Goal: Task Accomplishment & Management: Complete application form

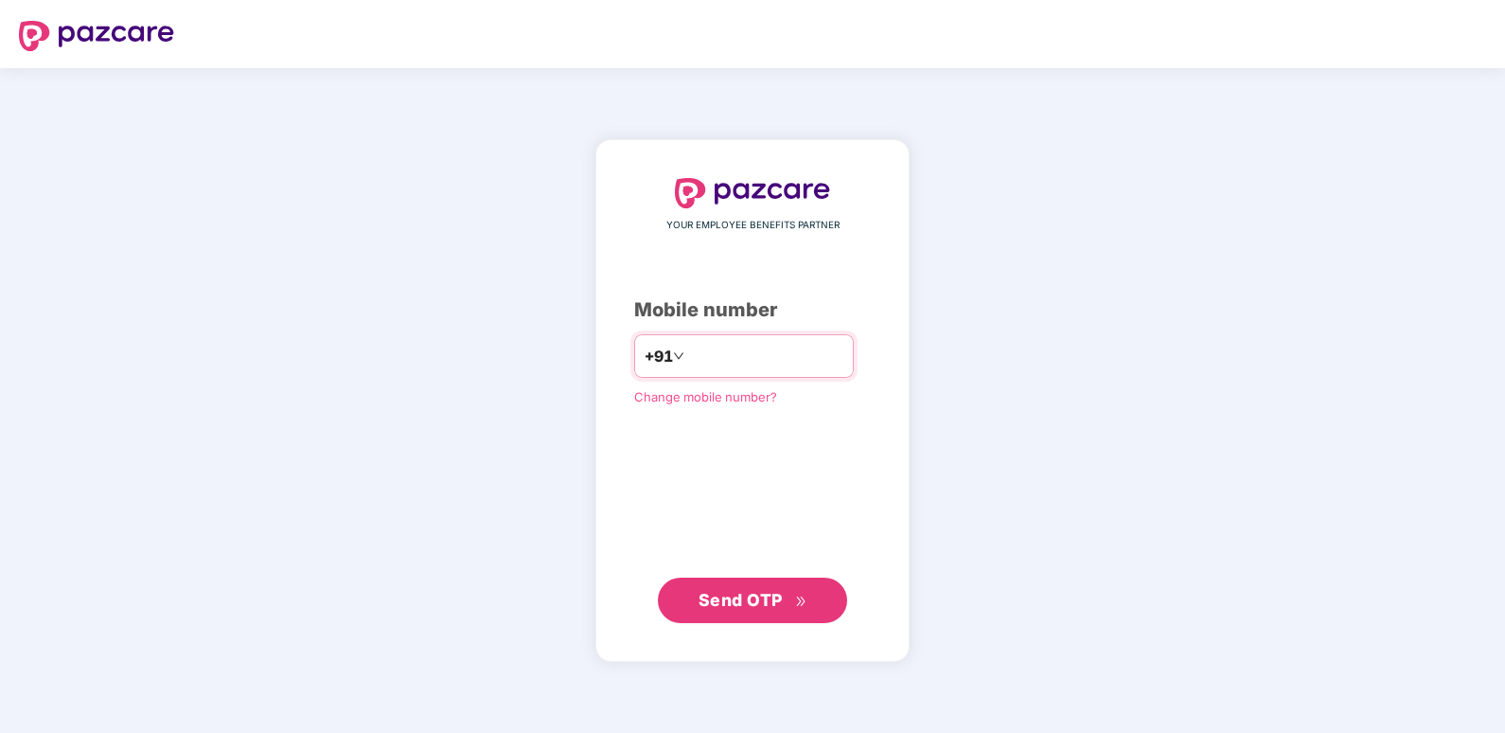
click at [707, 346] on input "number" at bounding box center [765, 356] width 155 height 30
click at [773, 350] on input "**********" at bounding box center [765, 356] width 155 height 30
click at [833, 350] on input "**********" at bounding box center [765, 356] width 155 height 30
click at [489, 550] on div "**********" at bounding box center [752, 400] width 1505 height 665
click at [747, 598] on span "Send OTP" at bounding box center [741, 599] width 84 height 20
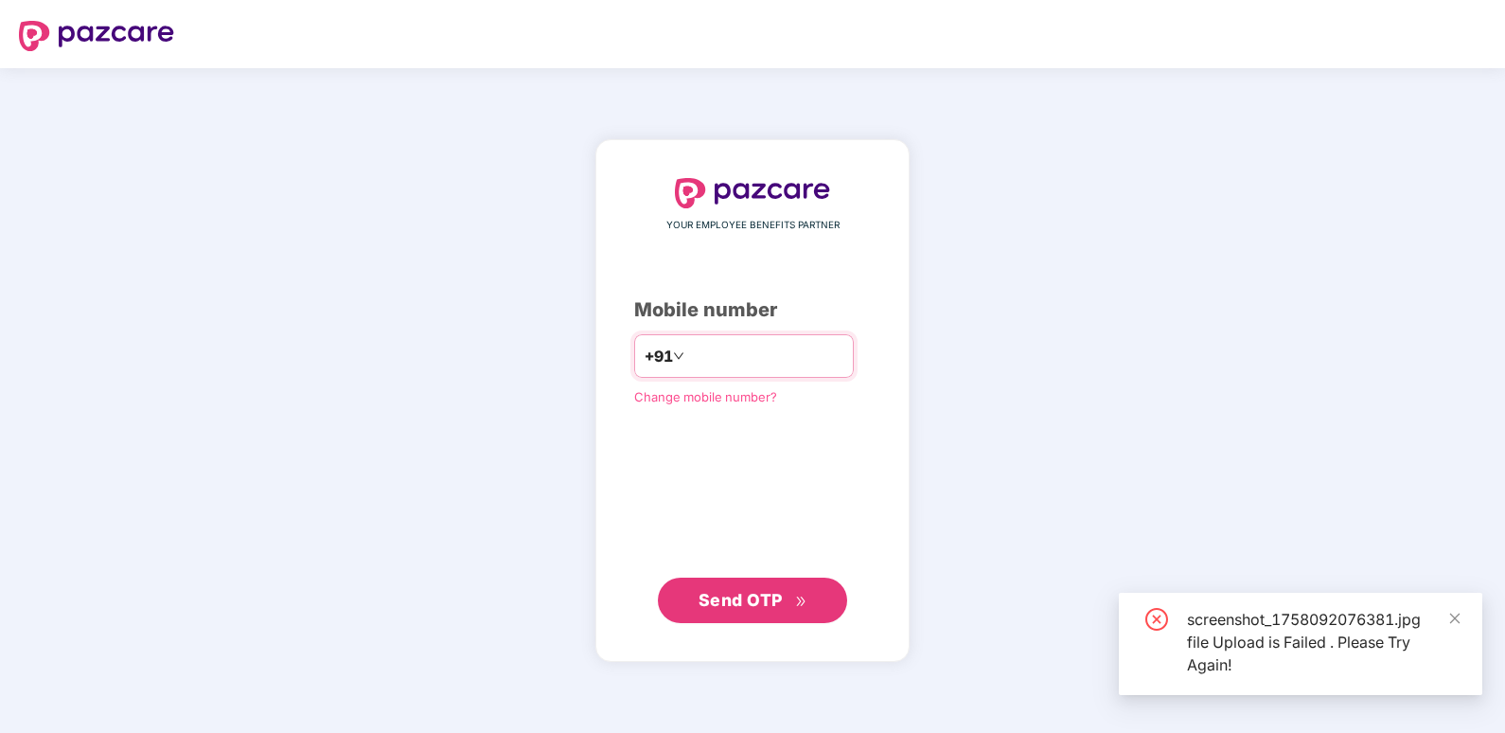
click at [688, 346] on input "**********" at bounding box center [765, 356] width 155 height 30
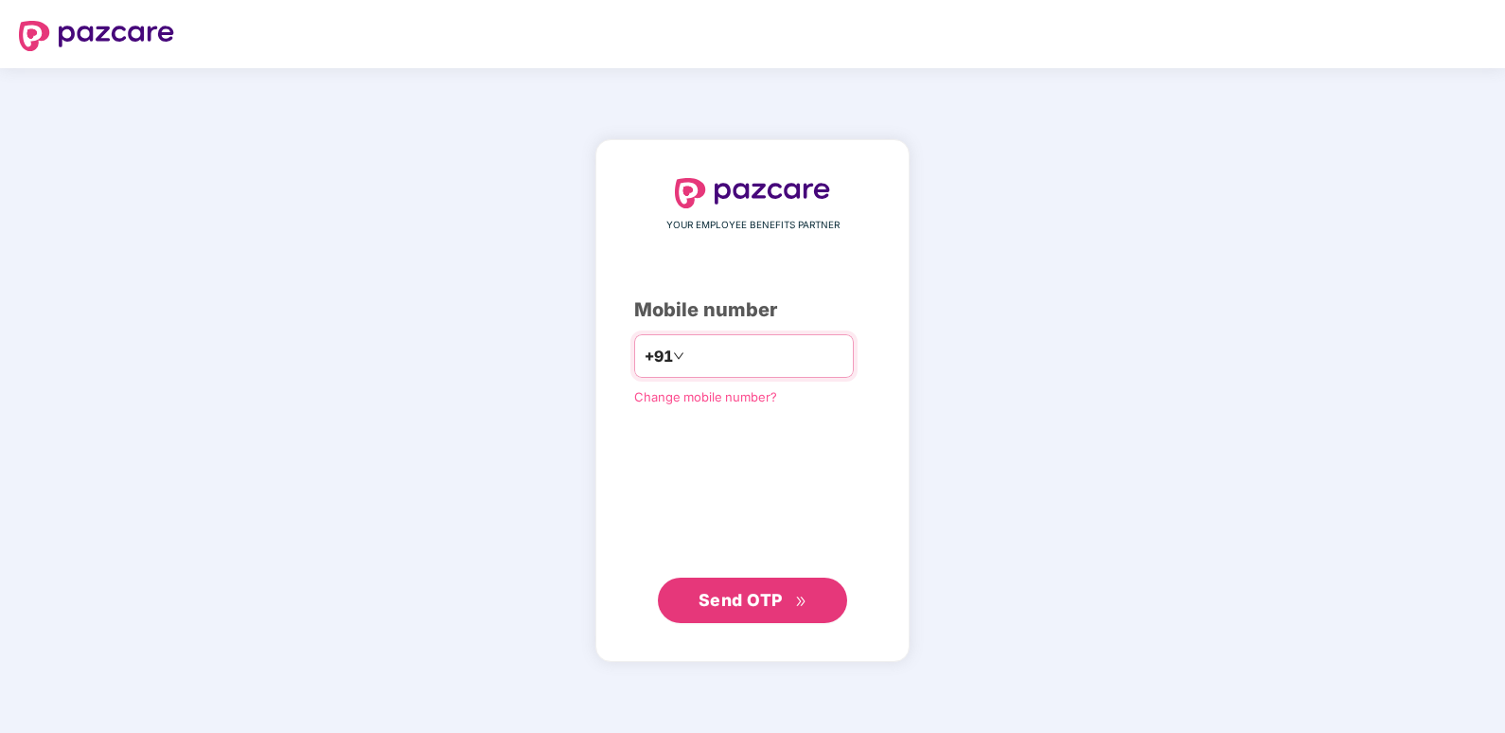
type input "**********"
click at [751, 609] on span "Send OTP" at bounding box center [753, 600] width 109 height 27
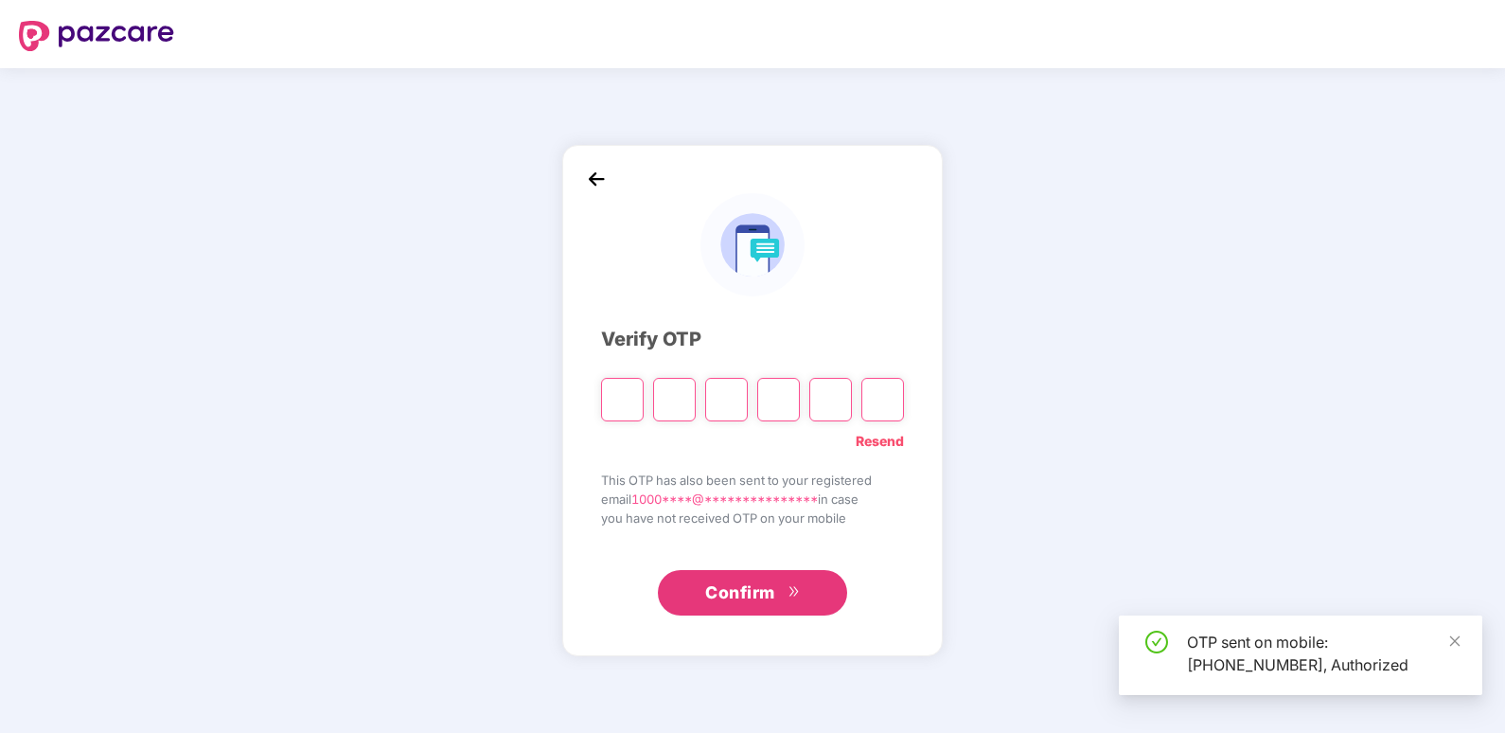
click at [621, 387] on input "Please enter verification code. Digit 1" at bounding box center [622, 400] width 43 height 44
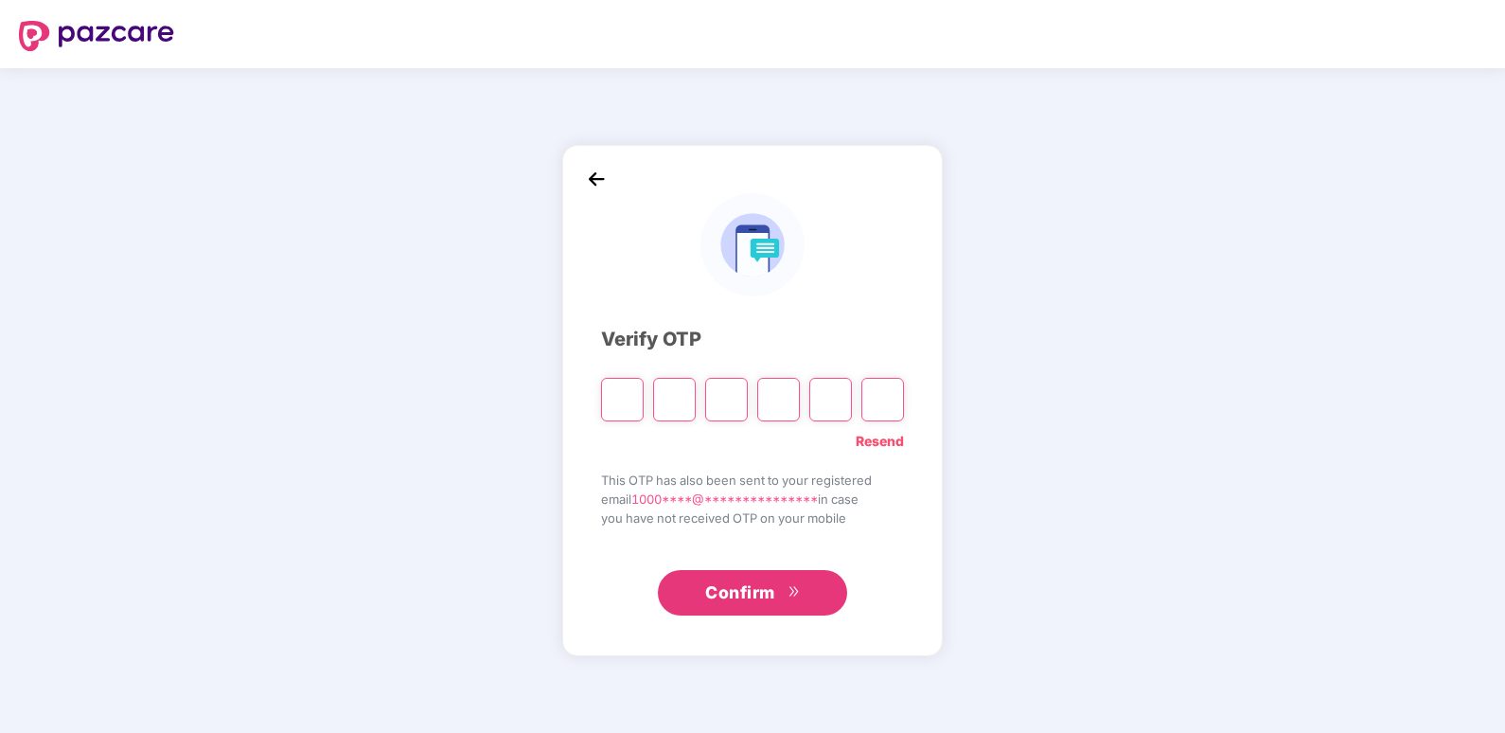
type input "*"
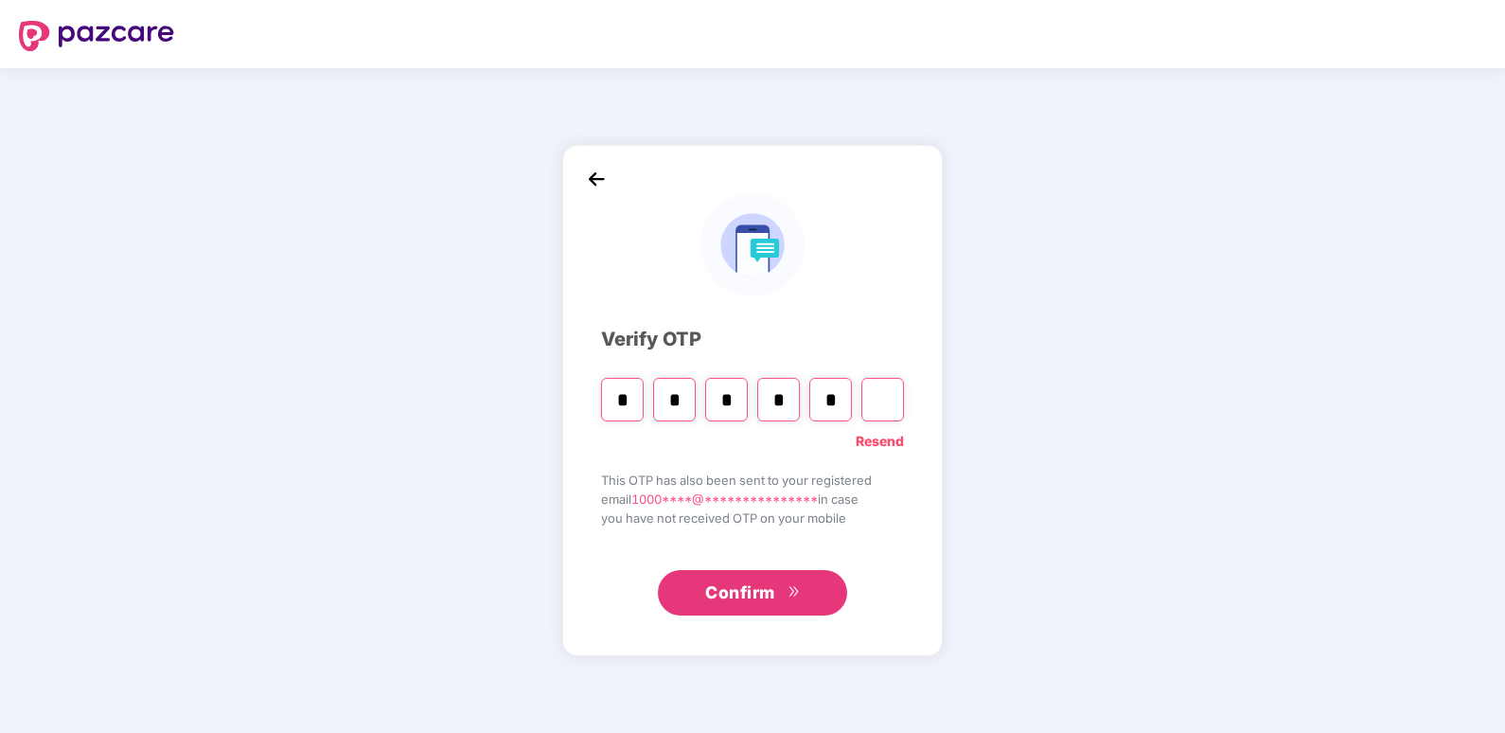
type input "*"
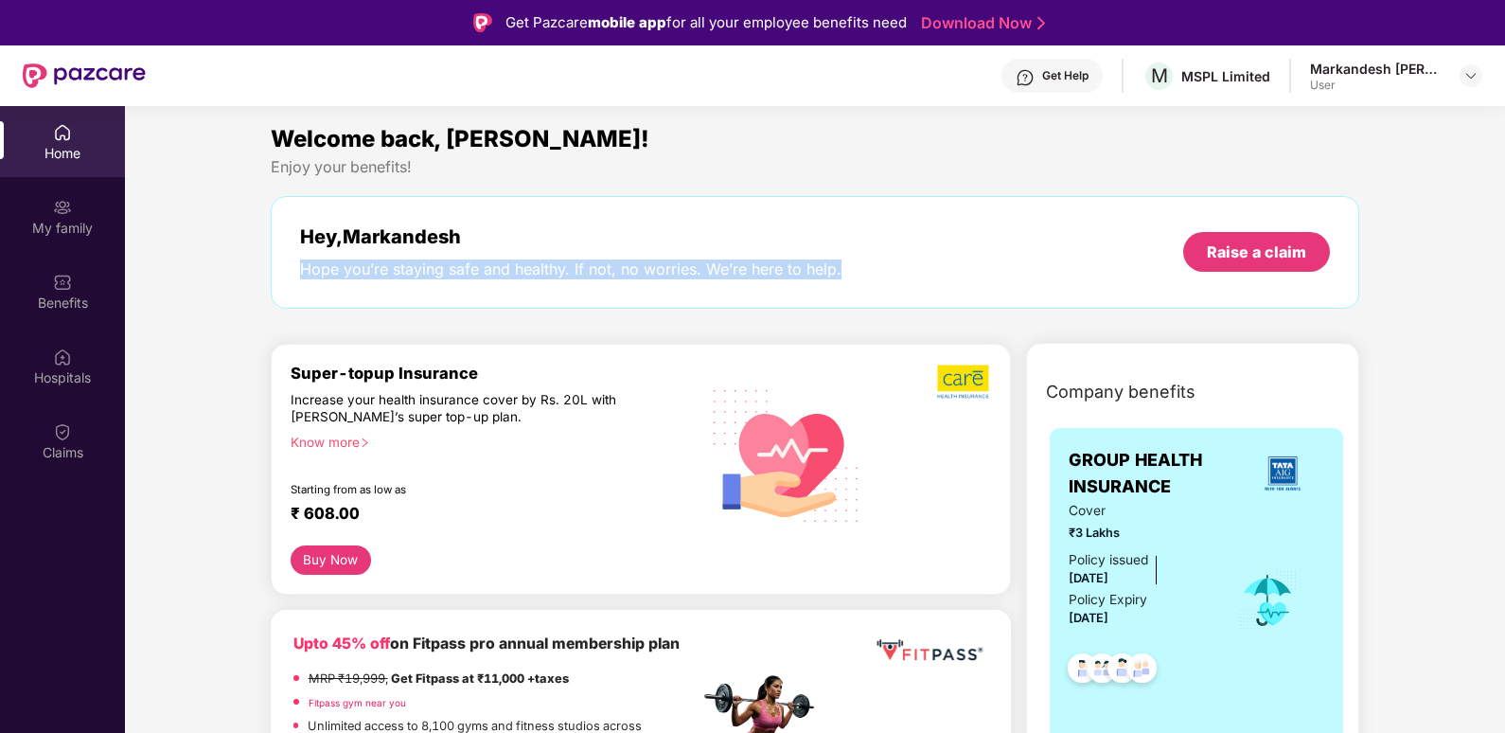
drag, startPoint x: 302, startPoint y: 266, endPoint x: 845, endPoint y: 279, distance: 543.5
click at [845, 279] on div "Hey, Markandesh Hope you’re staying safe and healthy. If not, no worries. We’re…" at bounding box center [816, 252] width 1090 height 113
click at [406, 265] on div "Hope you’re staying safe and healthy. If not, no worries. We’re here to help." at bounding box center [570, 269] width 541 height 20
drag, startPoint x: 302, startPoint y: 273, endPoint x: 844, endPoint y: 281, distance: 542.5
click at [844, 281] on div "Hey, Markandesh Hope you’re staying safe and healthy. If not, no worries. We’re…" at bounding box center [816, 252] width 1090 height 113
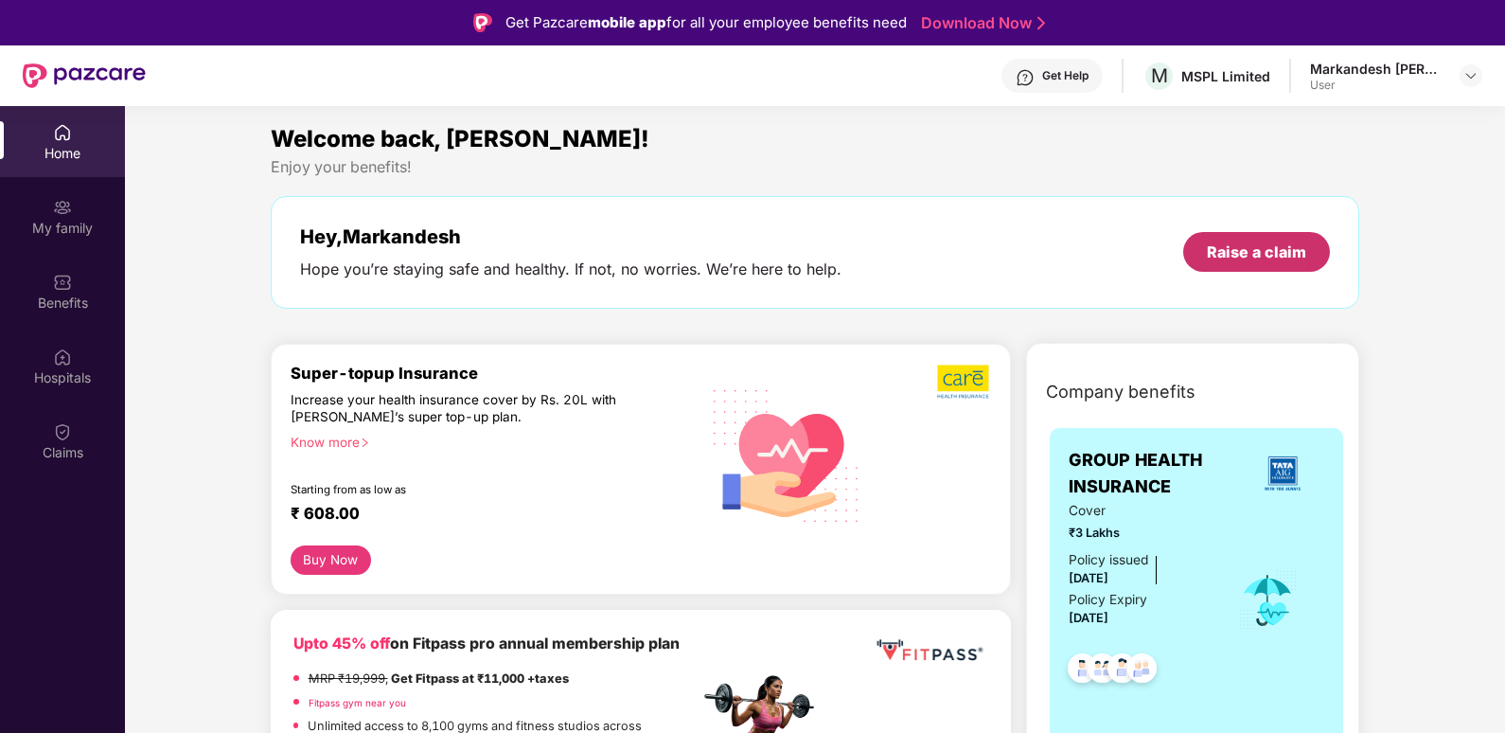
click at [1227, 245] on div "Raise a claim" at bounding box center [1256, 251] width 99 height 21
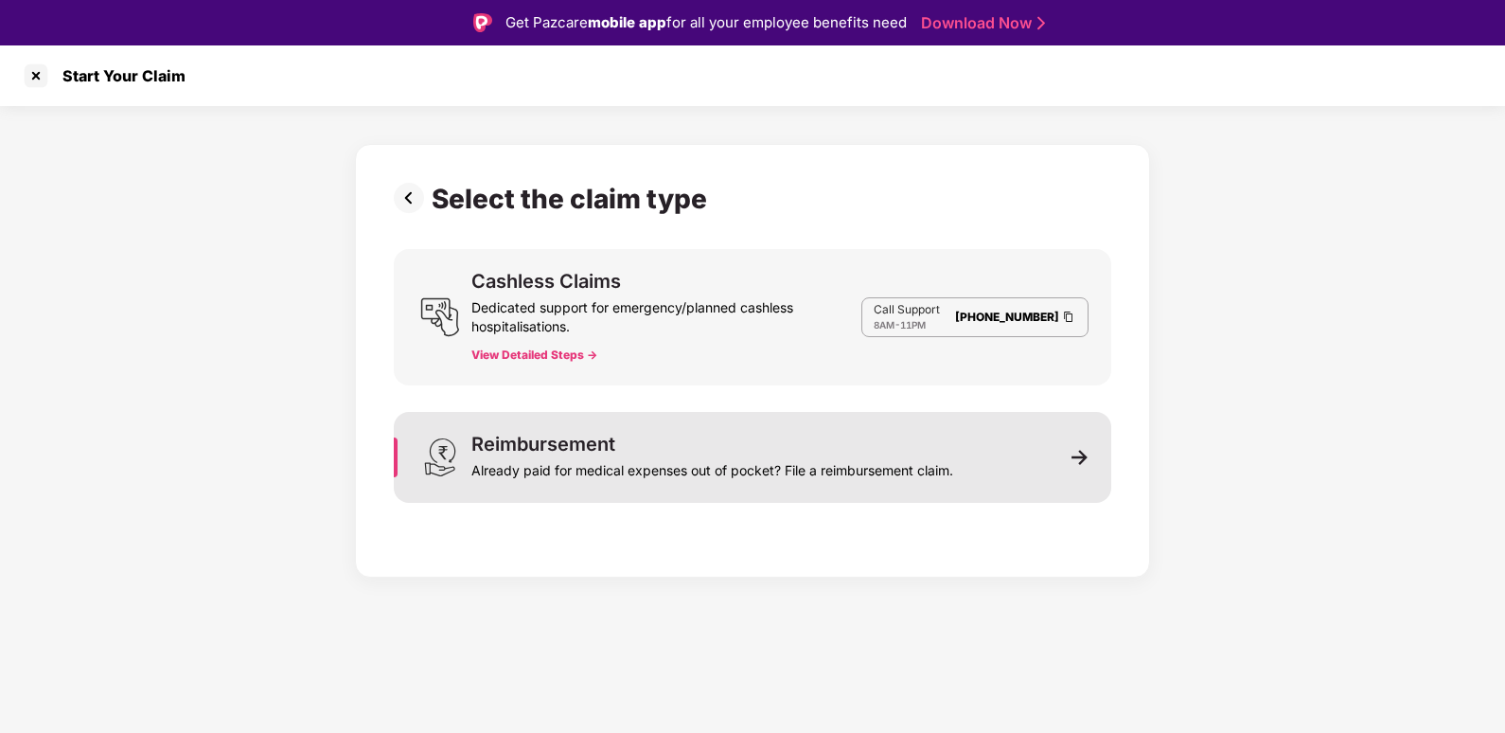
click at [588, 455] on div "Already paid for medical expenses out of pocket? File a reimbursement claim." at bounding box center [712, 466] width 482 height 27
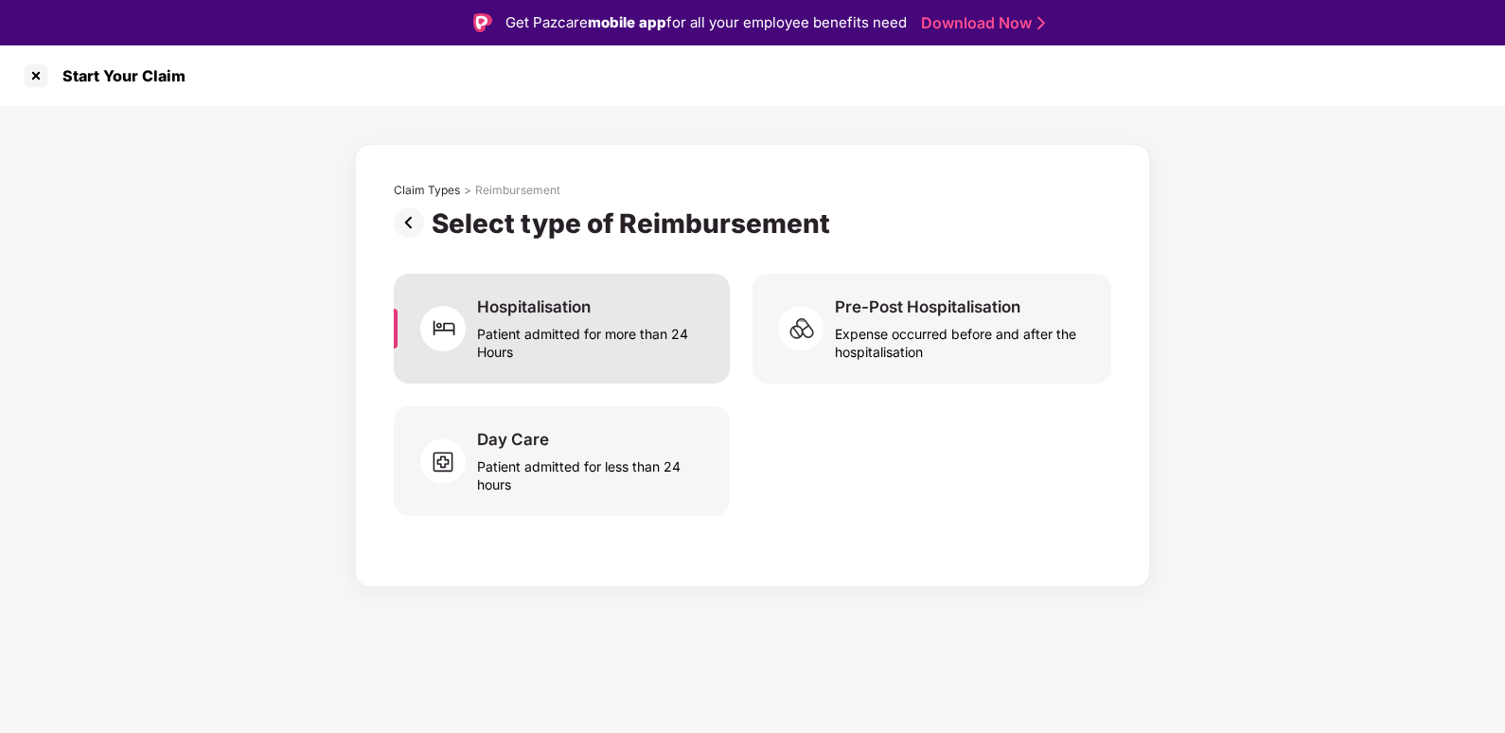
click at [573, 320] on div "Patient admitted for more than 24 Hours" at bounding box center [592, 339] width 230 height 44
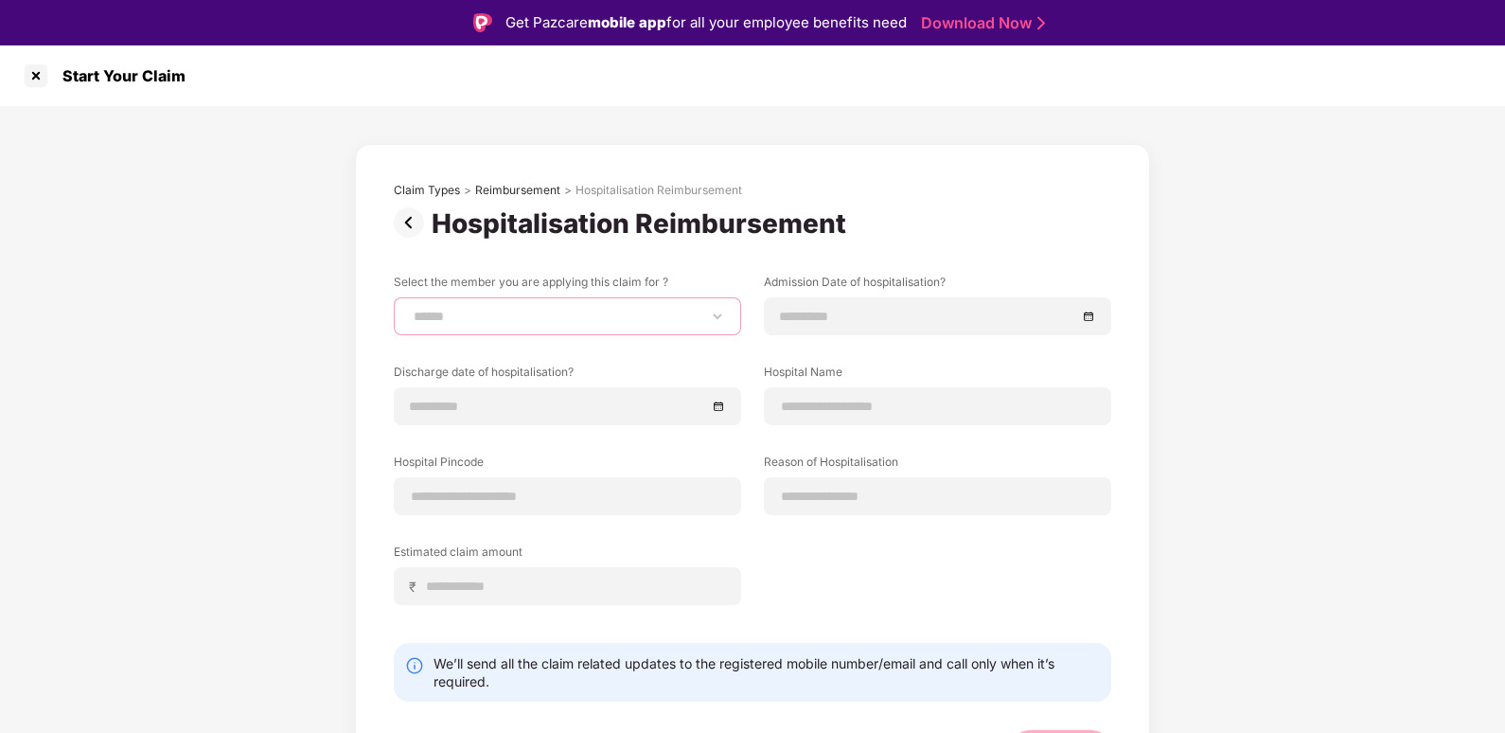
click at [573, 320] on select "**********" at bounding box center [567, 316] width 315 height 15
select select "**********"
click at [410, 309] on select "**********" at bounding box center [567, 316] width 315 height 15
click at [808, 303] on div at bounding box center [937, 316] width 347 height 38
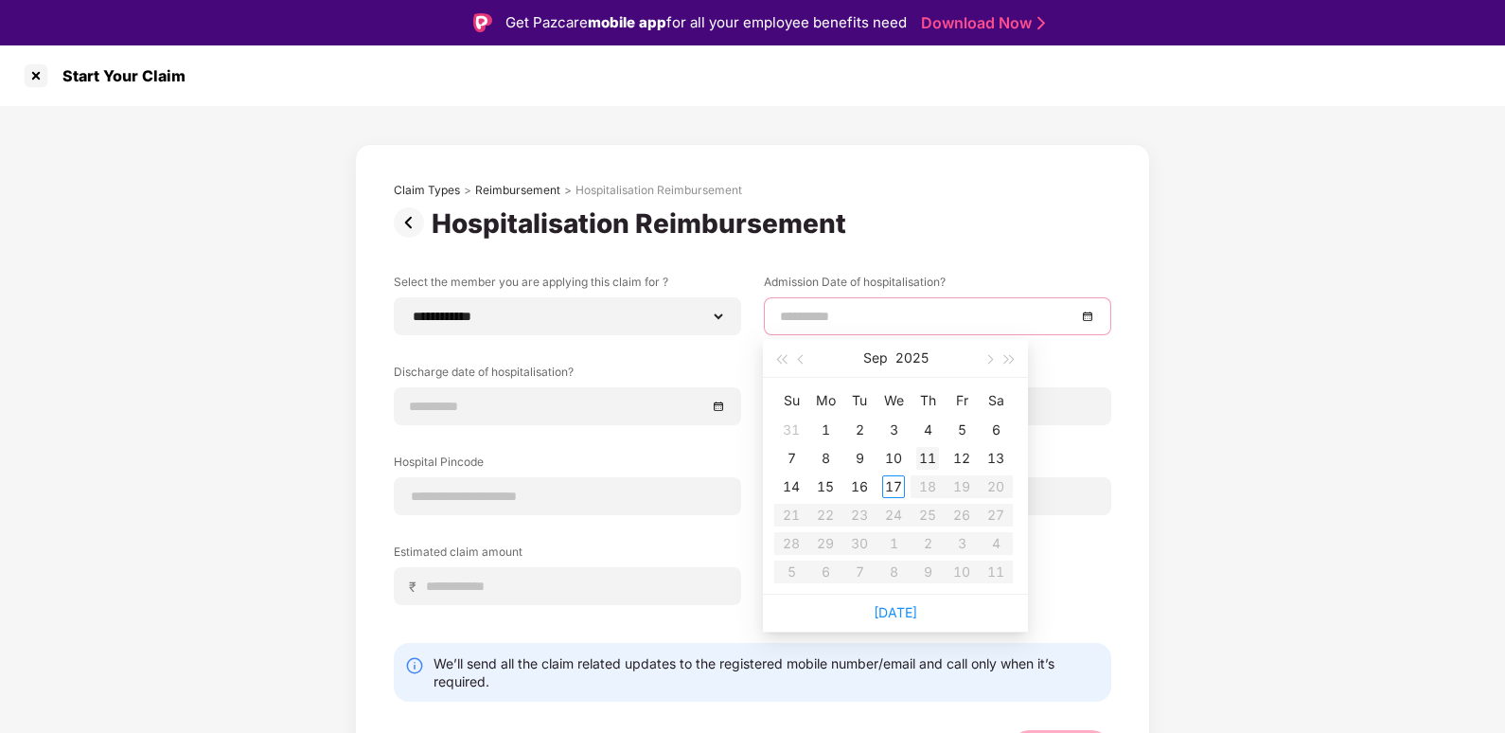
type input "**********"
click at [935, 465] on div "11" at bounding box center [927, 458] width 23 height 23
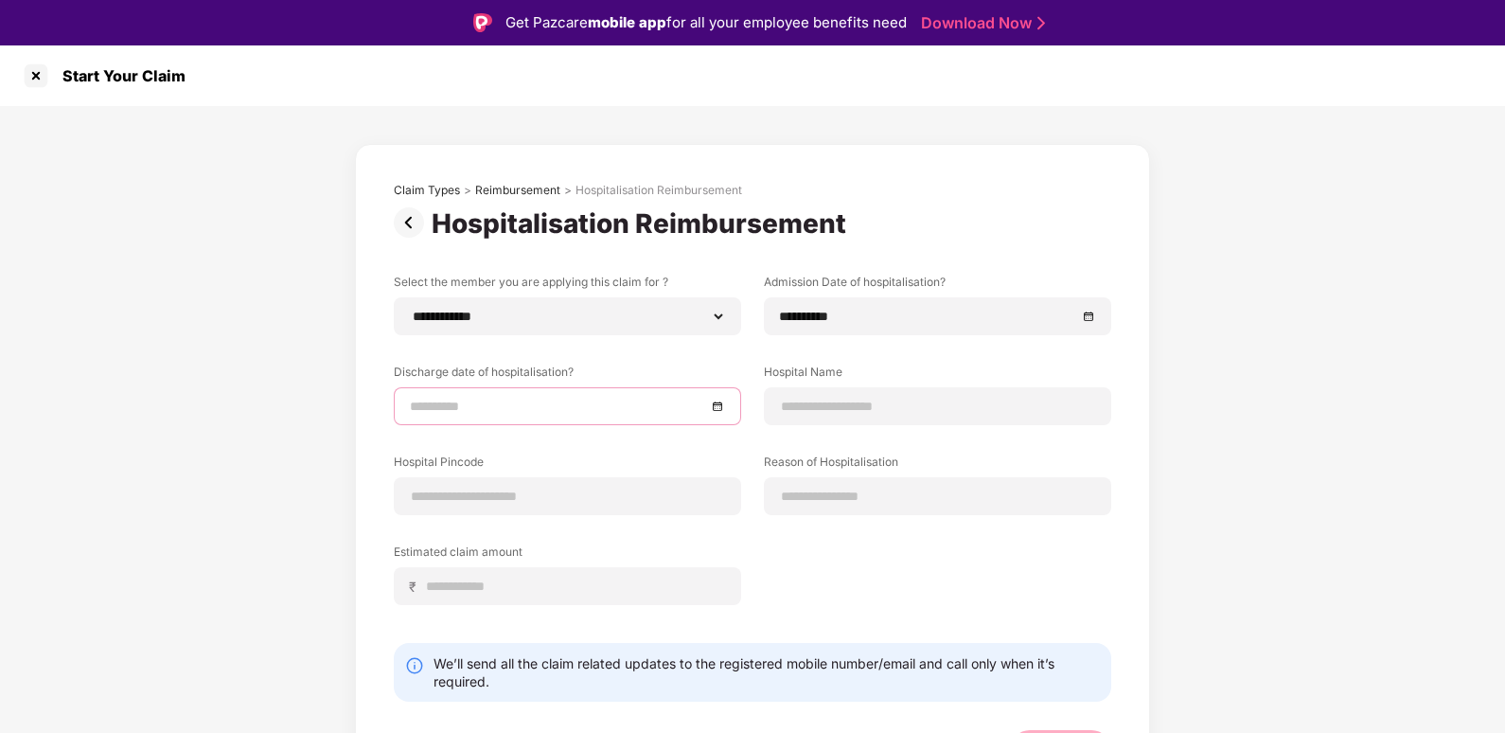
click at [561, 403] on input at bounding box center [558, 406] width 296 height 21
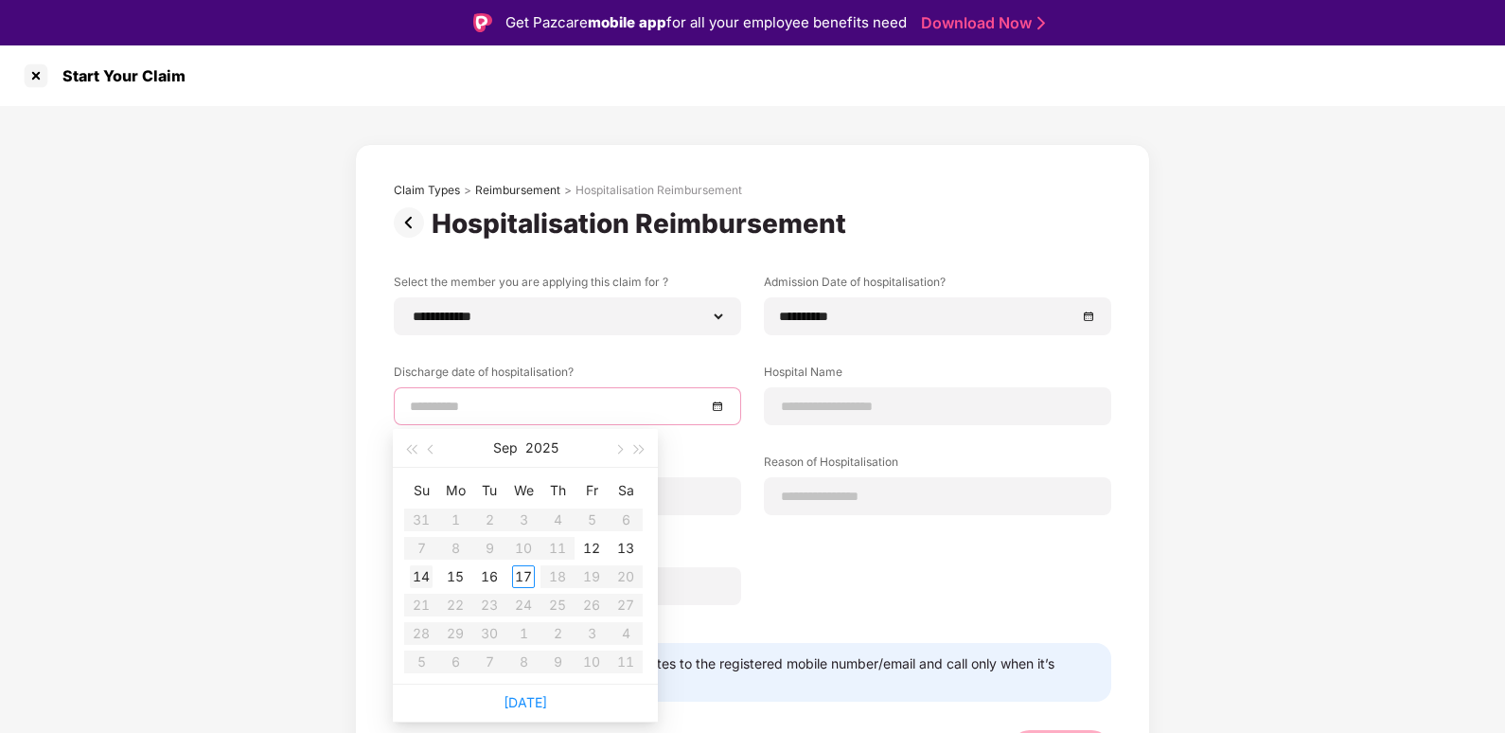
type input "**********"
click at [416, 575] on div "14" at bounding box center [421, 576] width 23 height 23
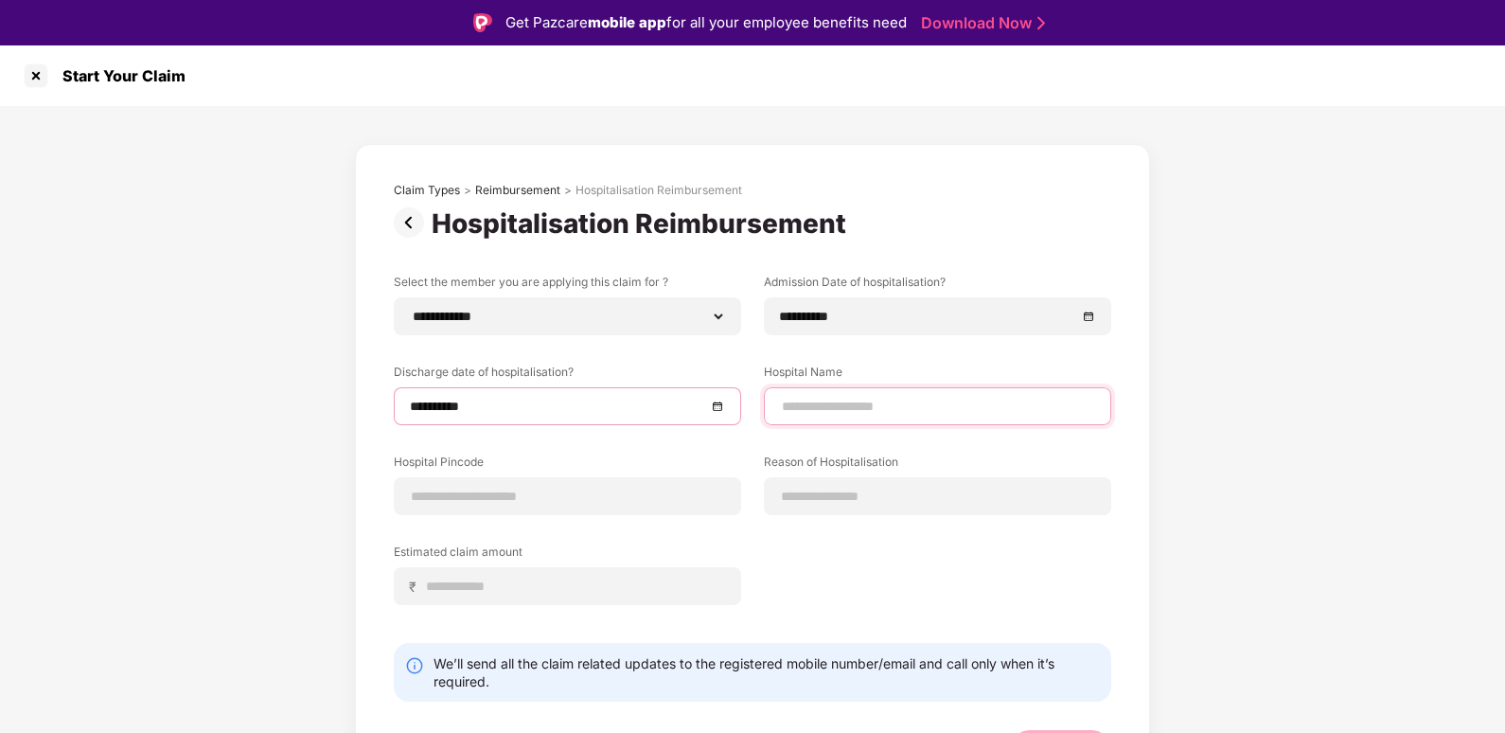
click at [947, 411] on input at bounding box center [937, 407] width 315 height 20
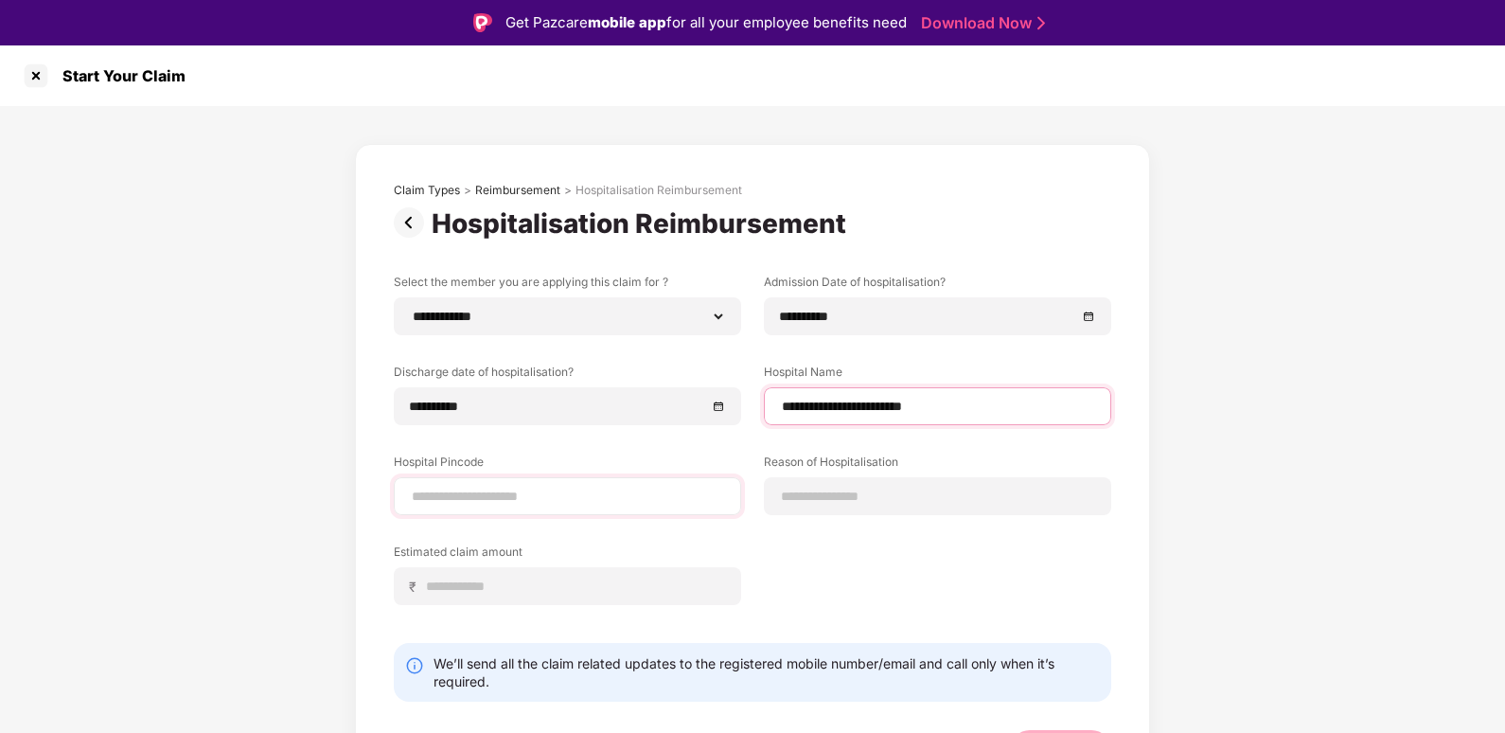
type input "**********"
click at [565, 499] on input at bounding box center [567, 497] width 315 height 20
type input "******"
select select "*******"
select select "*********"
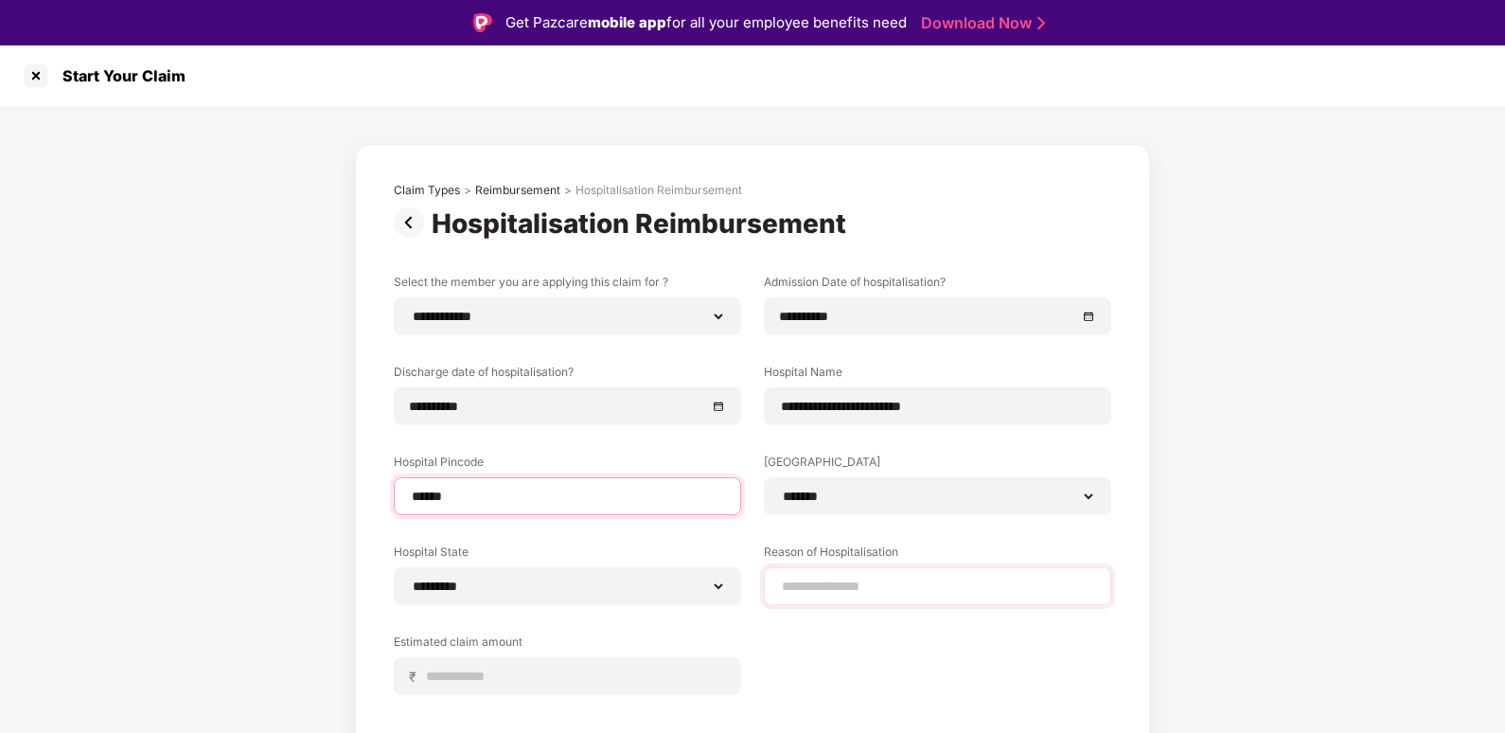
type input "******"
click at [832, 597] on div at bounding box center [937, 586] width 347 height 38
click at [870, 600] on div at bounding box center [937, 586] width 347 height 38
click at [877, 589] on input at bounding box center [937, 587] width 315 height 20
type input "**********"
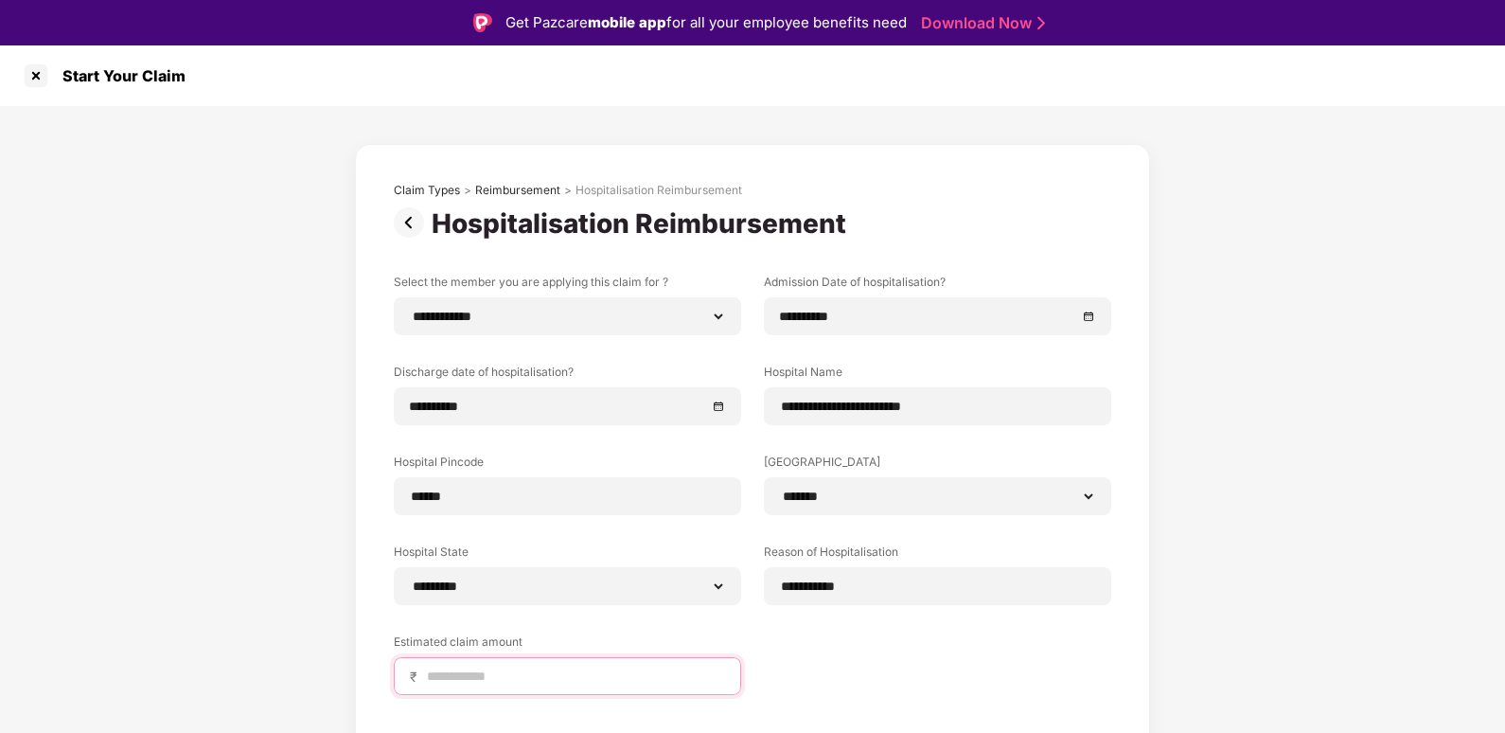
click at [578, 683] on input at bounding box center [575, 676] width 300 height 20
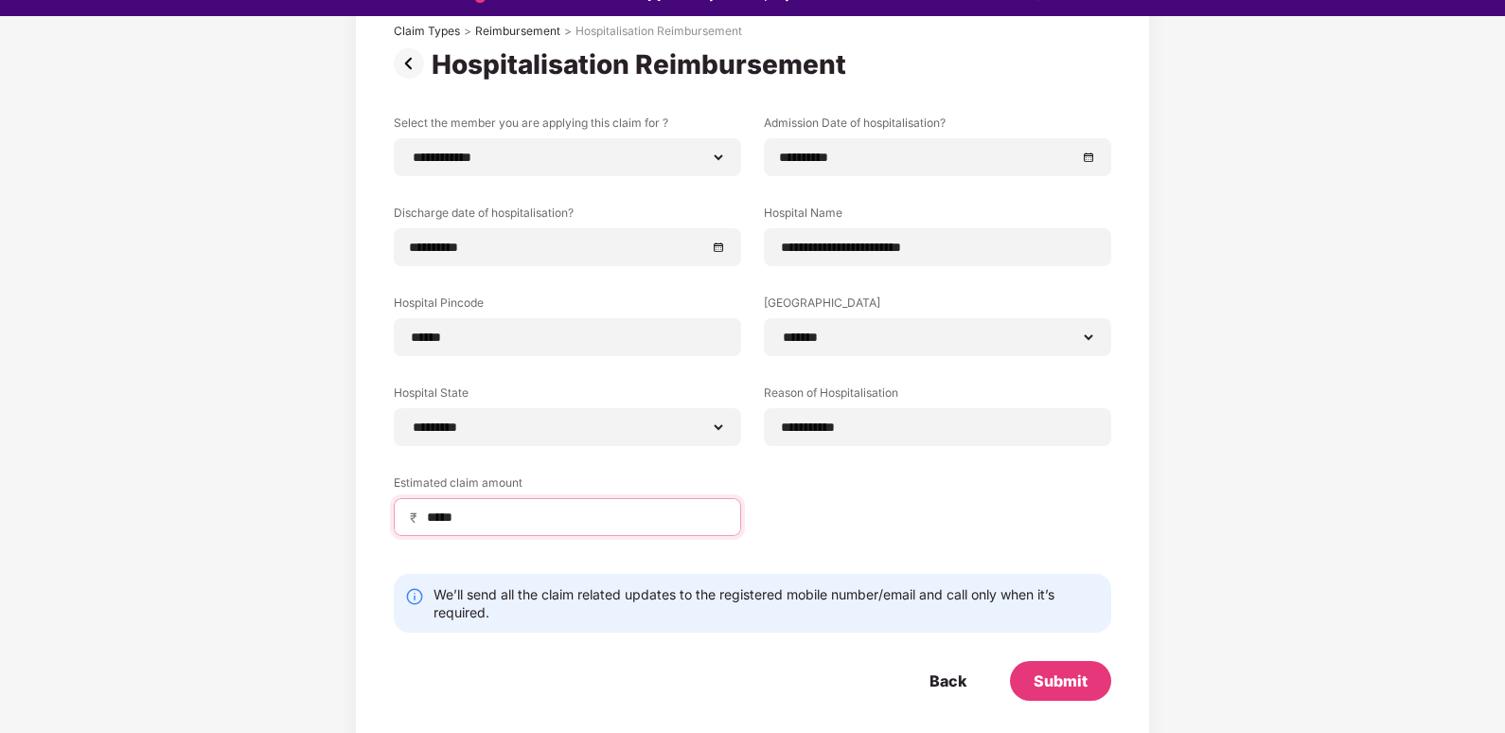
scroll to position [45, 0]
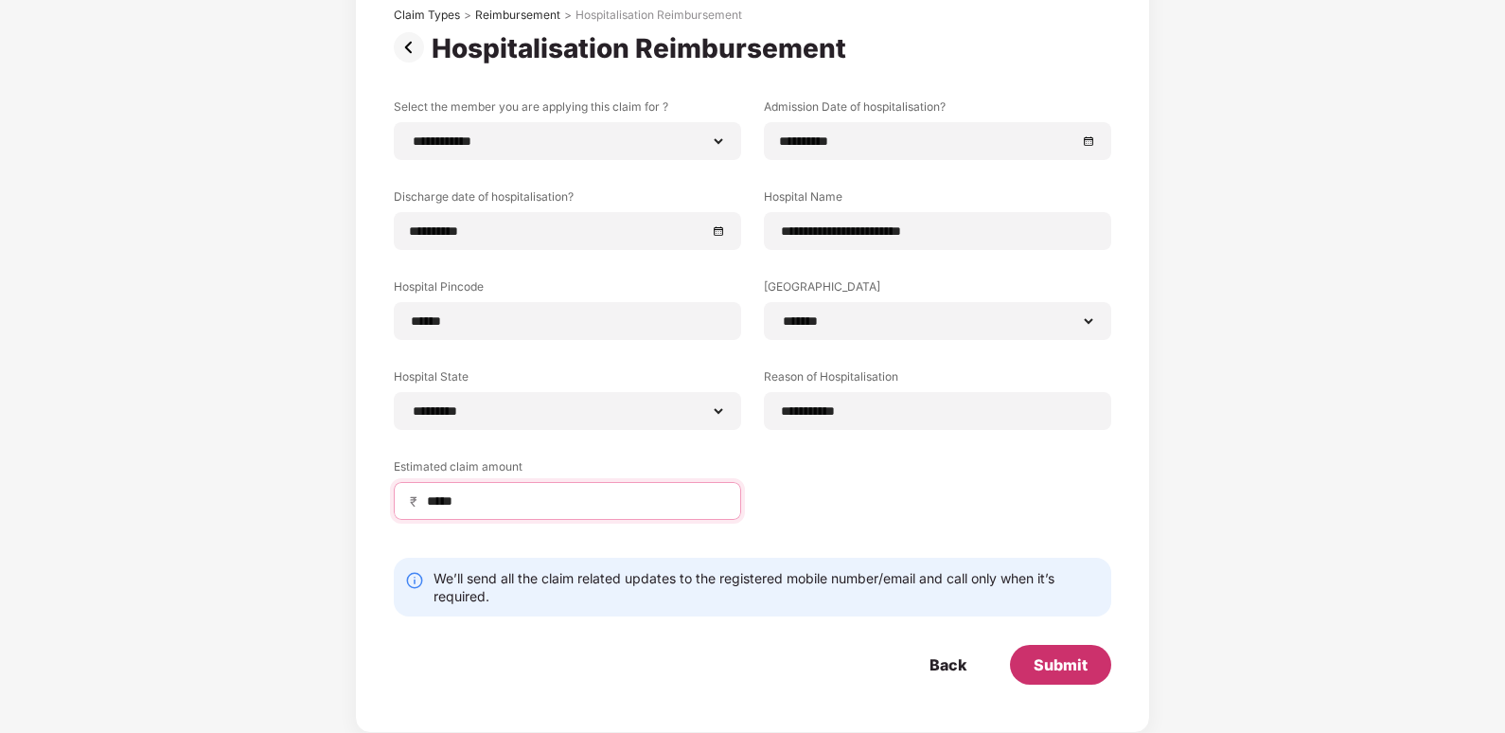
type input "*****"
click at [1083, 668] on div "Submit" at bounding box center [1061, 664] width 54 height 21
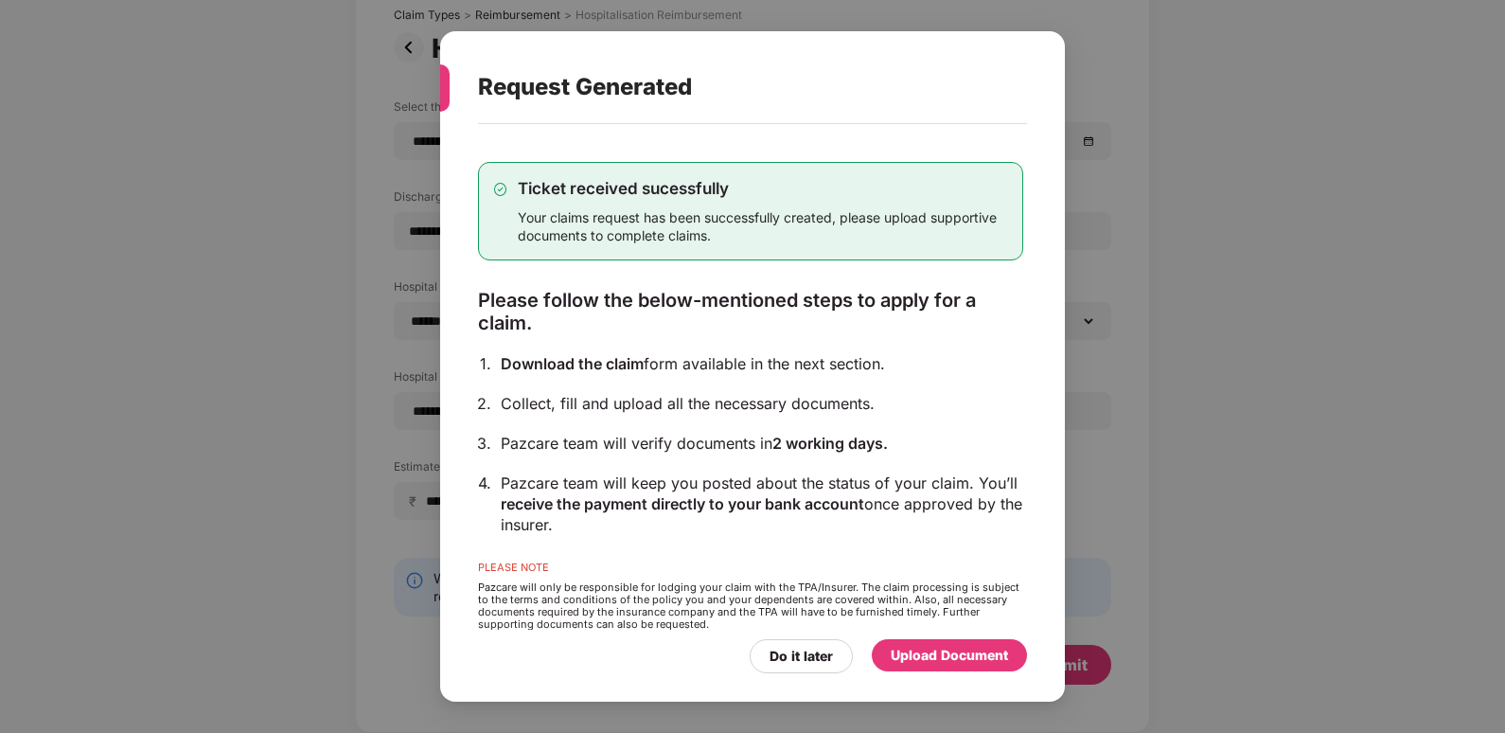
click at [1015, 663] on div "Upload Document" at bounding box center [949, 655] width 155 height 32
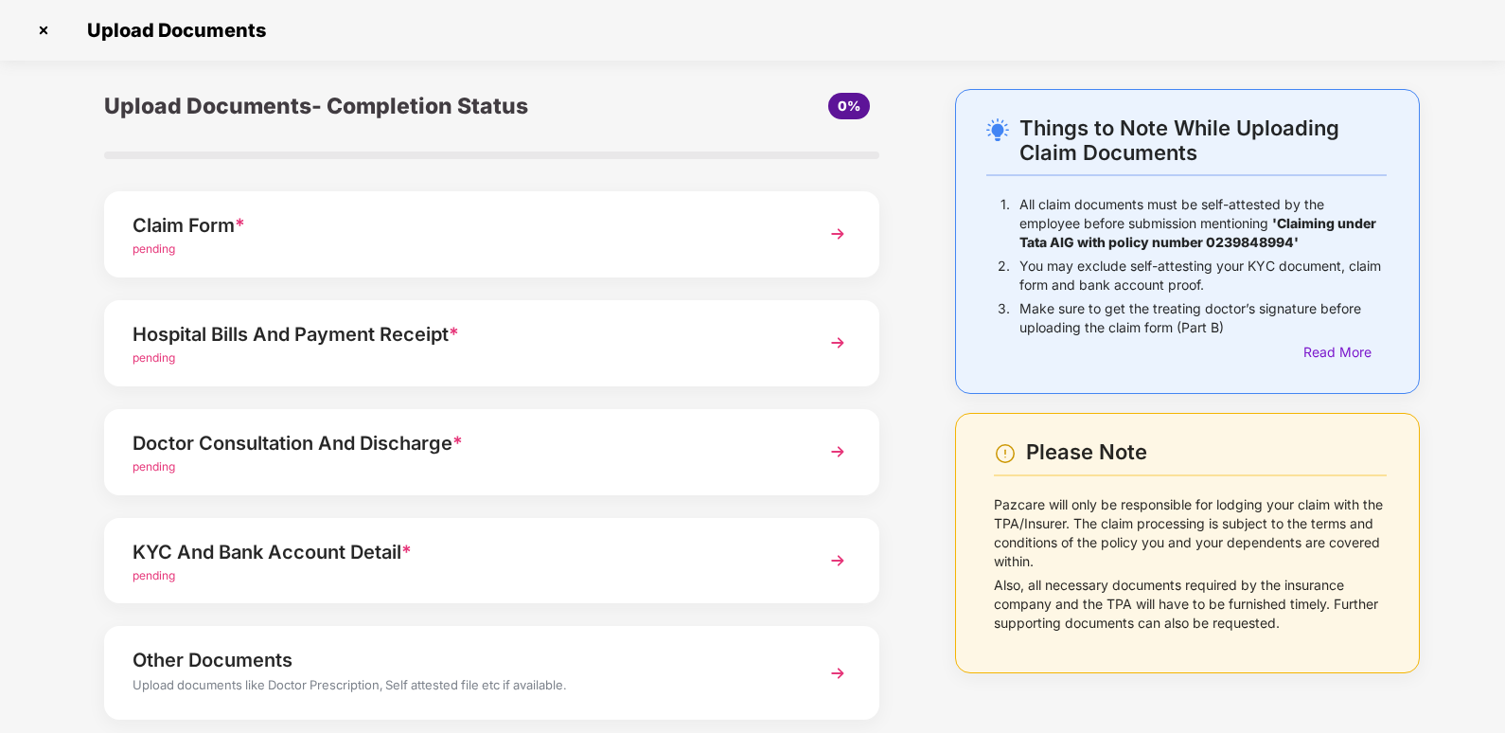
click at [593, 196] on div "Claim Form * pending" at bounding box center [491, 234] width 775 height 86
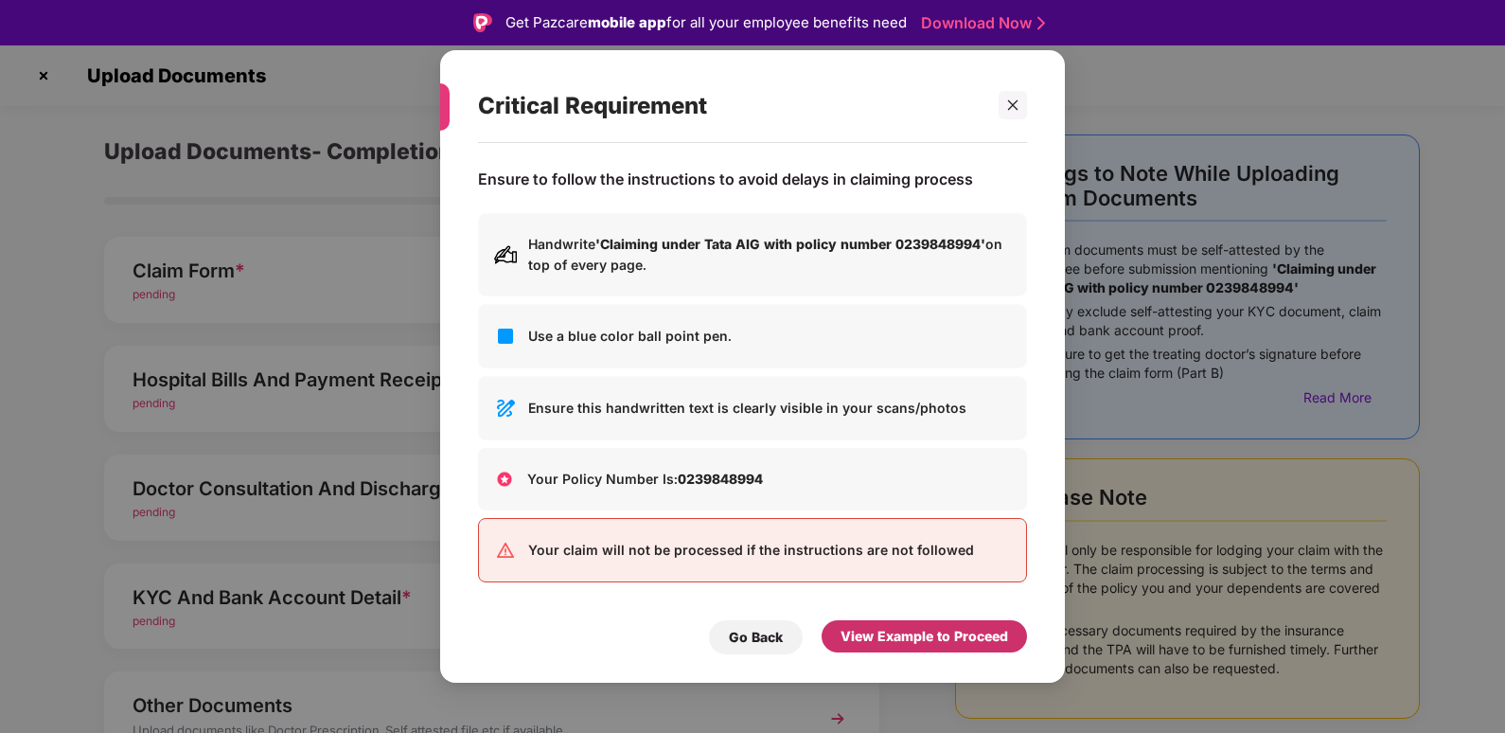
click at [896, 641] on div "View Example to Proceed" at bounding box center [925, 636] width 168 height 21
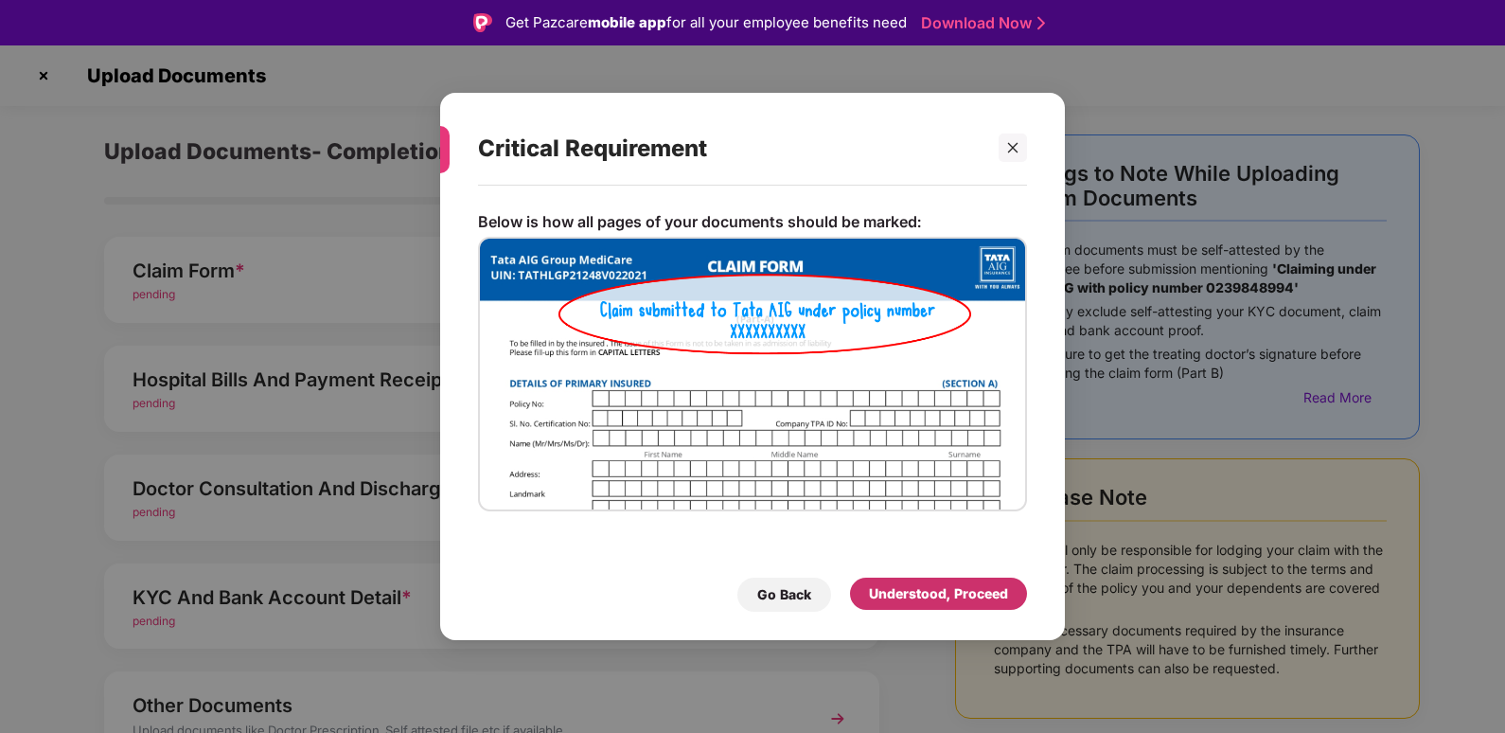
click at [914, 598] on div "Understood, Proceed" at bounding box center [938, 593] width 139 height 21
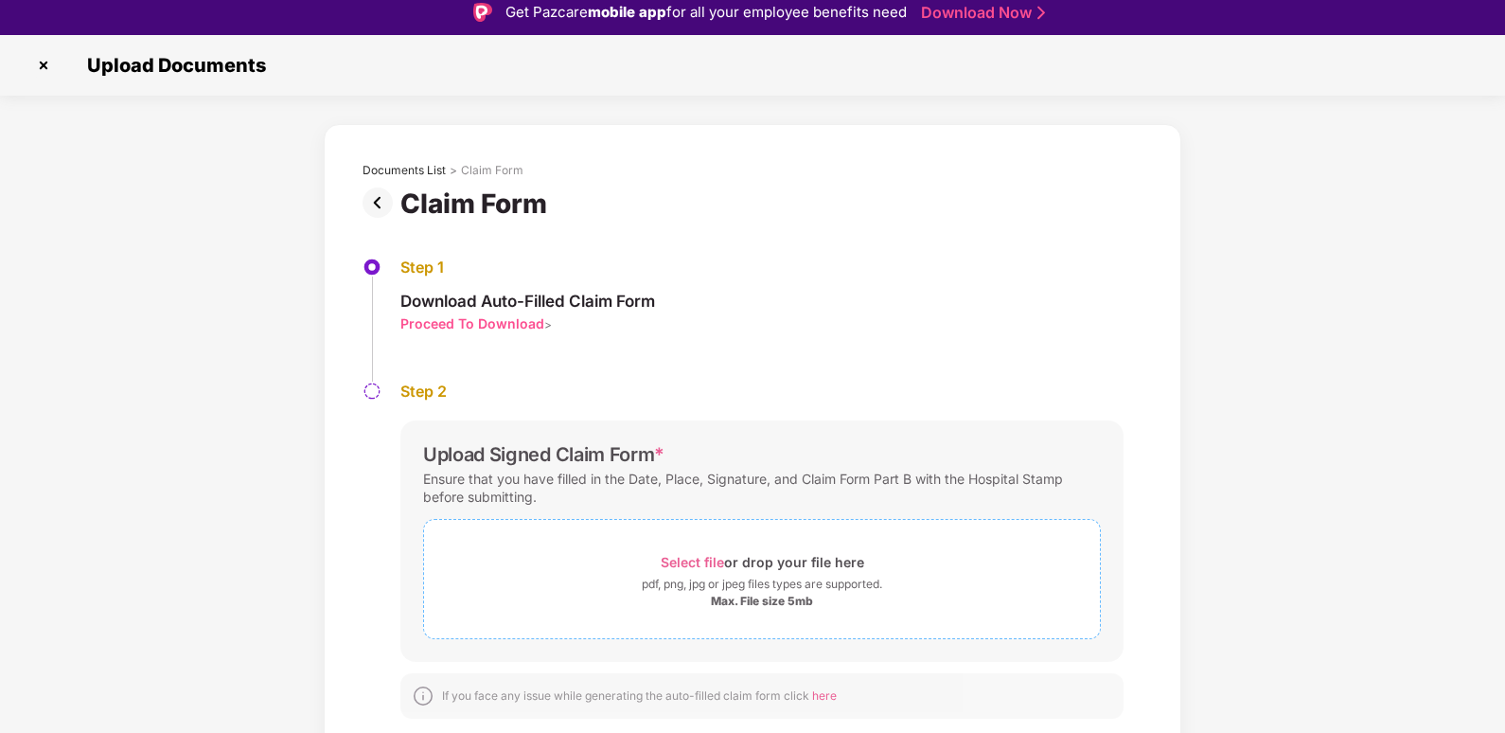
scroll to position [45, 0]
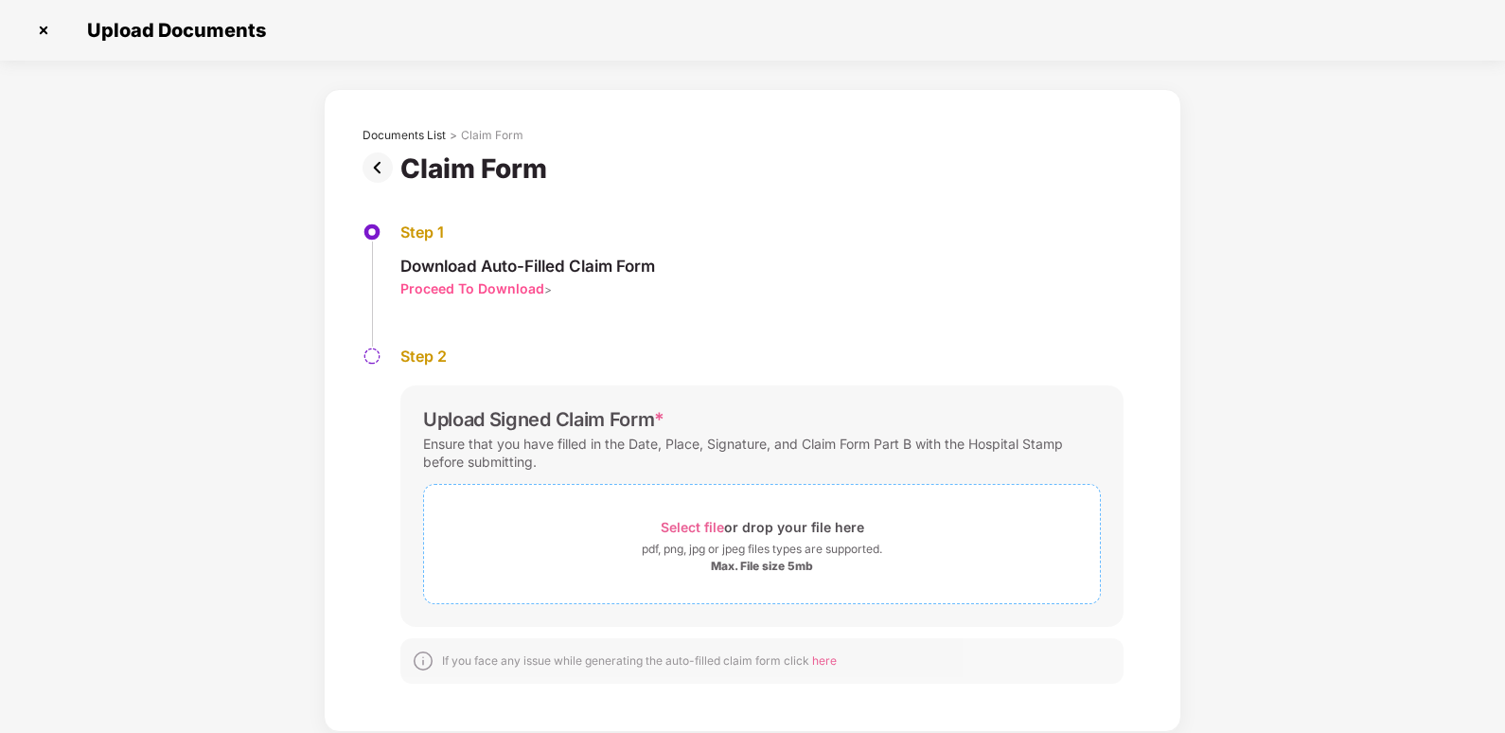
click at [701, 527] on span "Select file" at bounding box center [692, 527] width 63 height 16
click at [701, 523] on span "Select file" at bounding box center [692, 527] width 63 height 16
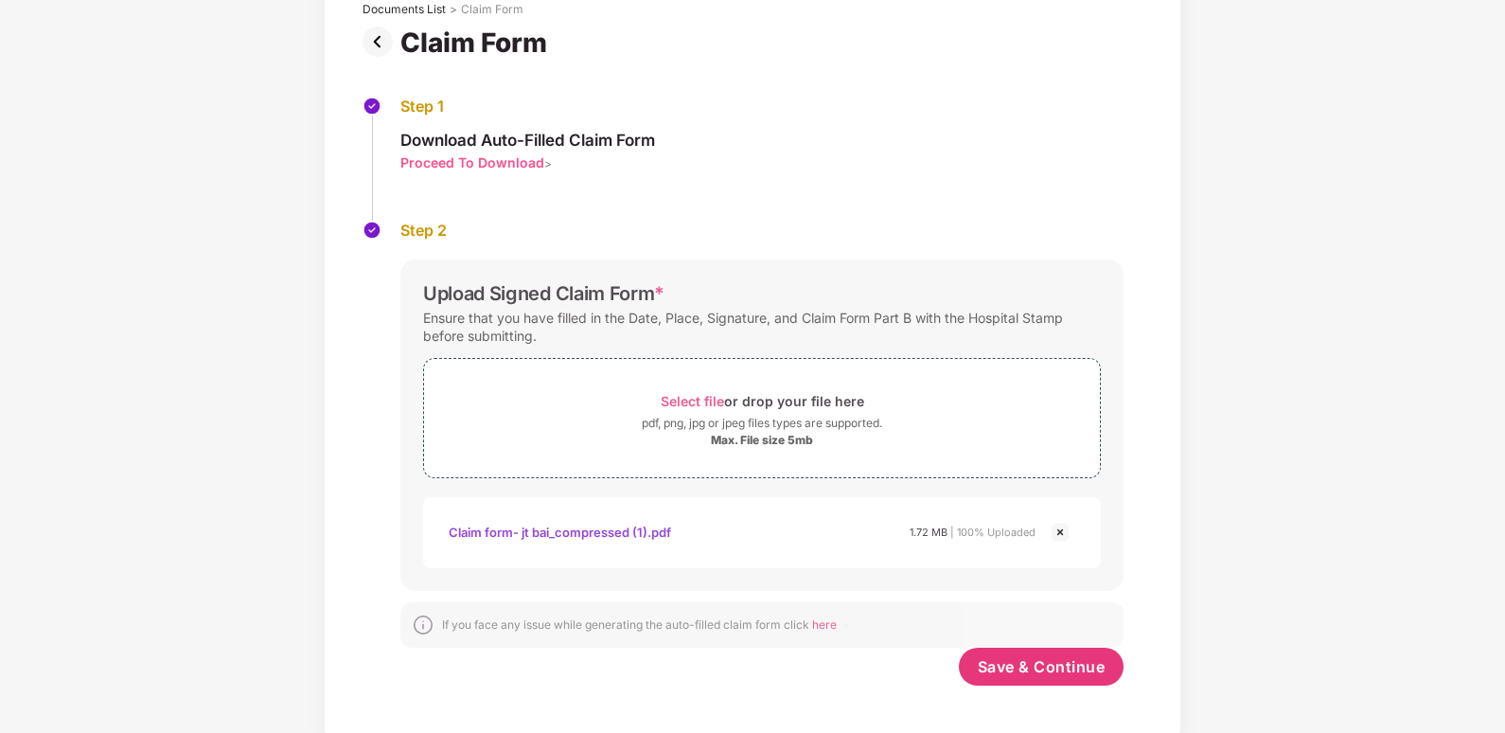
scroll to position [136, 0]
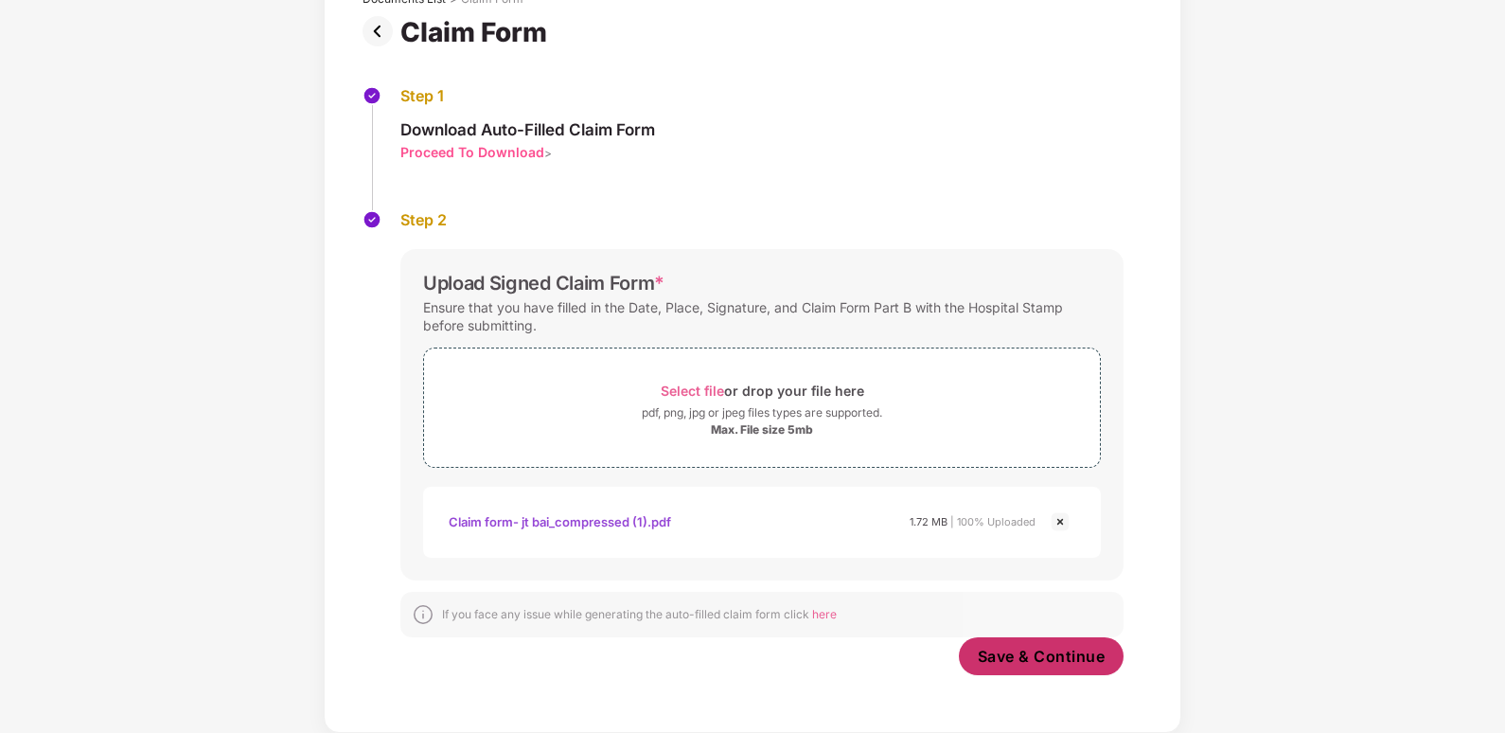
click at [1008, 661] on span "Save & Continue" at bounding box center [1042, 656] width 128 height 21
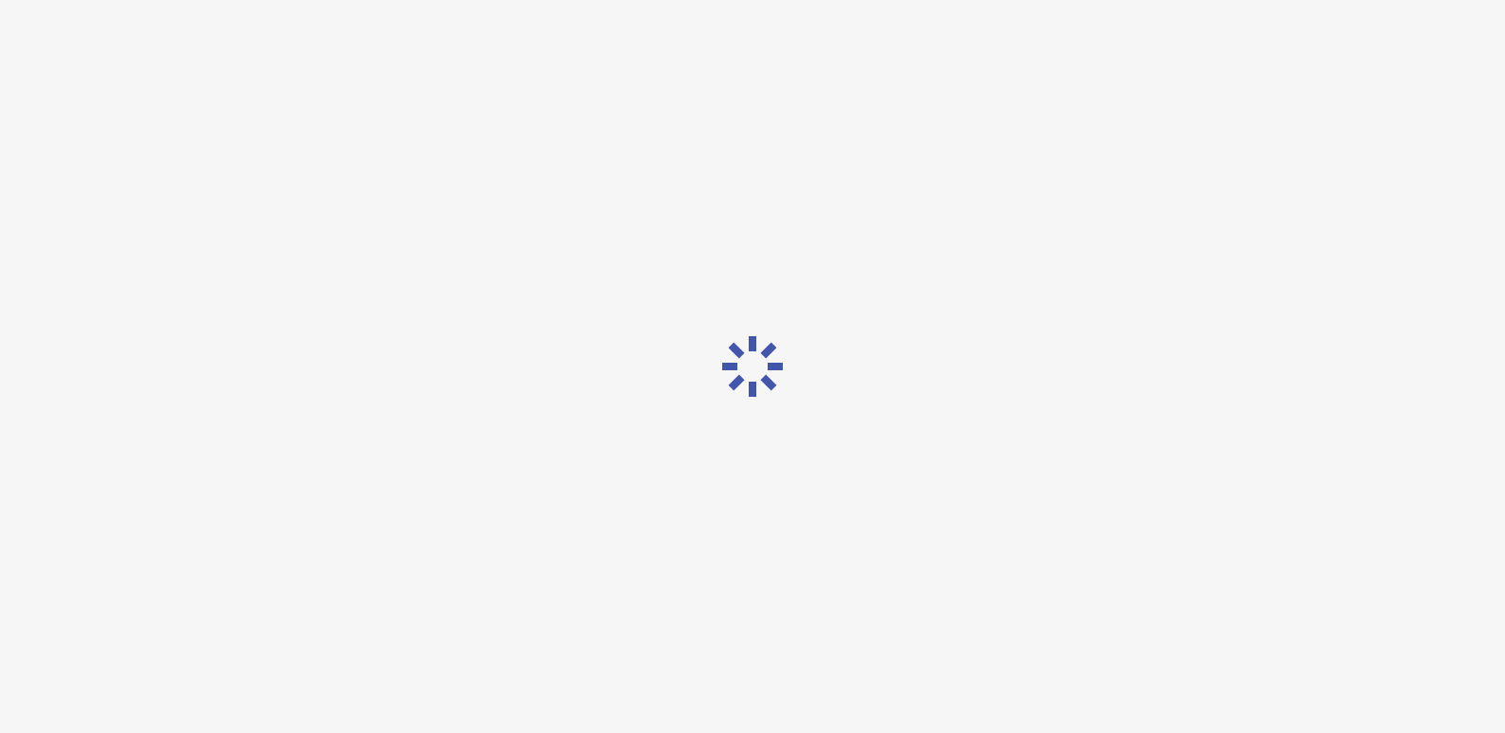
scroll to position [0, 0]
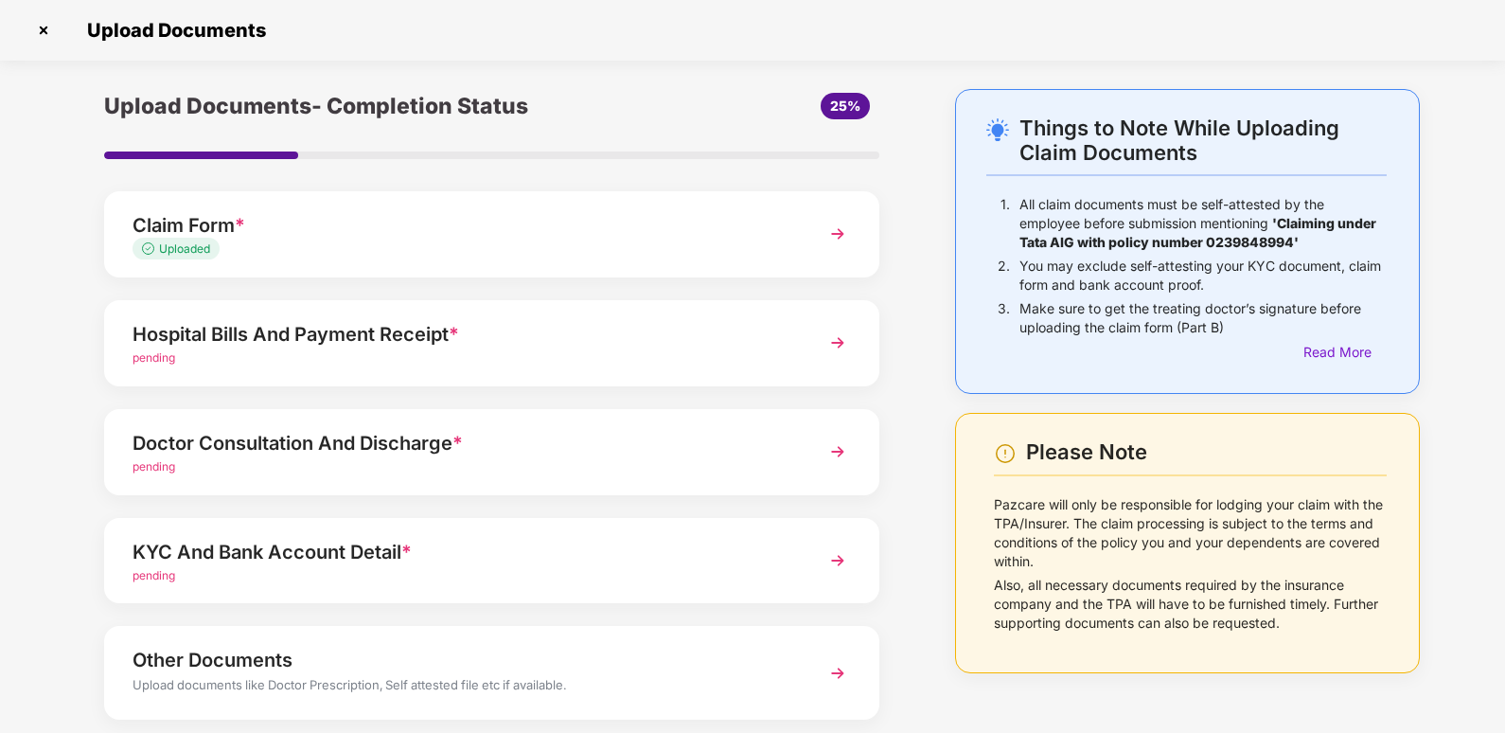
click at [181, 355] on div "pending" at bounding box center [462, 358] width 659 height 18
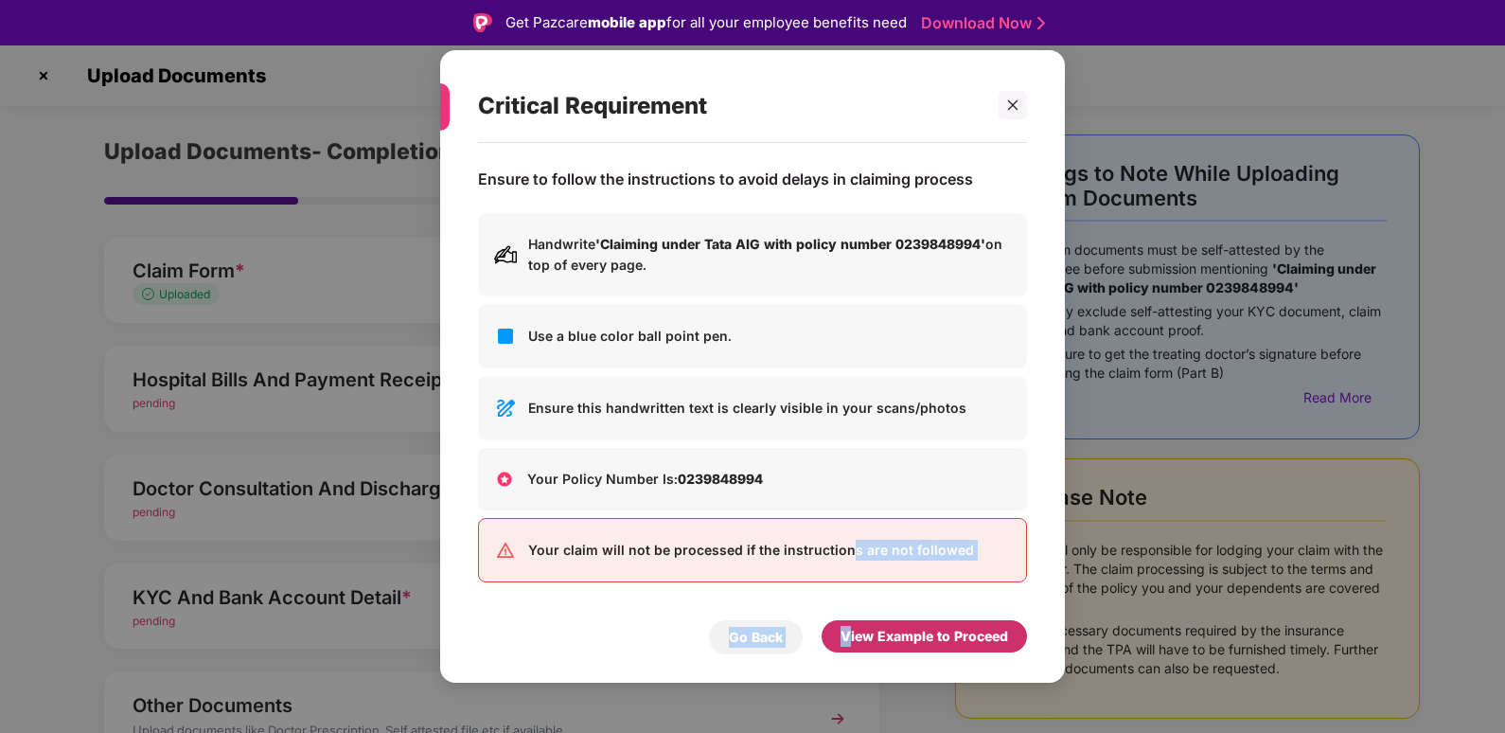
drag, startPoint x: 852, startPoint y: 637, endPoint x: 826, endPoint y: 577, distance: 65.8
click at [826, 577] on div "Ensure to follow the instructions to avoid delays in claiming process Handwrite…" at bounding box center [752, 403] width 625 height 521
click at [978, 631] on div "View Example to Proceed" at bounding box center [925, 636] width 168 height 21
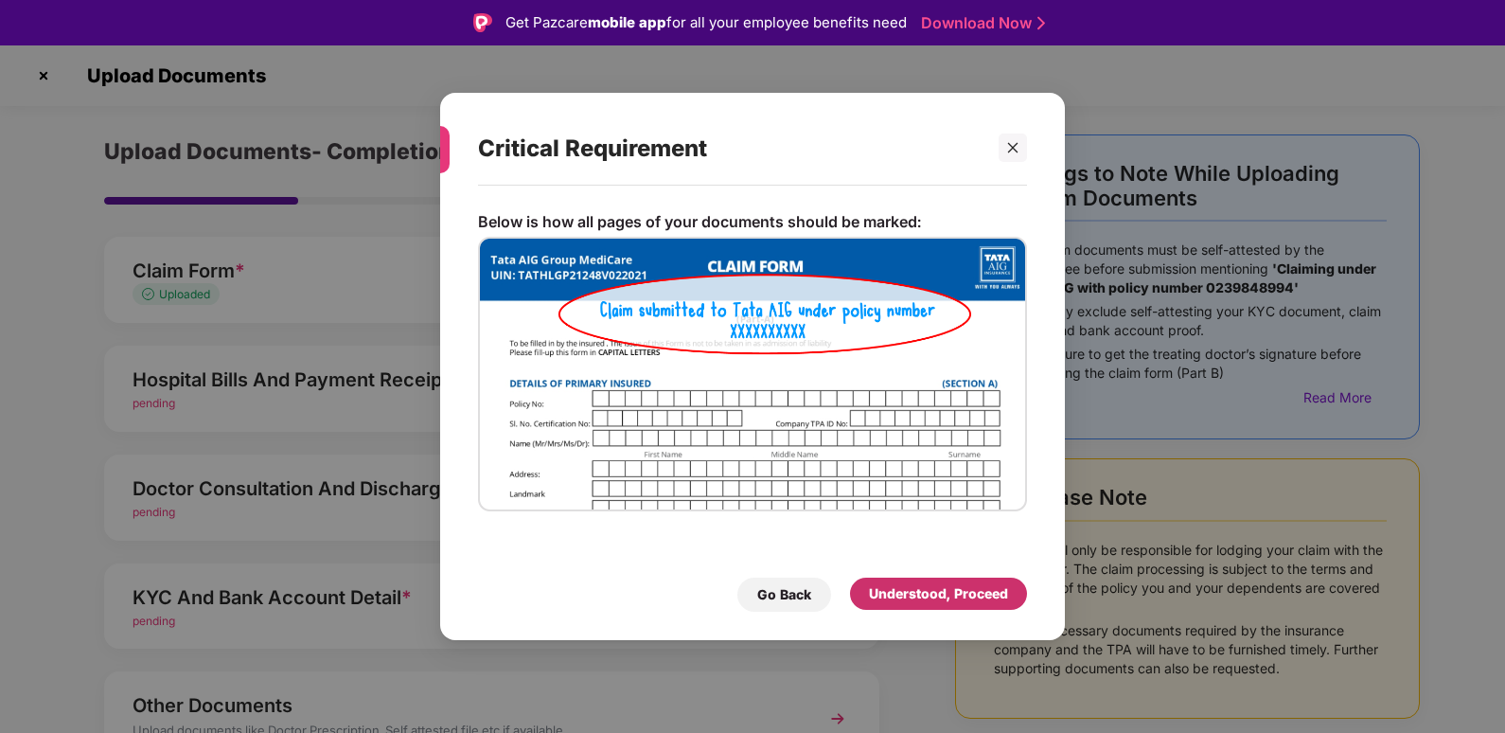
click at [950, 605] on div "Understood, Proceed" at bounding box center [938, 593] width 177 height 32
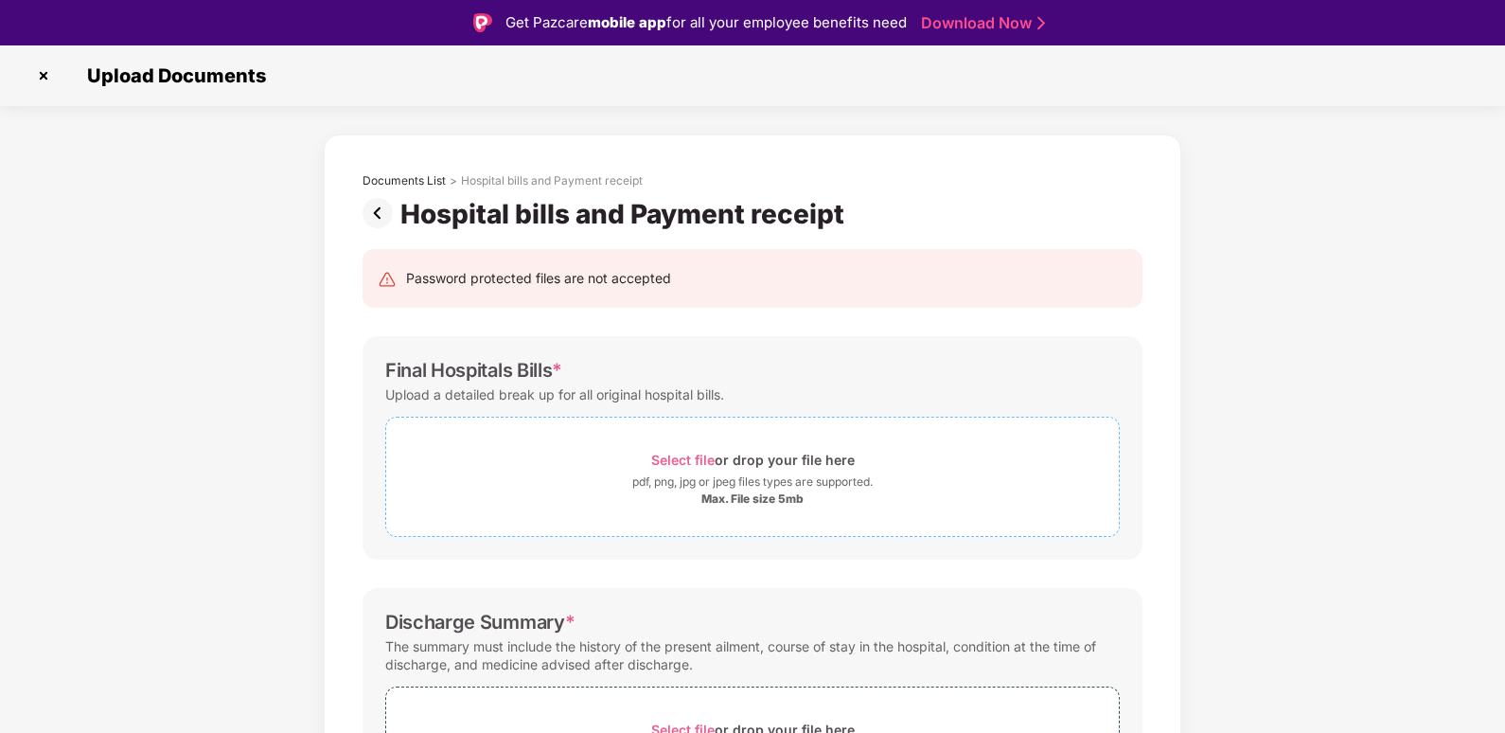
click at [763, 471] on div "Select file or drop your file here" at bounding box center [753, 460] width 204 height 26
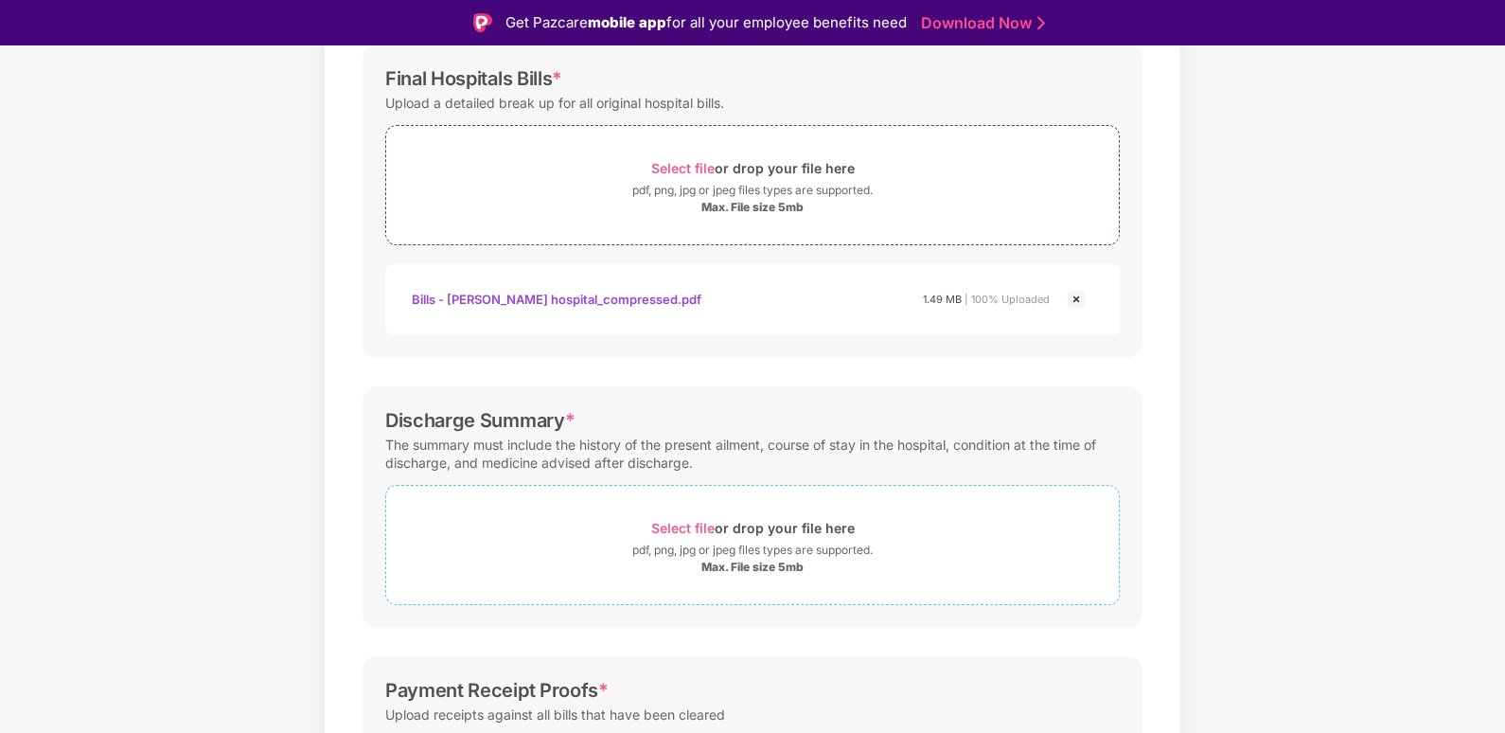
scroll to position [473, 0]
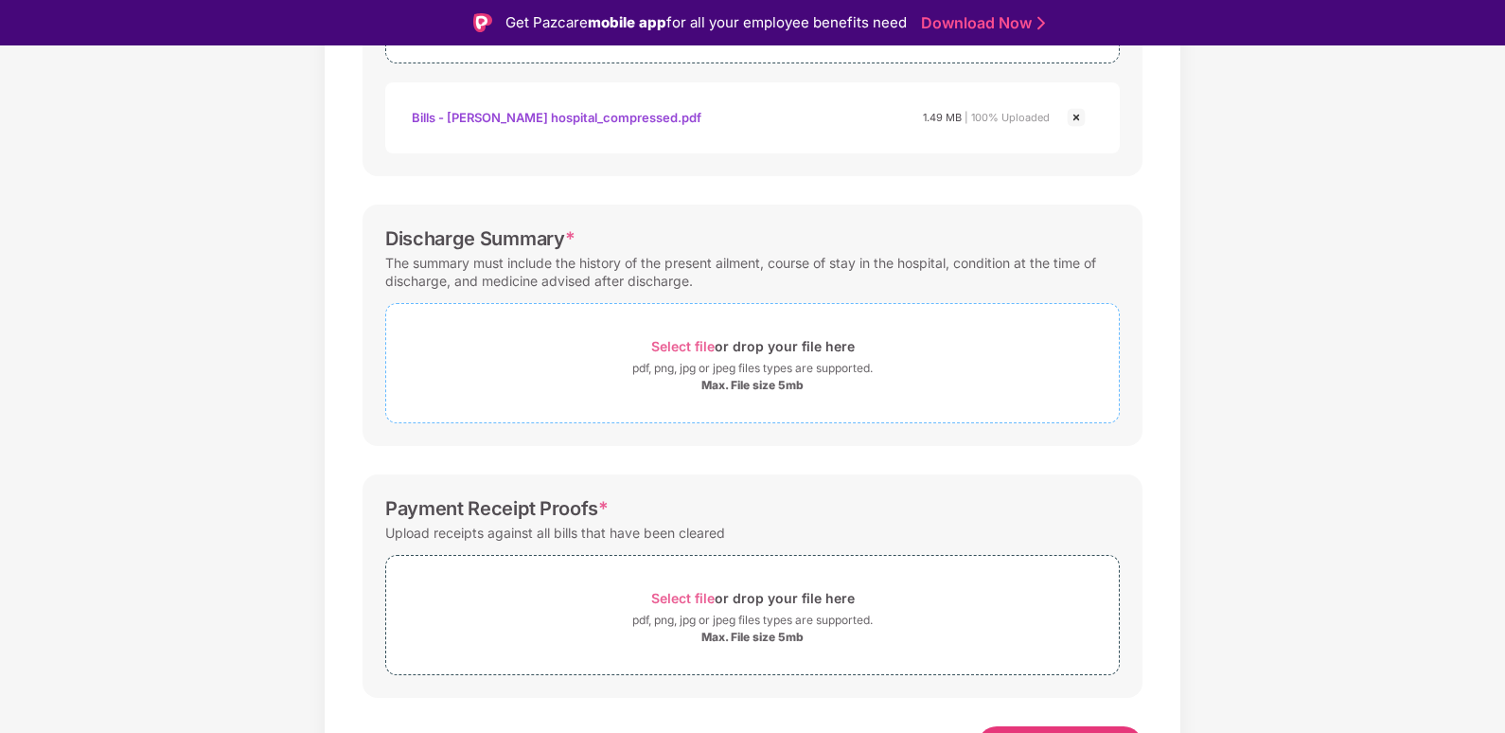
click at [684, 344] on span "Select file" at bounding box center [682, 346] width 63 height 16
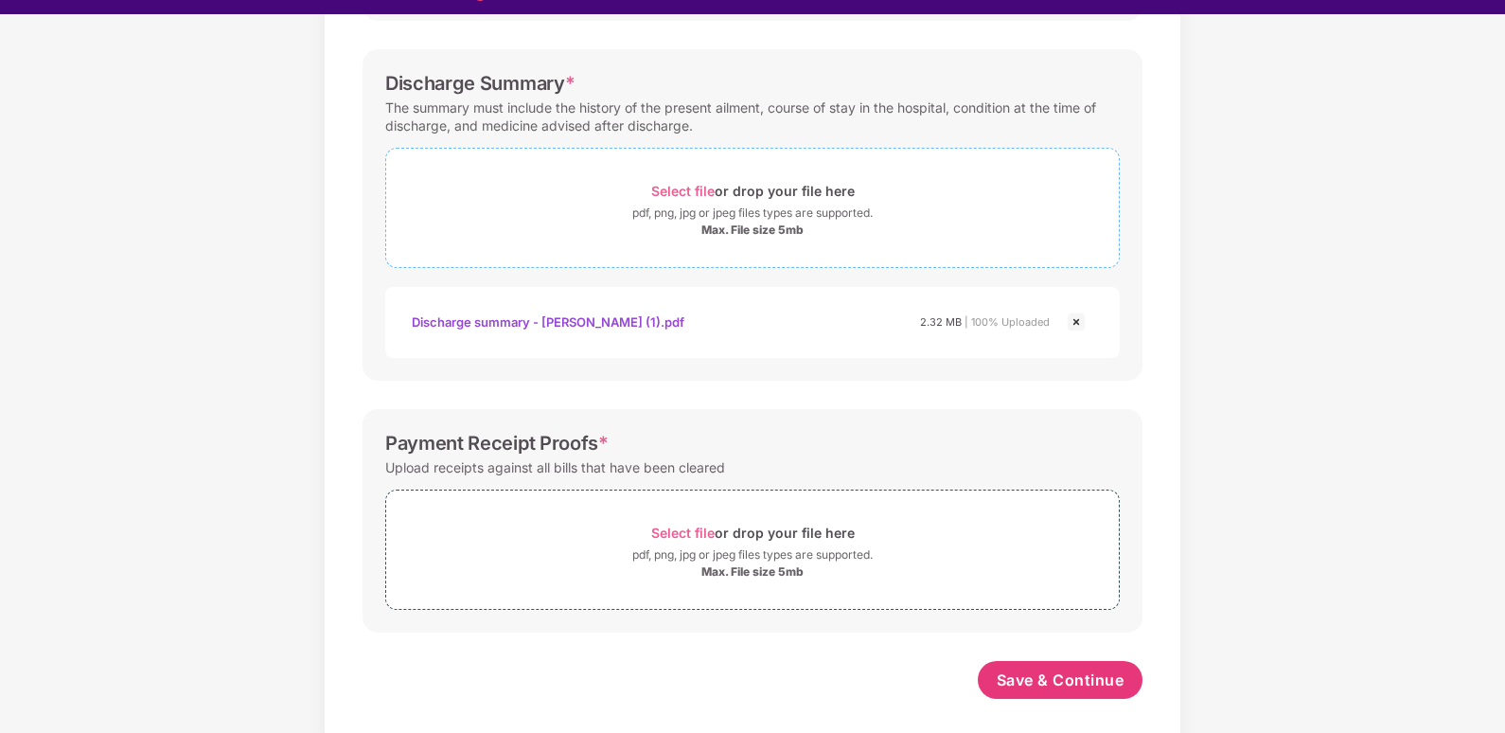
scroll to position [45, 0]
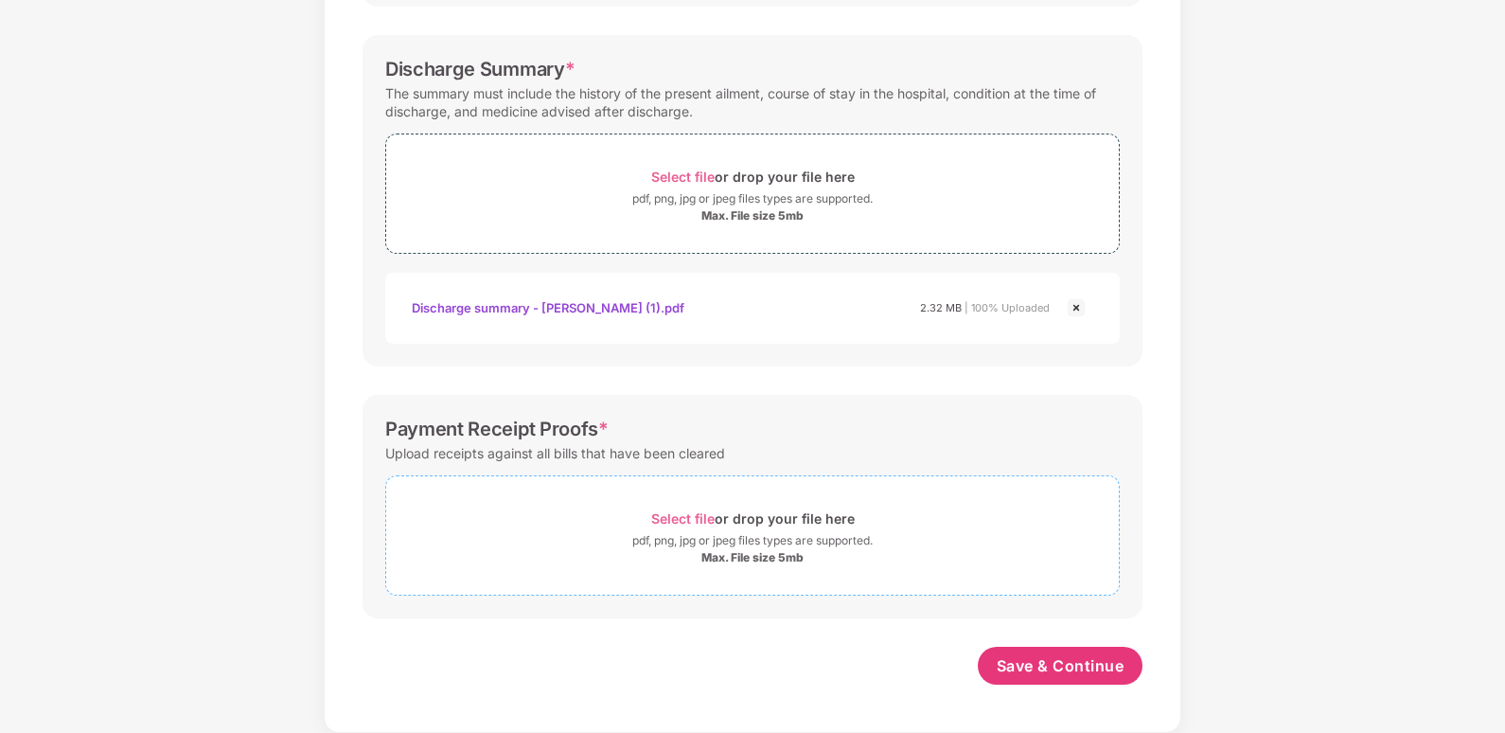
click at [711, 518] on div "Select file or drop your file here" at bounding box center [753, 519] width 204 height 26
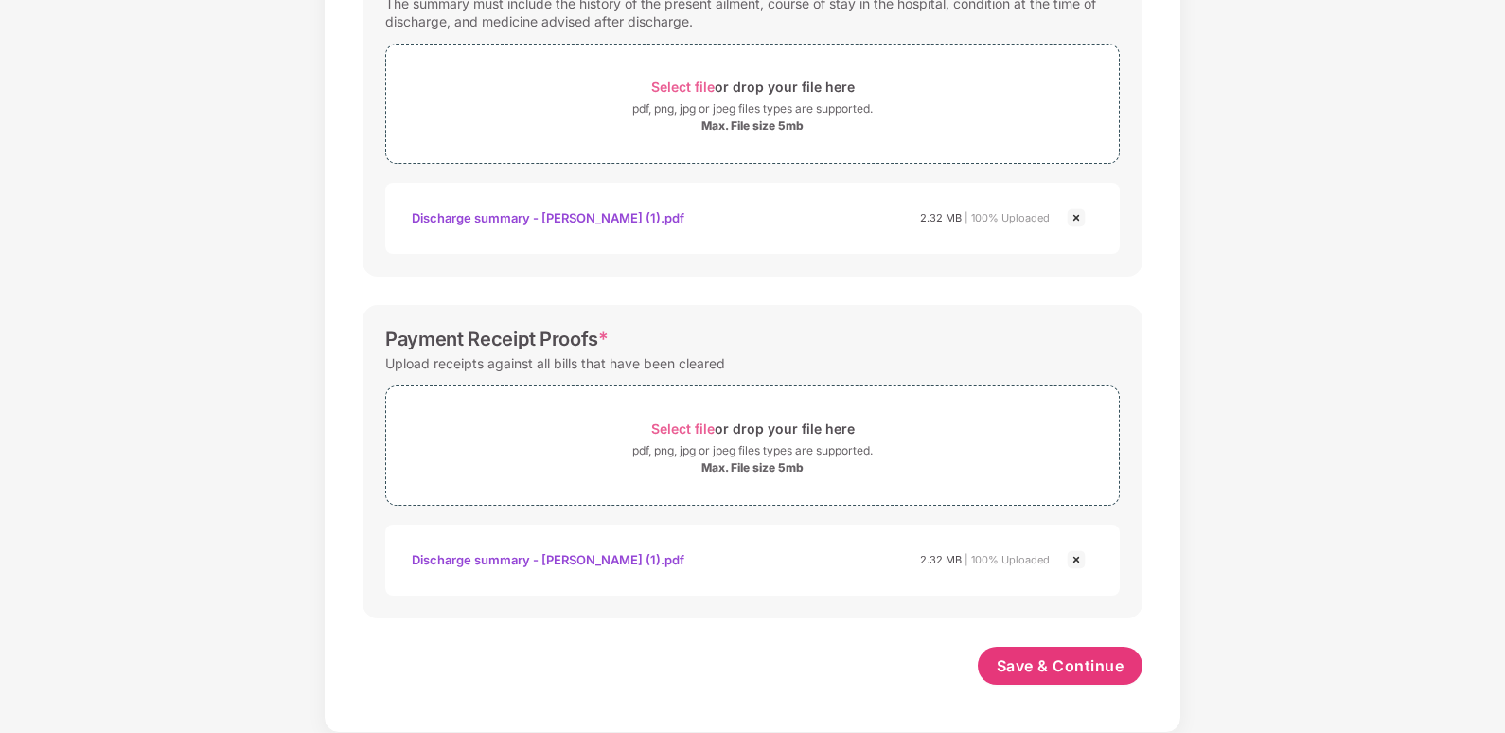
scroll to position [687, 0]
click at [1038, 668] on span "Save & Continue" at bounding box center [1061, 665] width 128 height 21
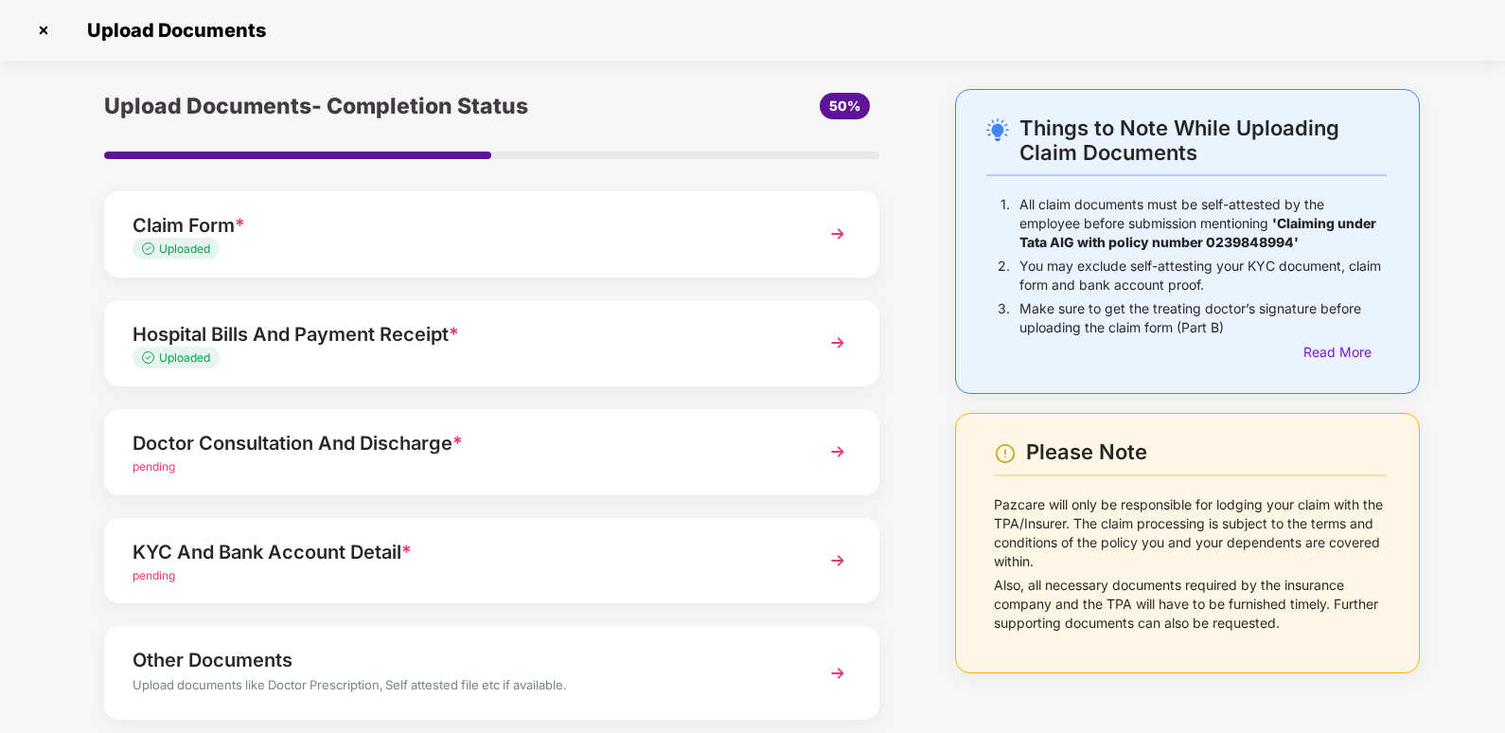
click at [398, 452] on div "Doctor Consultation And Discharge *" at bounding box center [462, 443] width 659 height 30
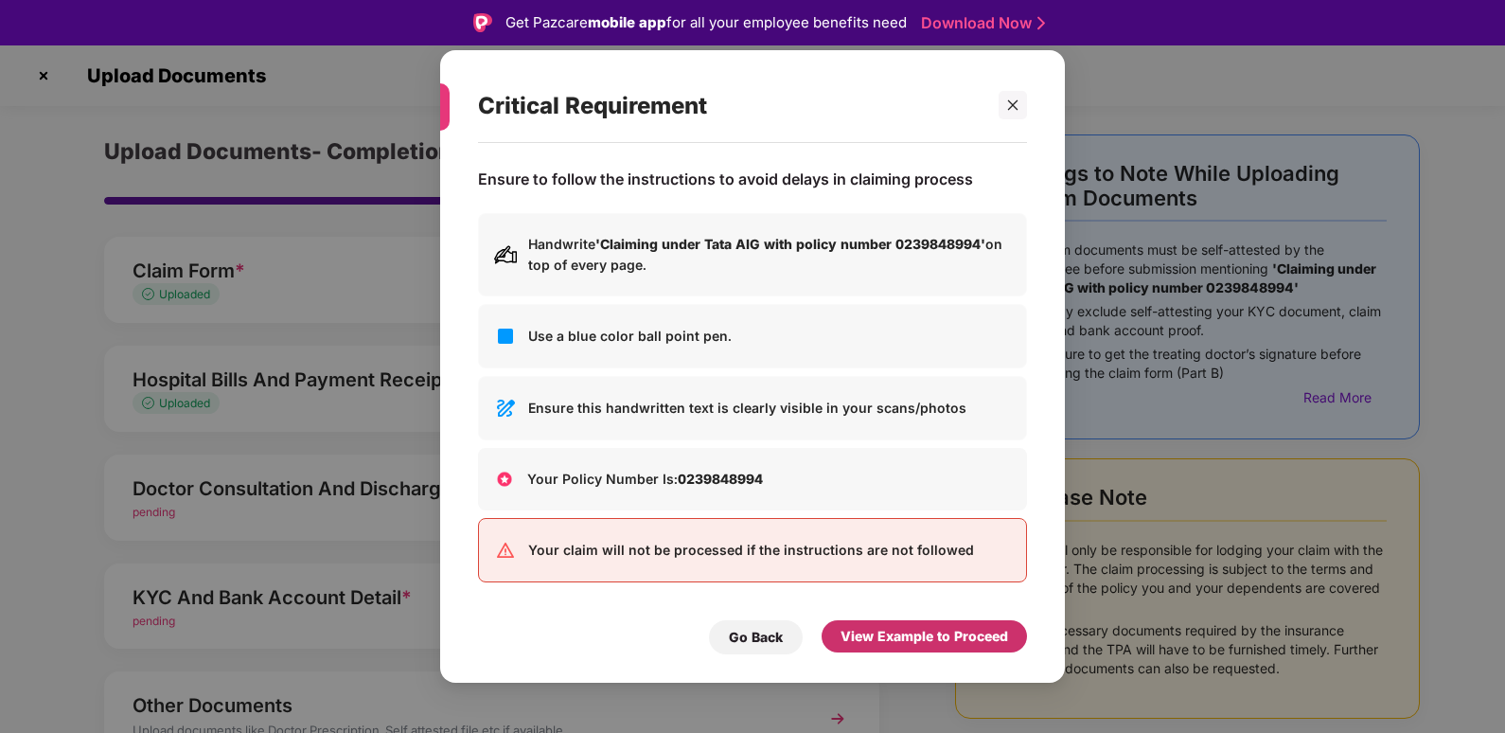
click at [912, 640] on div "View Example to Proceed" at bounding box center [925, 636] width 168 height 21
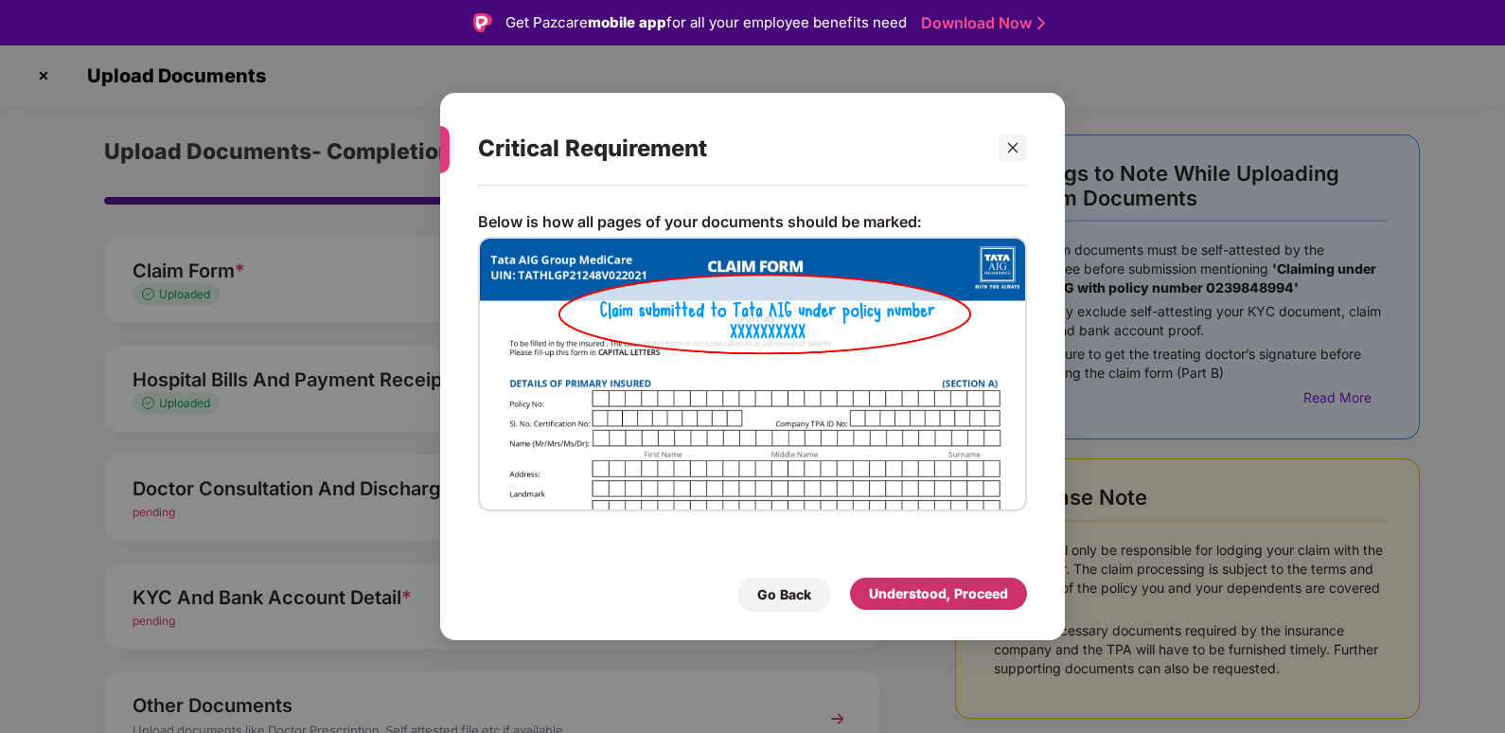
click at [941, 593] on div "Understood, Proceed" at bounding box center [938, 593] width 139 height 21
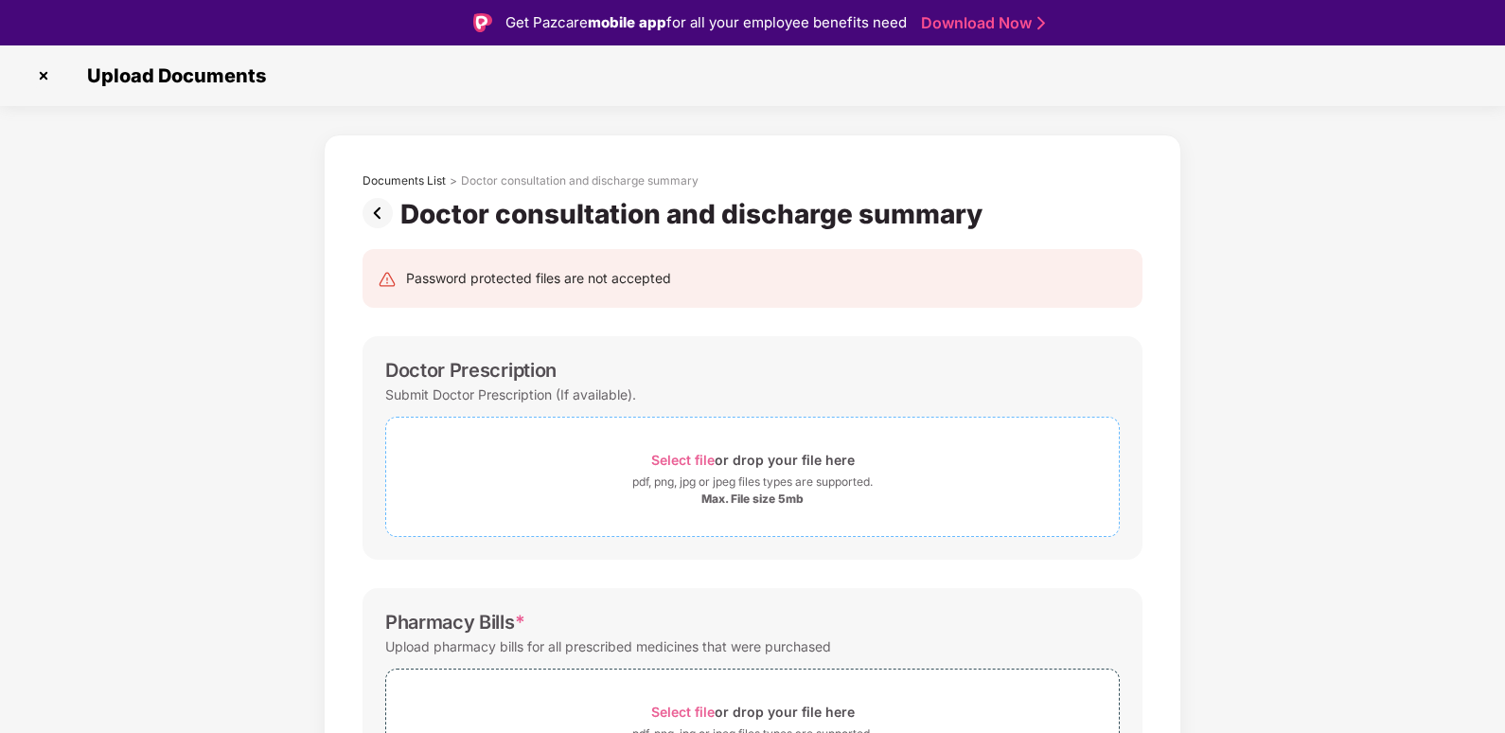
click at [594, 441] on span "Select file or drop your file here pdf, png, jpg or jpeg files types are suppor…" at bounding box center [752, 477] width 733 height 90
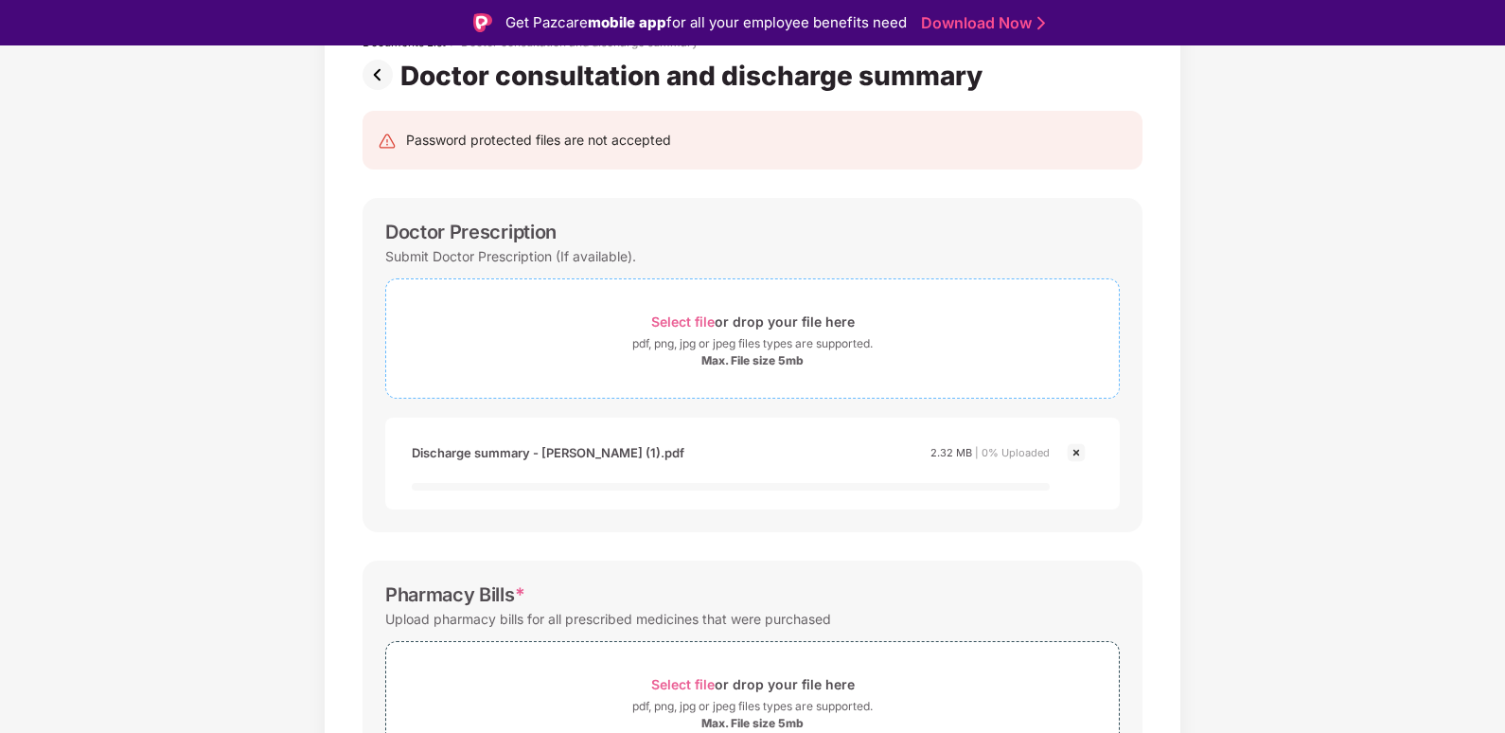
scroll to position [379, 0]
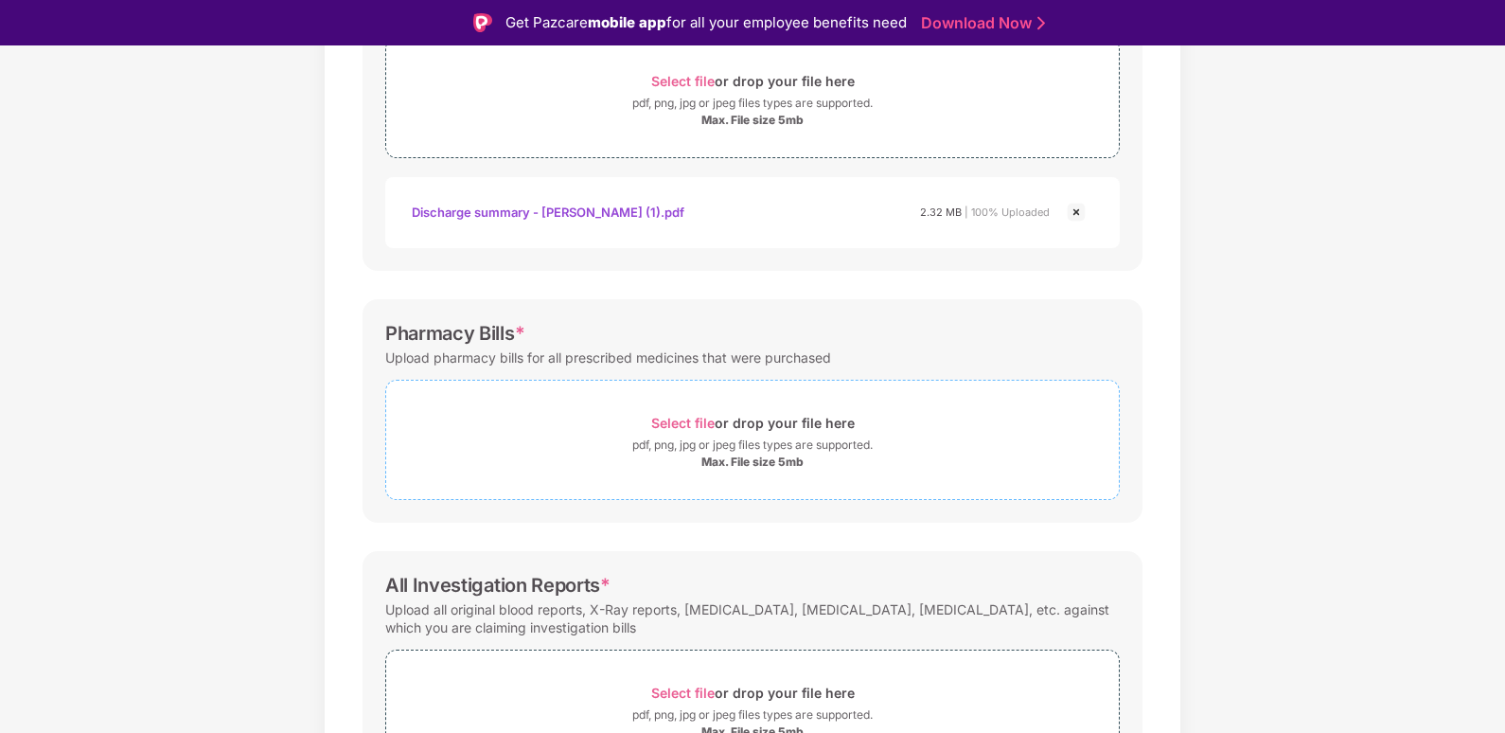
click at [700, 437] on div "Select file or drop your file here pdf, png, jpg or jpeg files types are suppor…" at bounding box center [752, 440] width 733 height 60
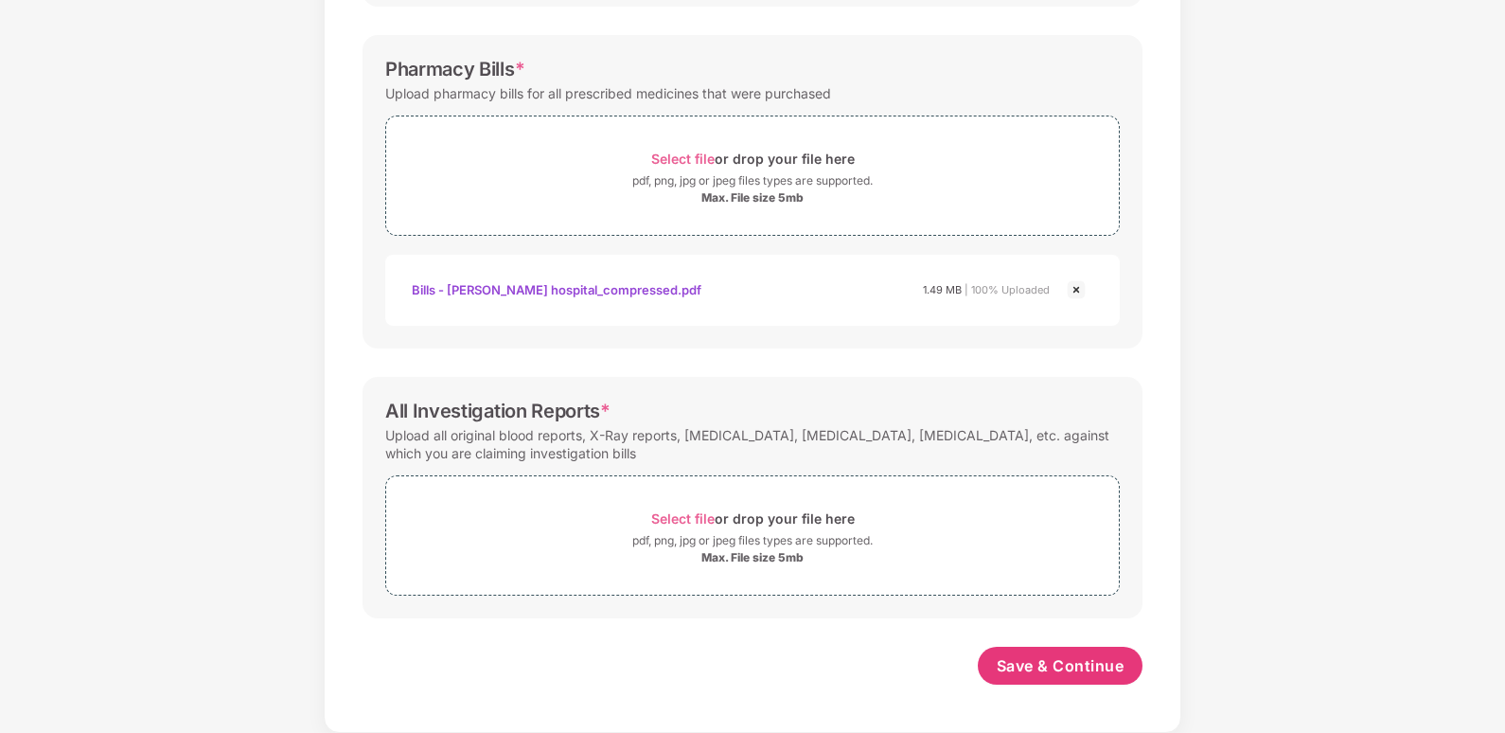
scroll to position [597, 0]
click at [725, 525] on div "Select file or drop your file here" at bounding box center [753, 519] width 204 height 26
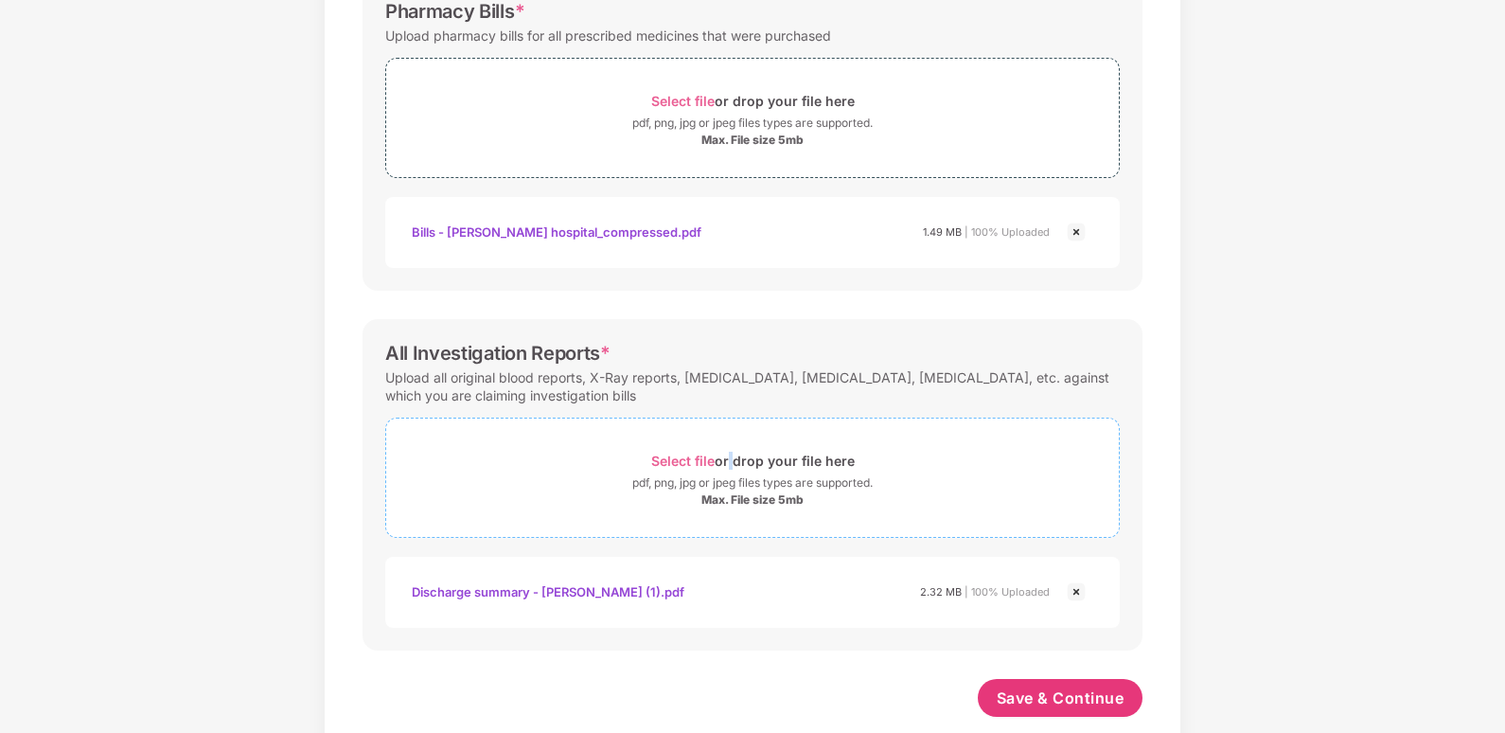
scroll to position [687, 0]
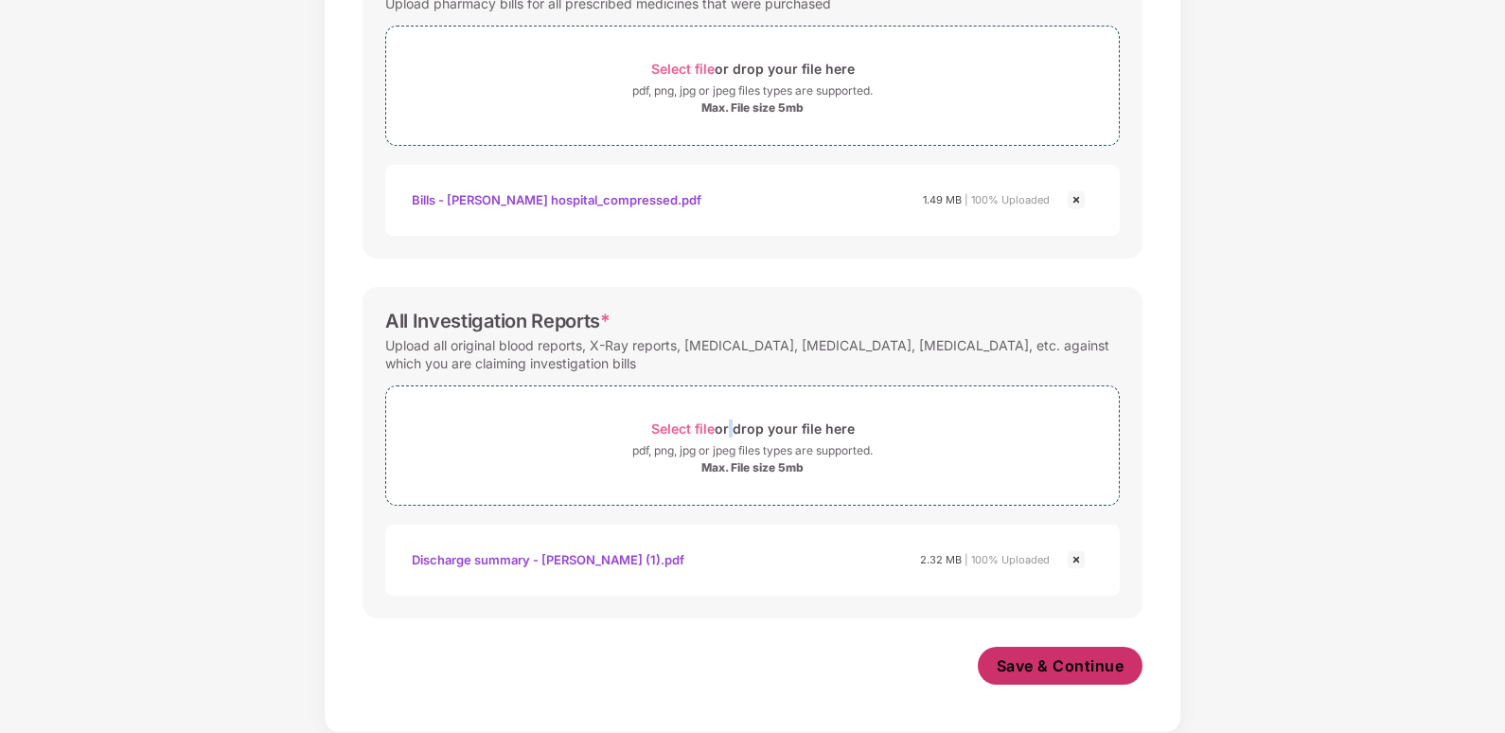
click at [1019, 656] on span "Save & Continue" at bounding box center [1061, 665] width 128 height 21
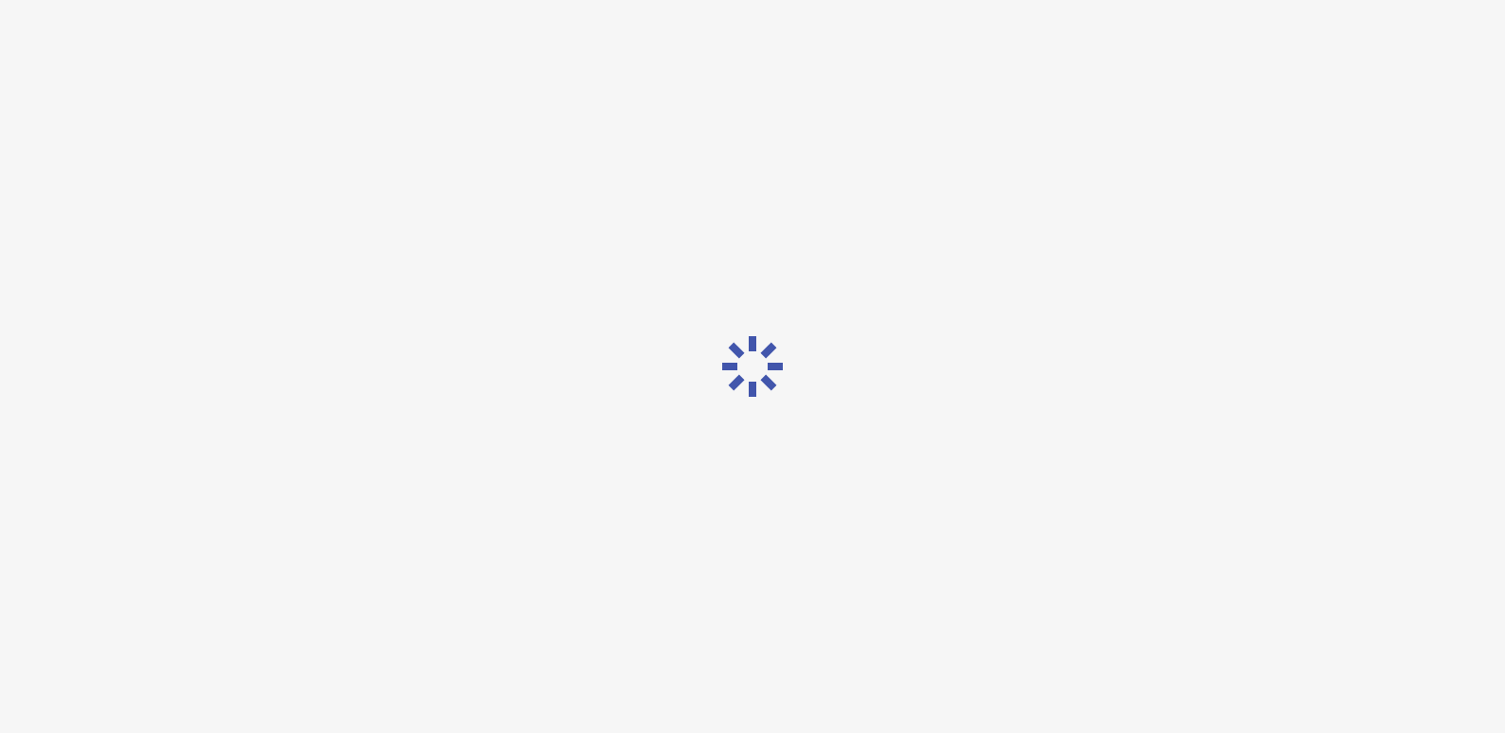
scroll to position [0, 0]
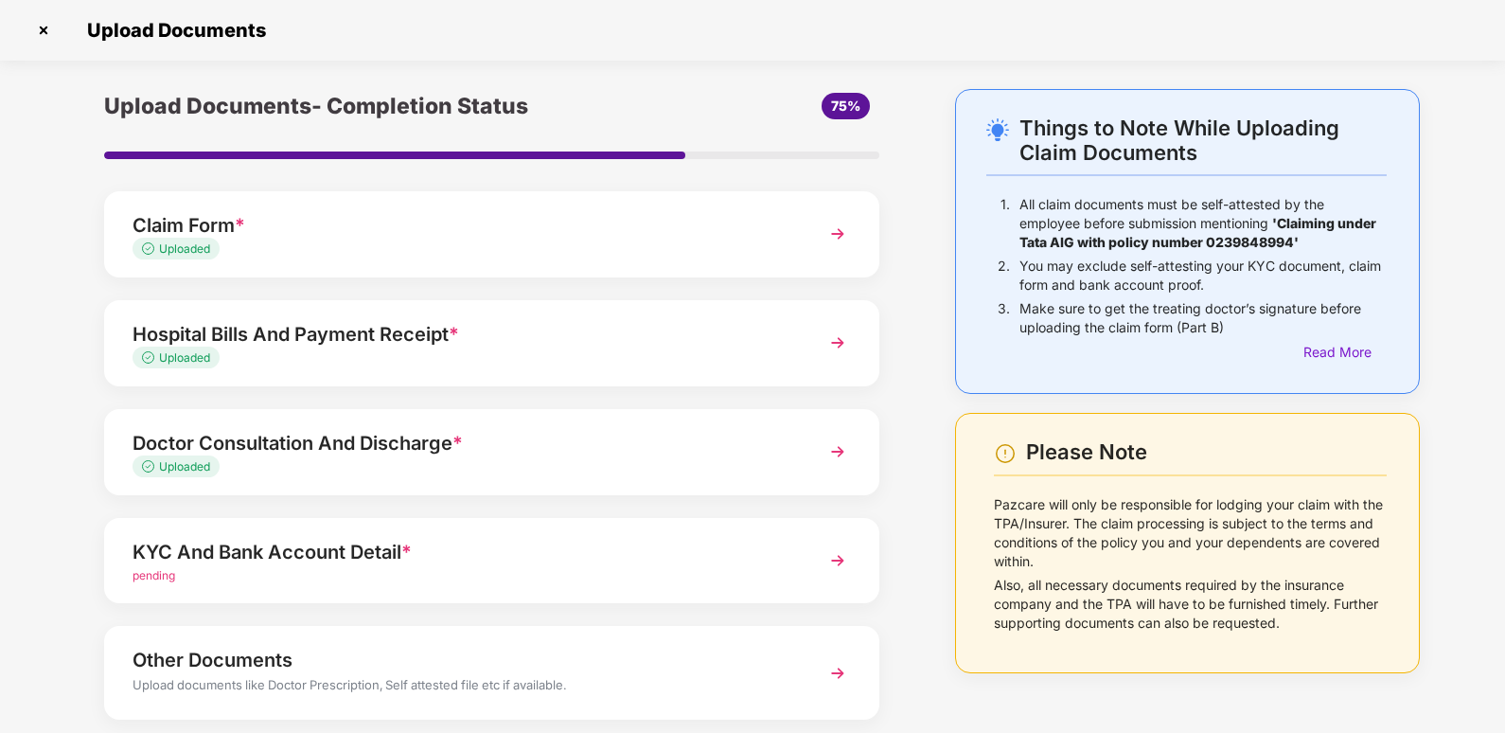
click at [321, 551] on div "KYC And Bank Account Detail *" at bounding box center [462, 552] width 659 height 30
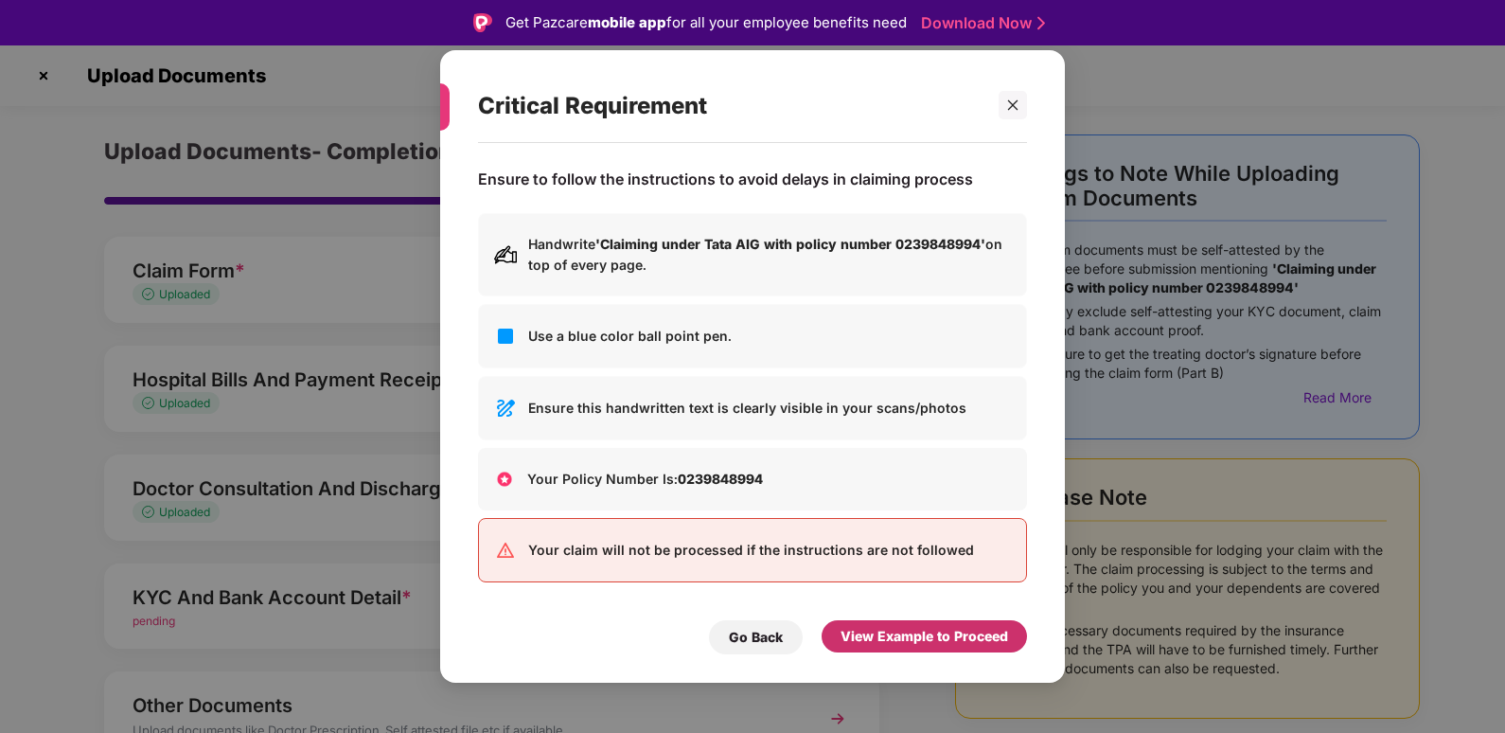
click at [933, 638] on div "View Example to Proceed" at bounding box center [925, 636] width 168 height 21
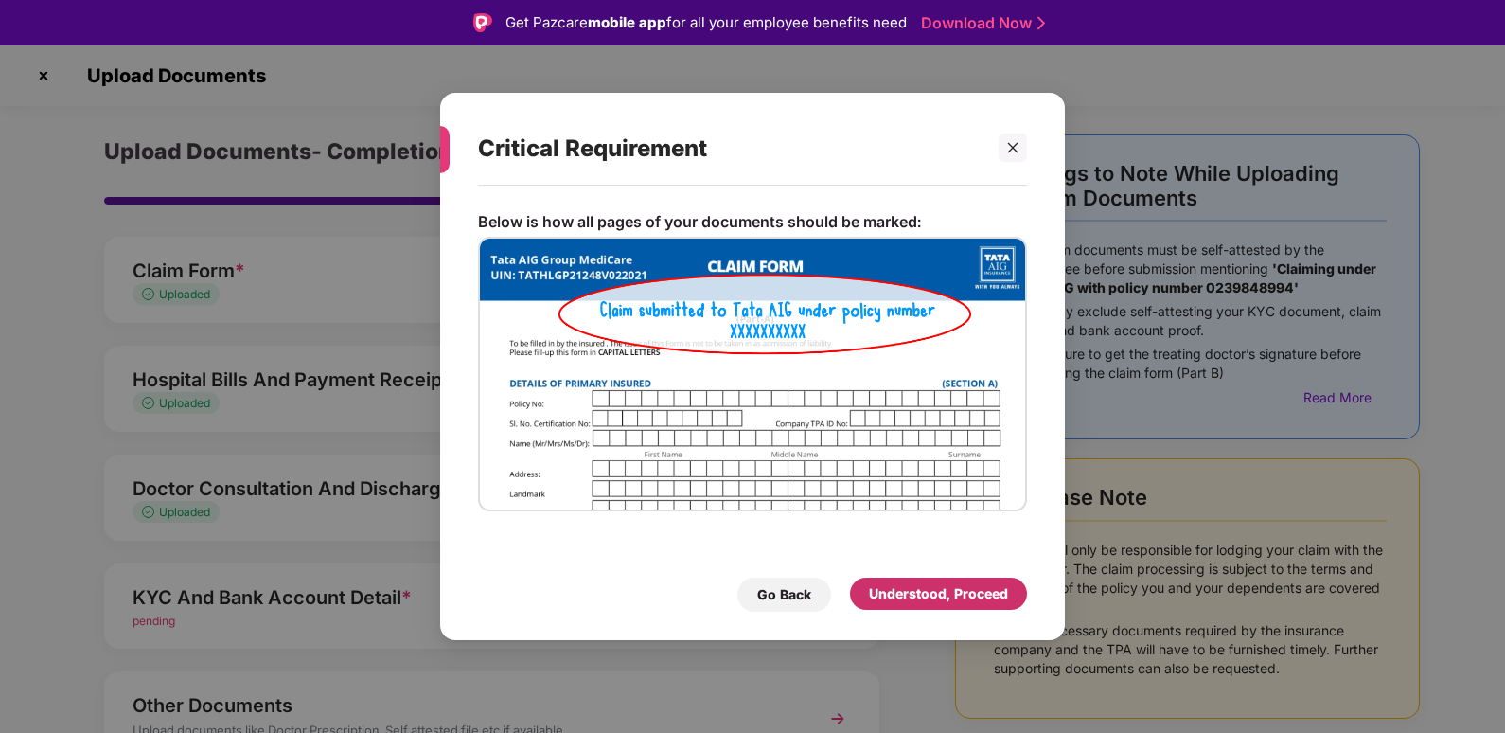
click at [931, 594] on div "Understood, Proceed" at bounding box center [938, 593] width 139 height 21
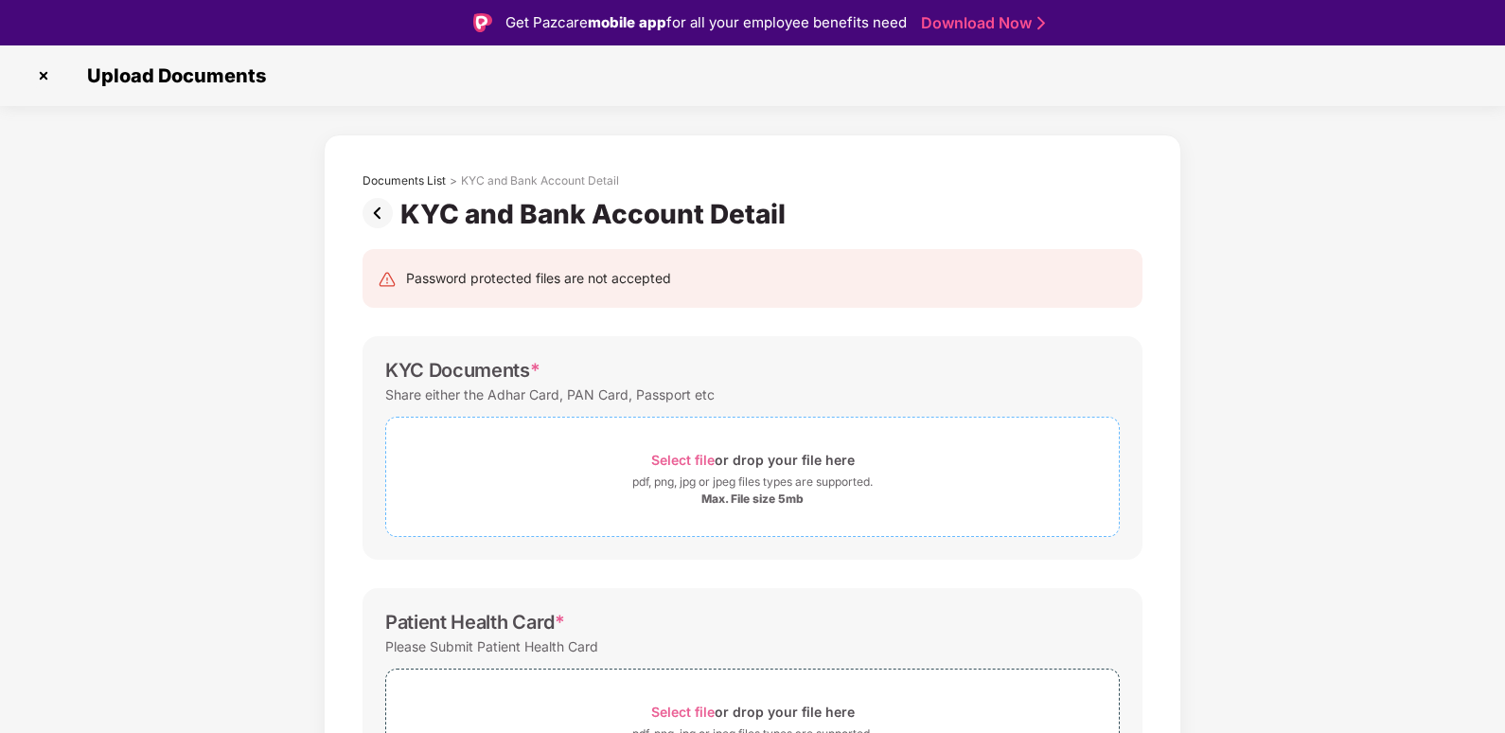
click at [724, 472] on div "pdf, png, jpg or jpeg files types are supported." at bounding box center [752, 481] width 240 height 19
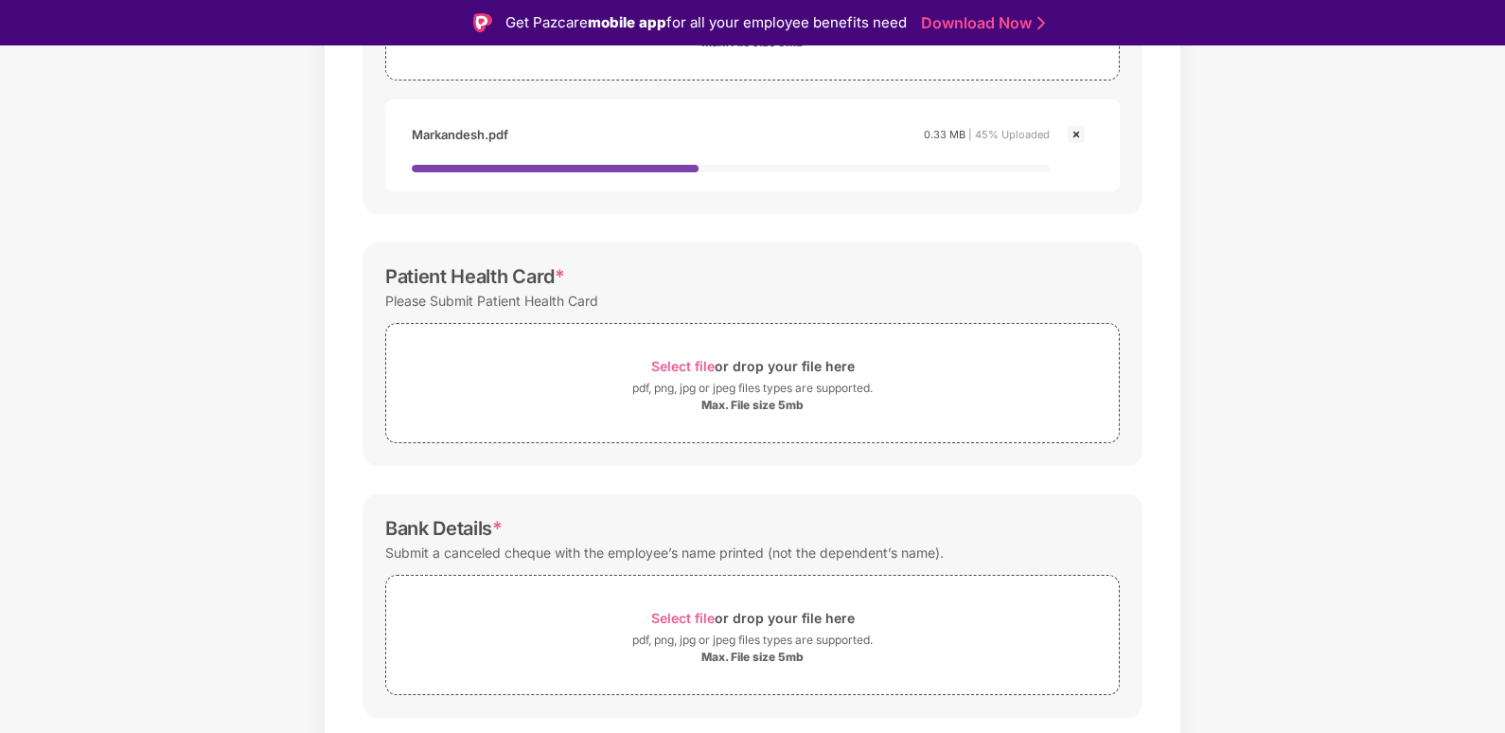
scroll to position [473, 0]
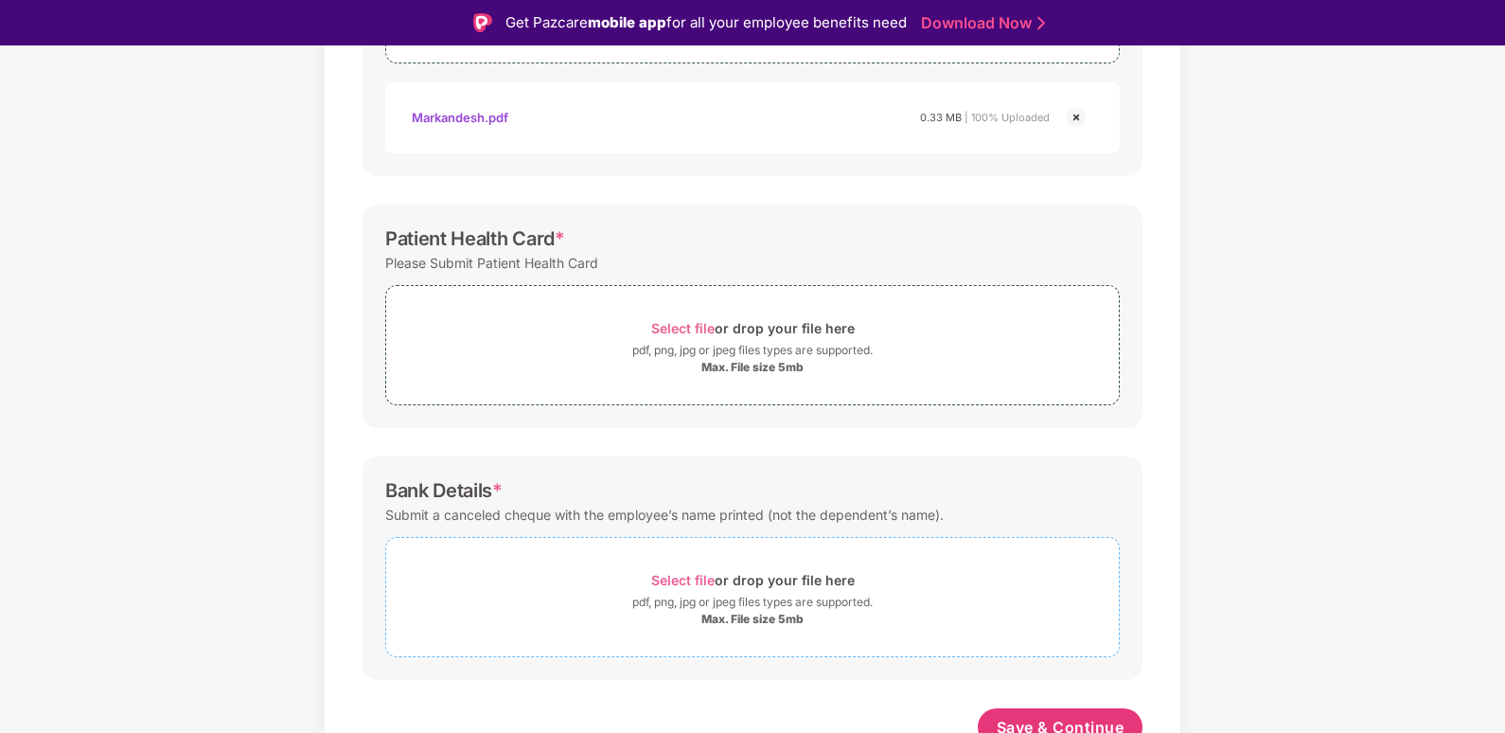
click at [624, 623] on div "Max. File size 5mb" at bounding box center [752, 619] width 733 height 15
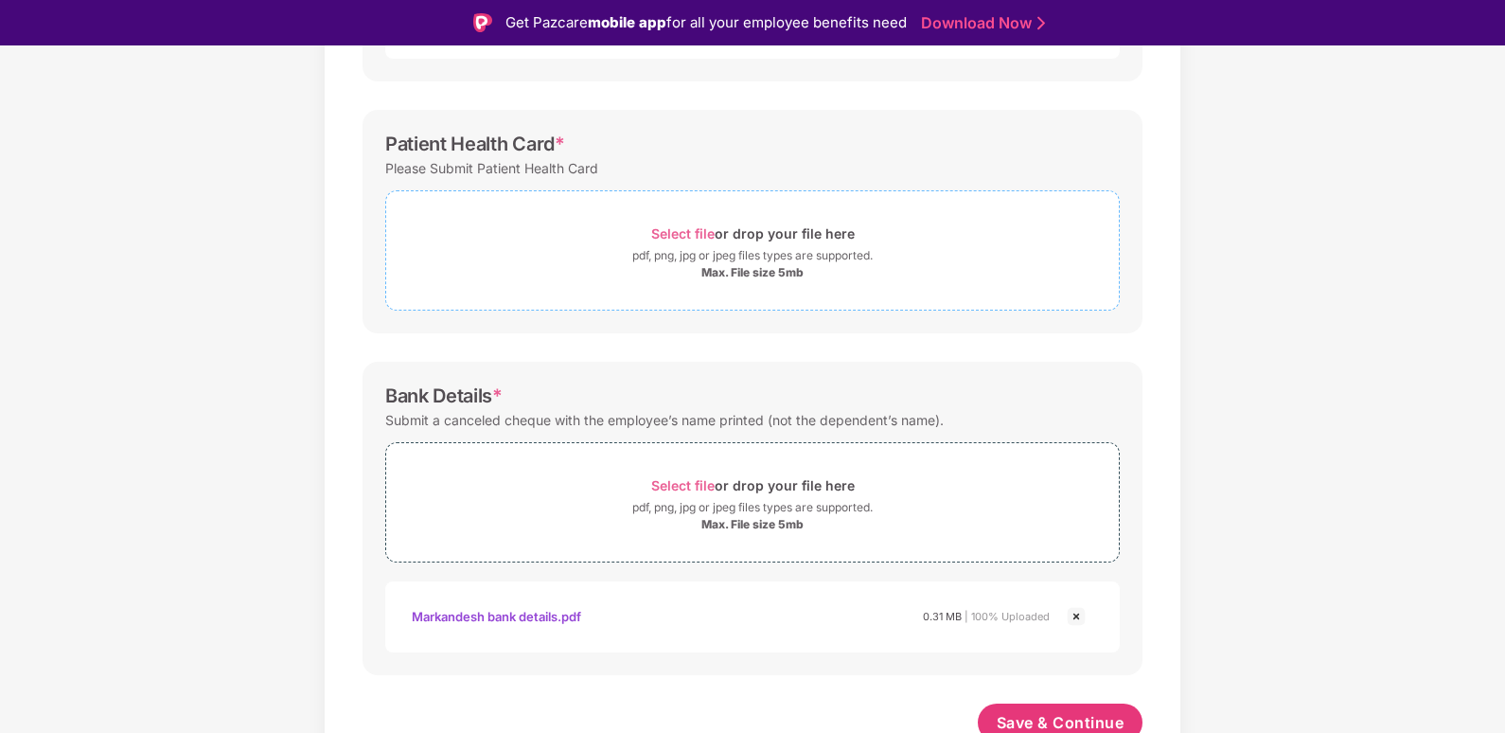
click at [723, 242] on div "Select file or drop your file here" at bounding box center [753, 234] width 204 height 26
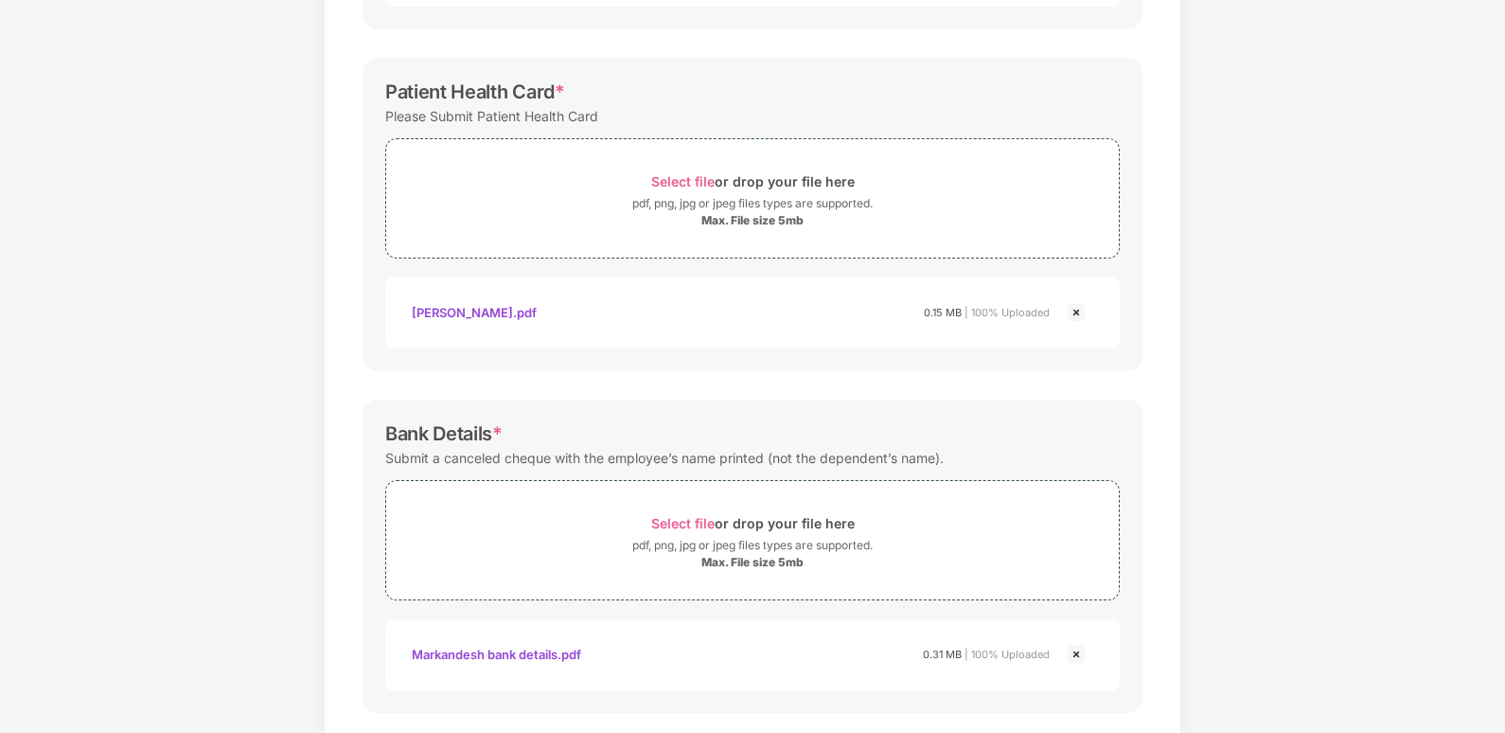
scroll to position [669, 0]
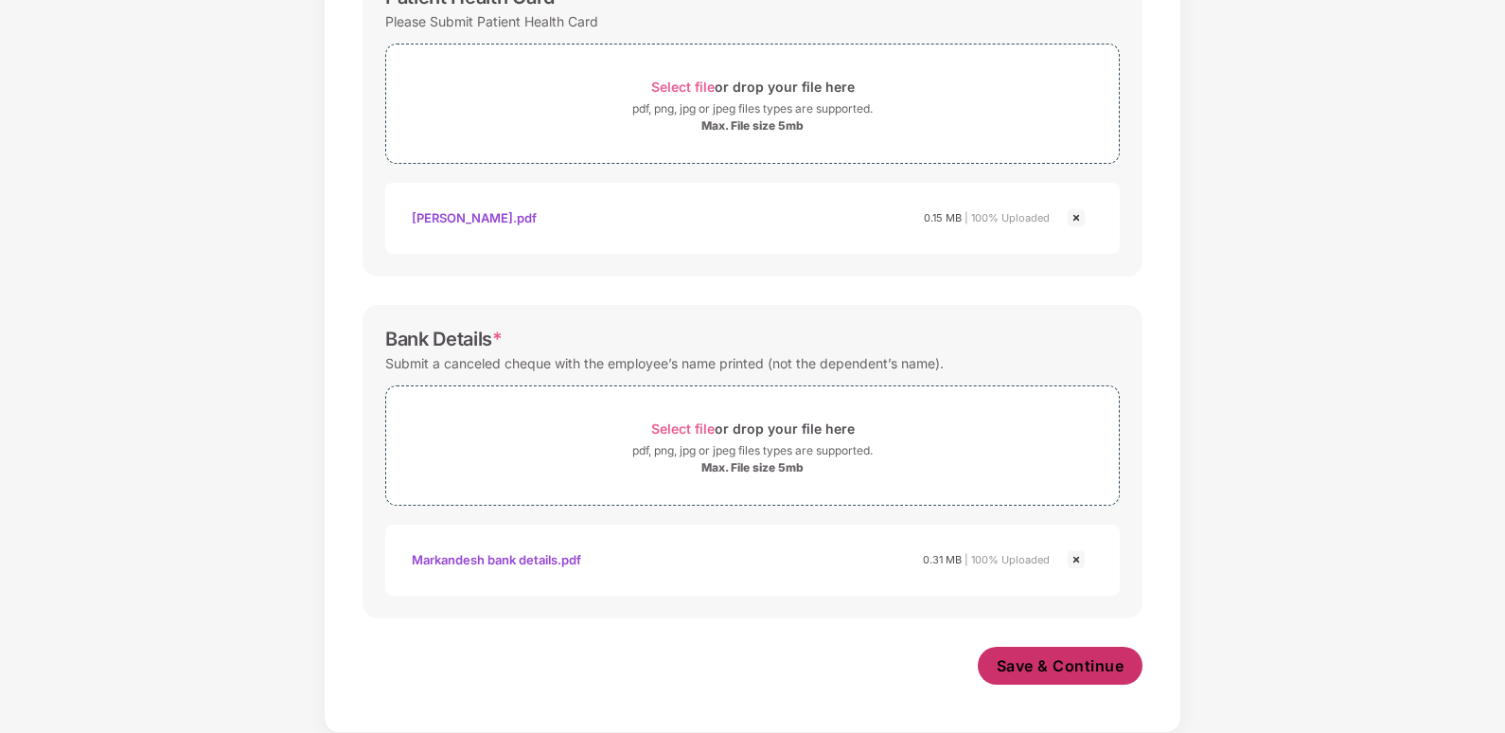
click at [1002, 661] on span "Save & Continue" at bounding box center [1061, 665] width 128 height 21
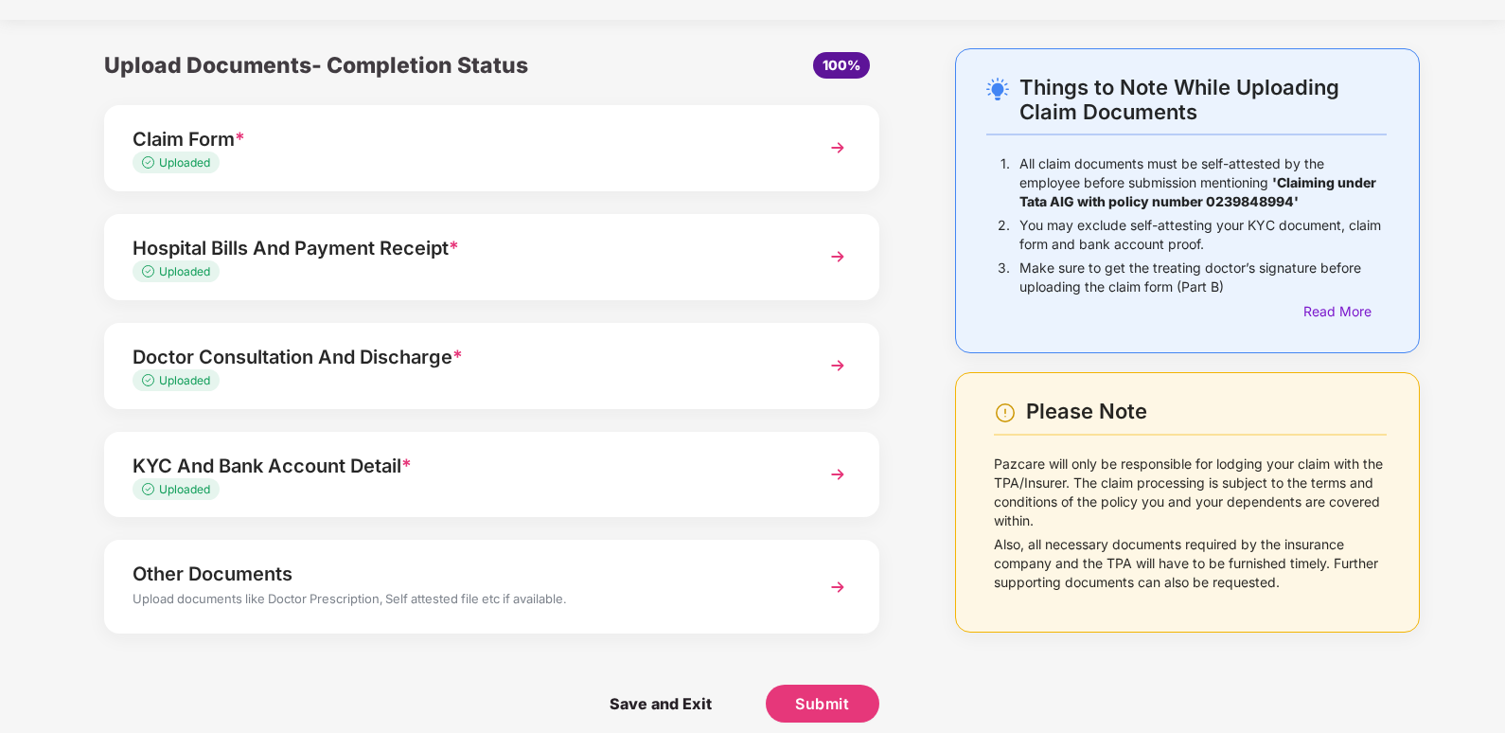
scroll to position [59, 0]
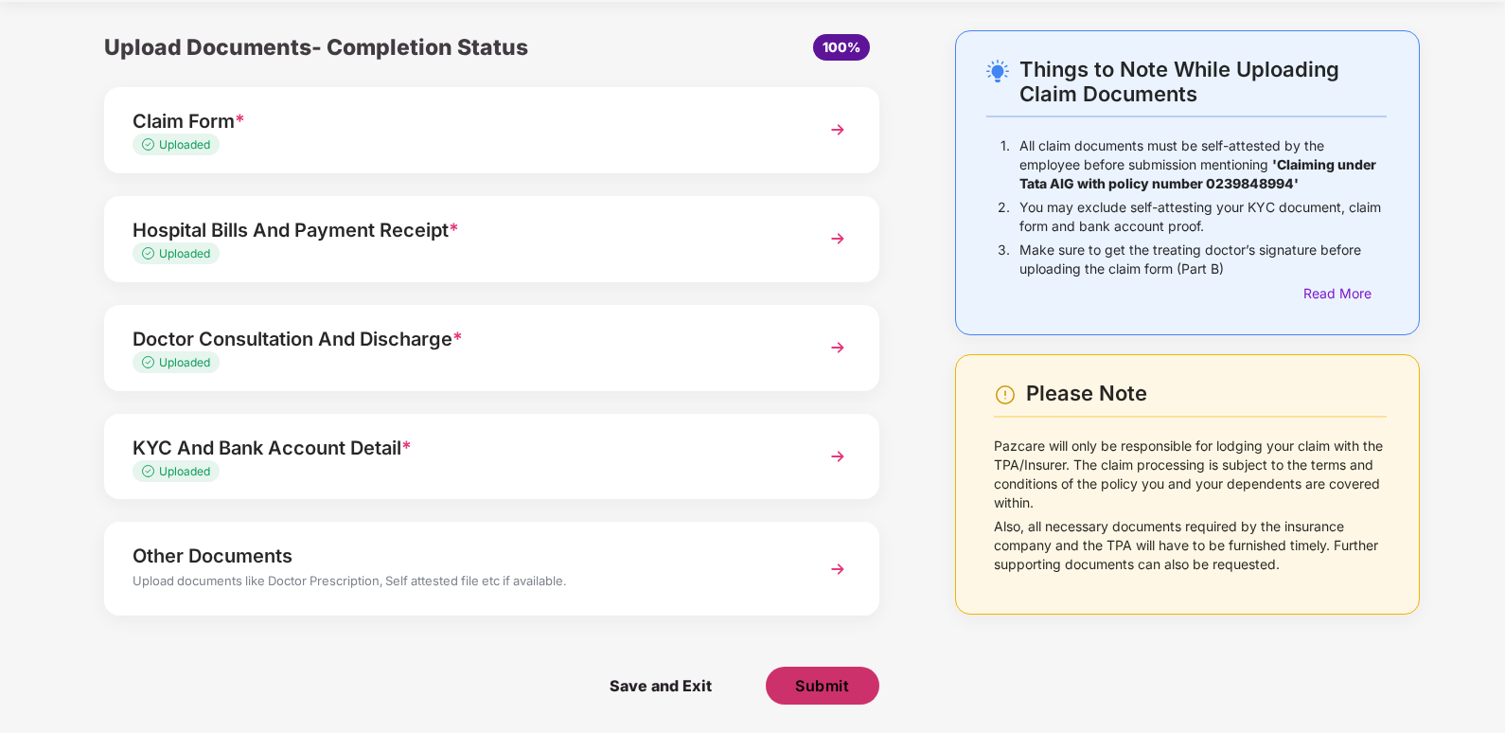
click at [840, 696] on button "Submit" at bounding box center [823, 685] width 114 height 38
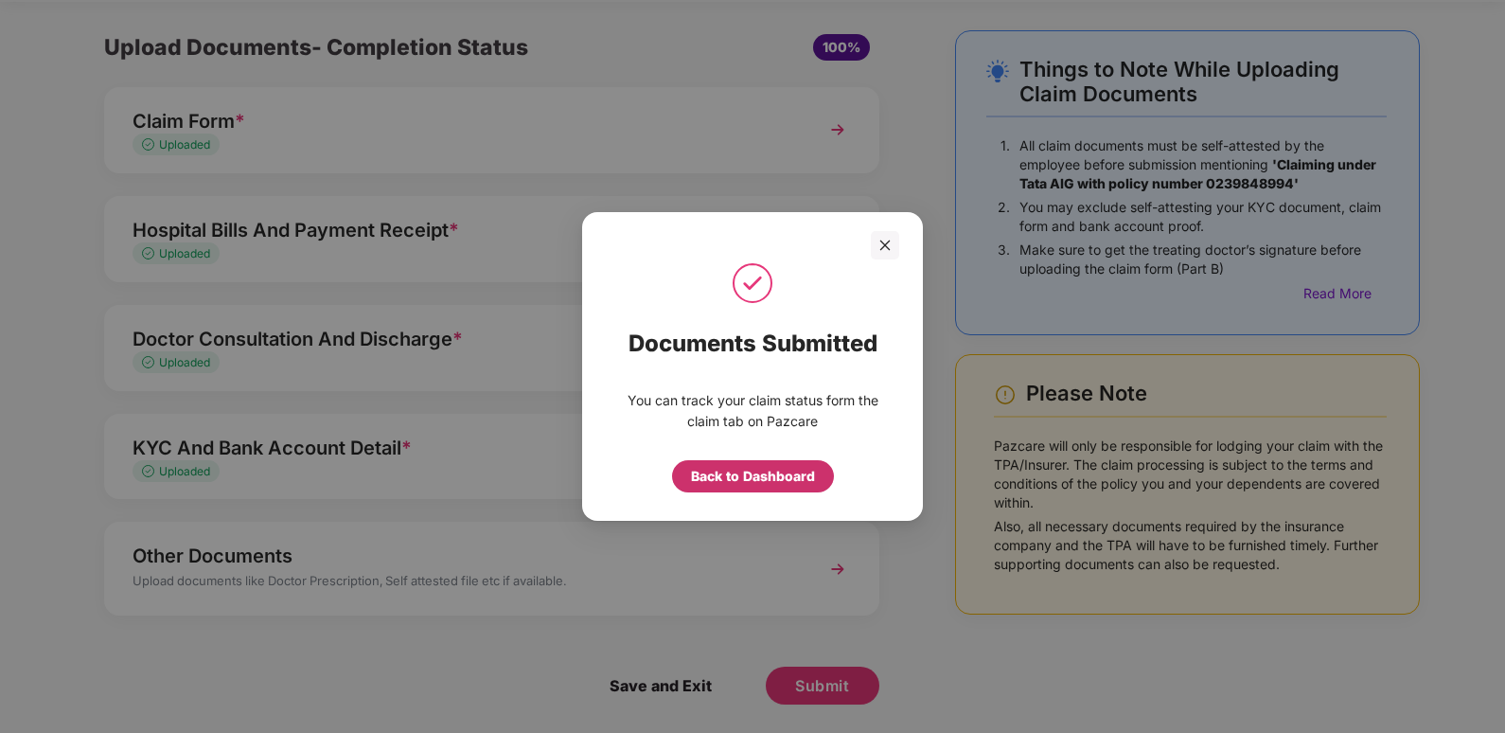
click at [760, 477] on div "Back to Dashboard" at bounding box center [753, 476] width 124 height 21
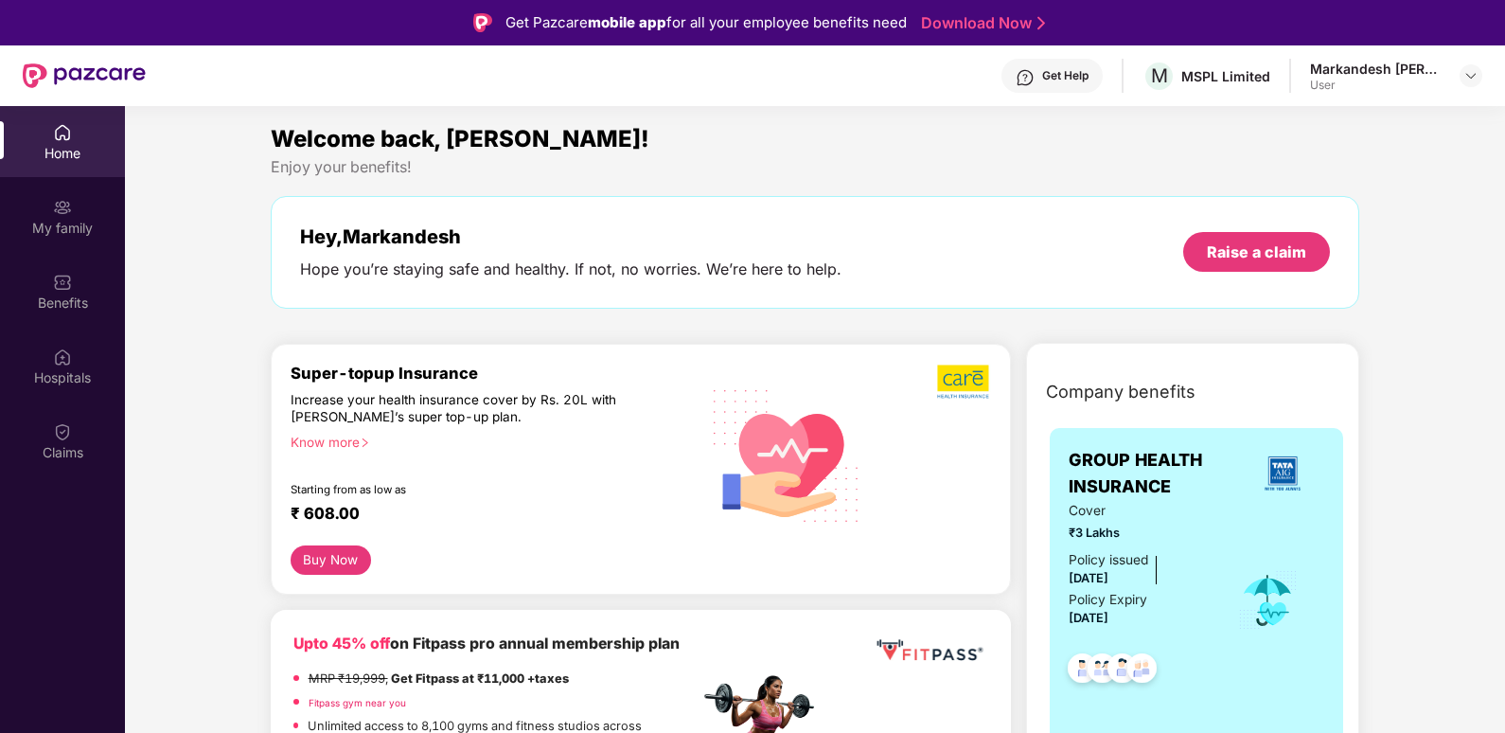
click at [47, 144] on div "Home" at bounding box center [62, 153] width 125 height 19
click at [73, 359] on div "Hospitals" at bounding box center [62, 365] width 125 height 71
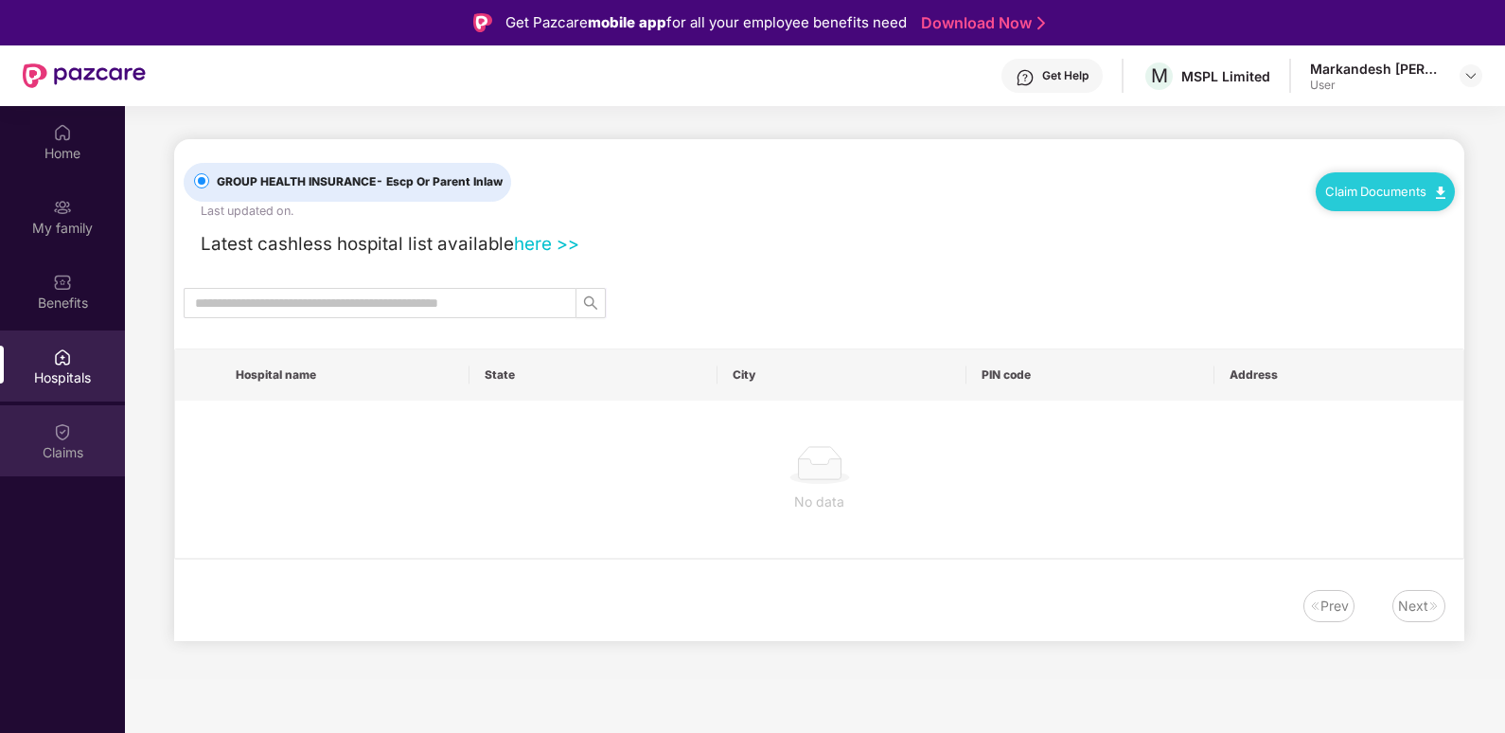
click at [76, 413] on div "Claims" at bounding box center [62, 440] width 125 height 71
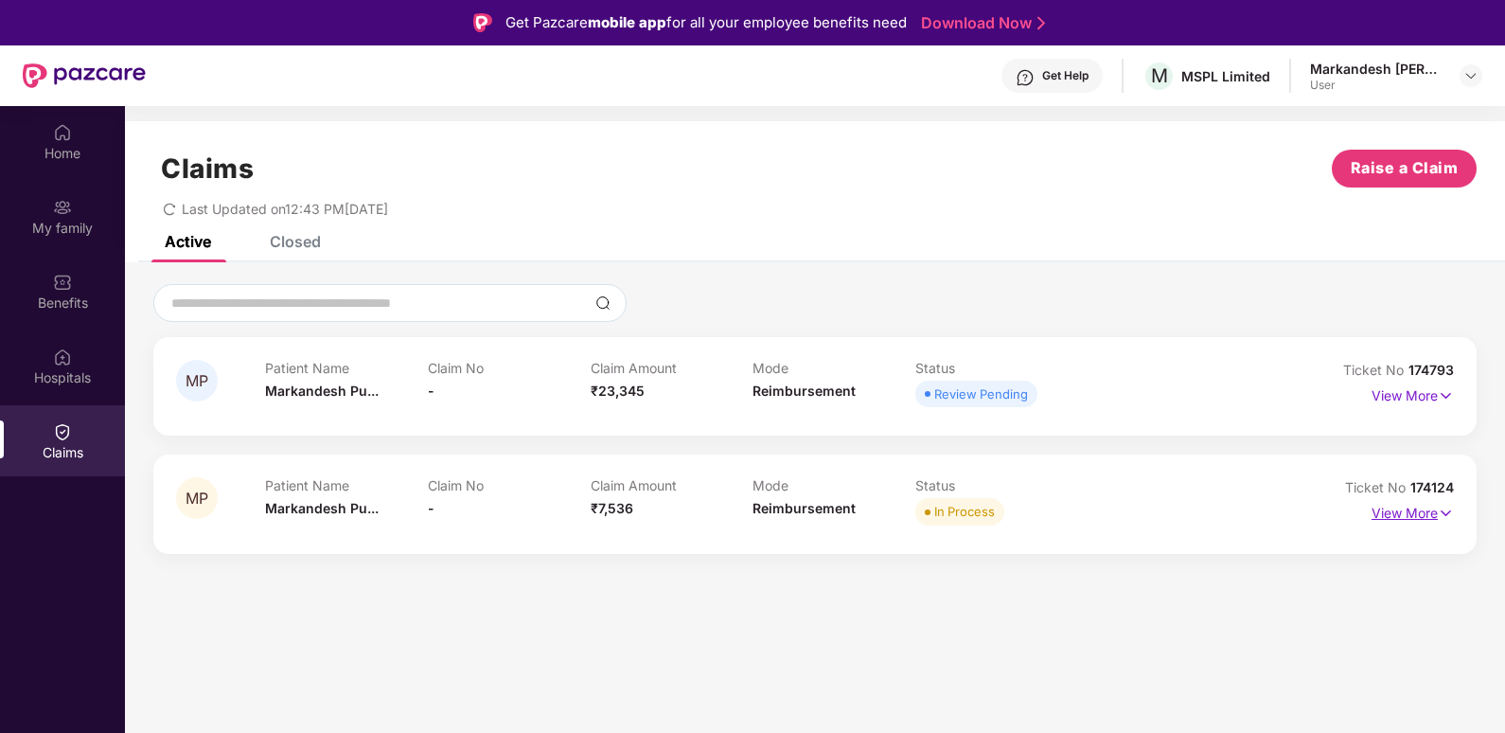
click at [1388, 502] on p "View More" at bounding box center [1413, 511] width 82 height 26
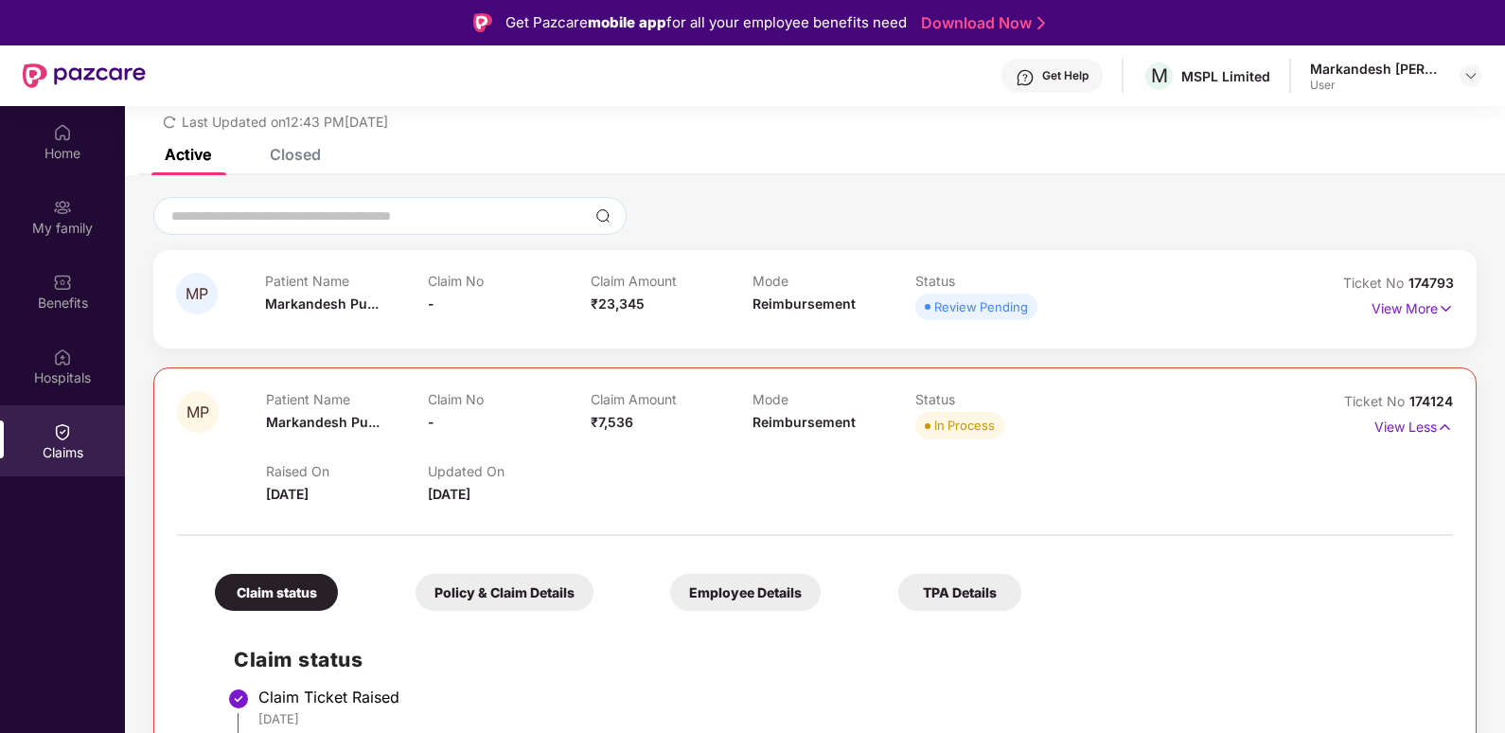
scroll to position [189, 0]
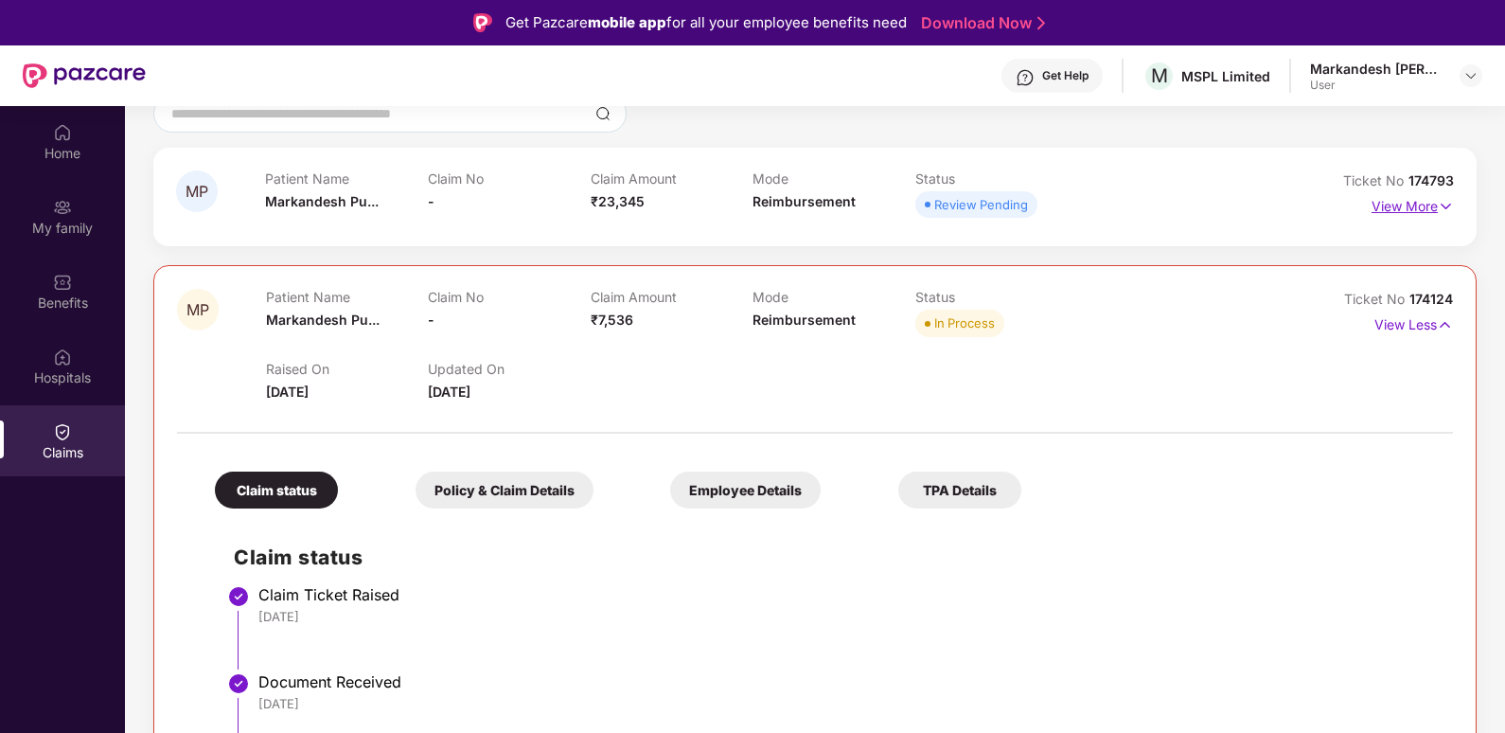
click at [1439, 204] on img at bounding box center [1446, 206] width 16 height 21
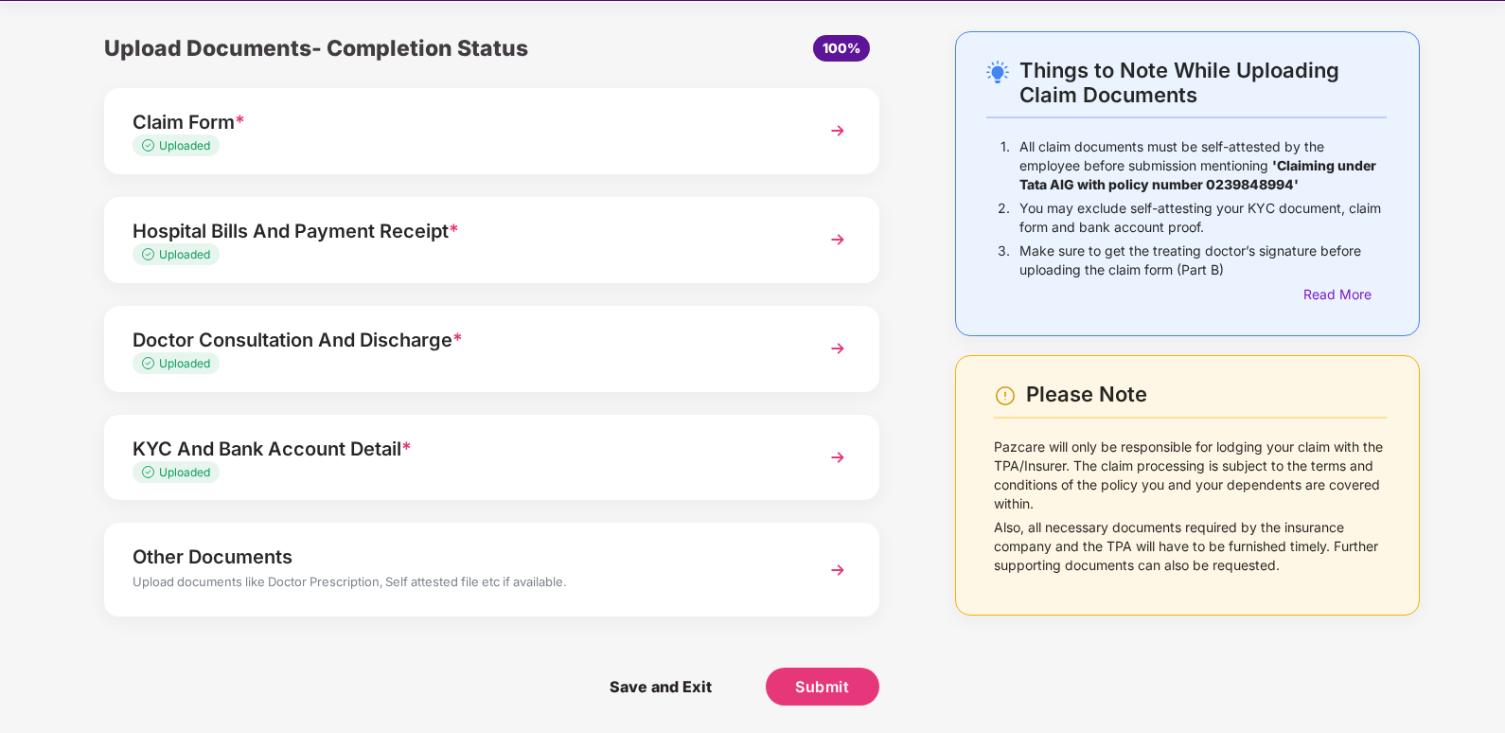
scroll to position [45, 0]
